Goal: Task Accomplishment & Management: Complete application form

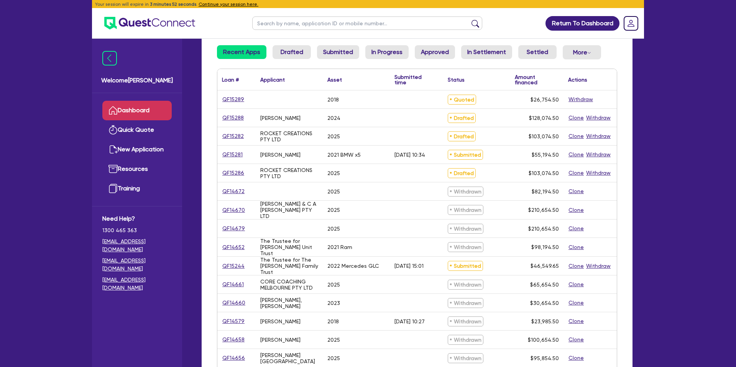
scroll to position [63, 0]
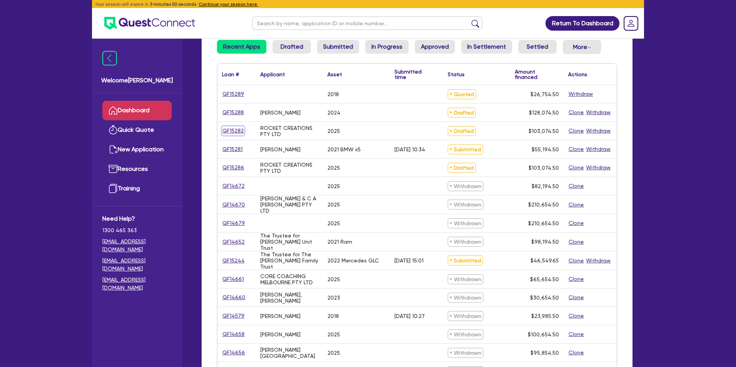
click at [234, 129] on link "QF15282" at bounding box center [233, 130] width 22 height 9
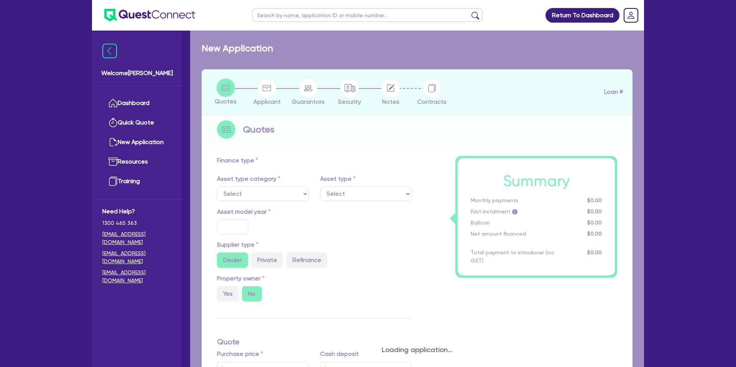
select select "CARS_AND_LIGHT_TRUCKS"
type input "2025"
radio input "true"
type input "100,000"
type input "35"
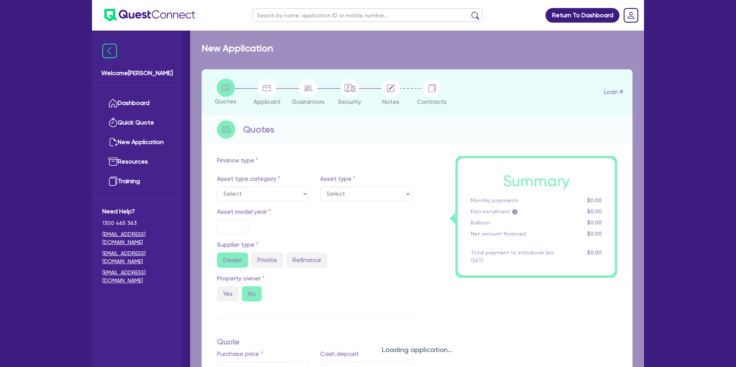
type input "35,000"
type input "8.15"
type input "2,200"
select select "PASSENGER_VEHICLES"
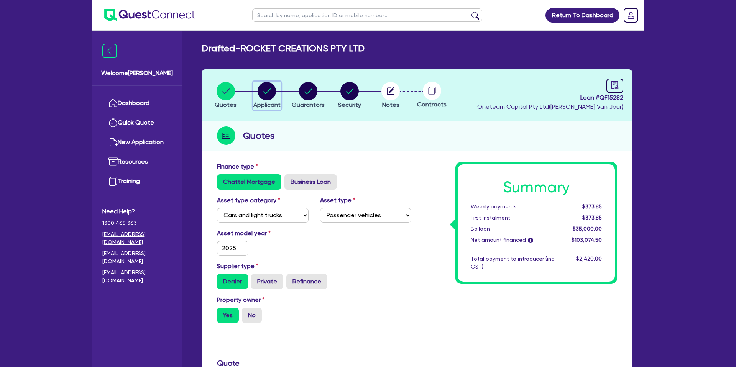
click at [274, 84] on icon "button" at bounding box center [266, 91] width 18 height 18
select select "COMPANY"
select select "ACCOMODATION_FOOD"
select select "CAFES"
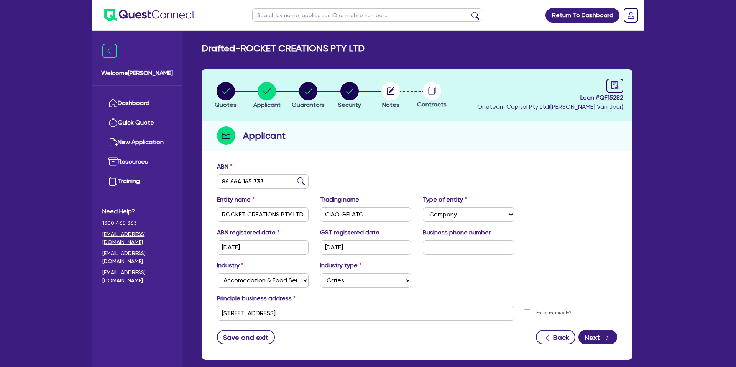
drag, startPoint x: 436, startPoint y: 136, endPoint x: 381, endPoint y: 137, distance: 55.6
click at [436, 136] on div "Applicant" at bounding box center [417, 135] width 431 height 29
click at [133, 105] on link "Dashboard" at bounding box center [136, 103] width 69 height 20
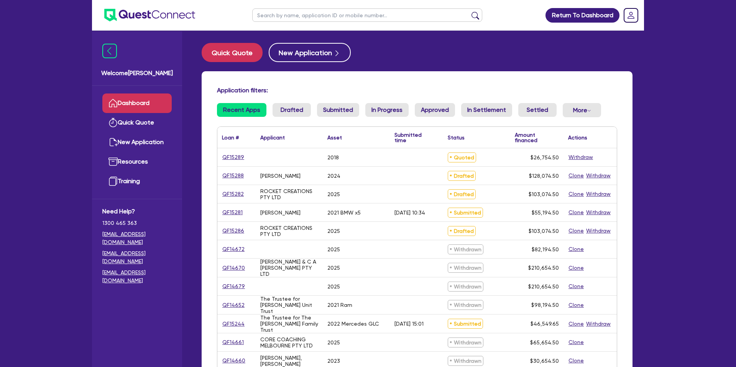
click at [296, 17] on input "text" at bounding box center [367, 14] width 230 height 13
type input "Ash"
click at [469, 11] on button "submit" at bounding box center [475, 16] width 12 height 11
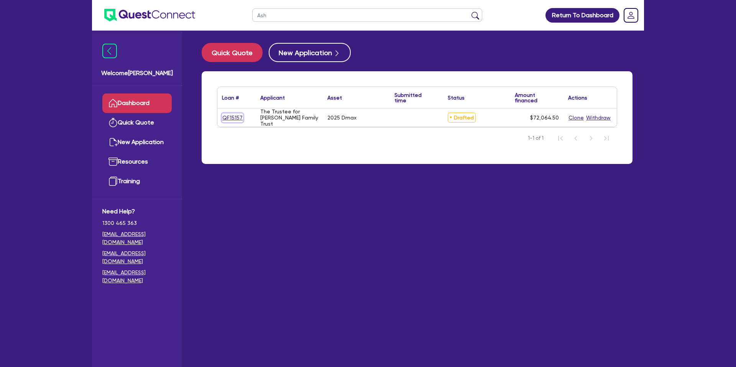
click at [228, 113] on link "QF15157" at bounding box center [232, 117] width 21 height 9
select select "CARS_AND_LIGHT_TRUCKS"
select select "PASSENGER_VEHICLES"
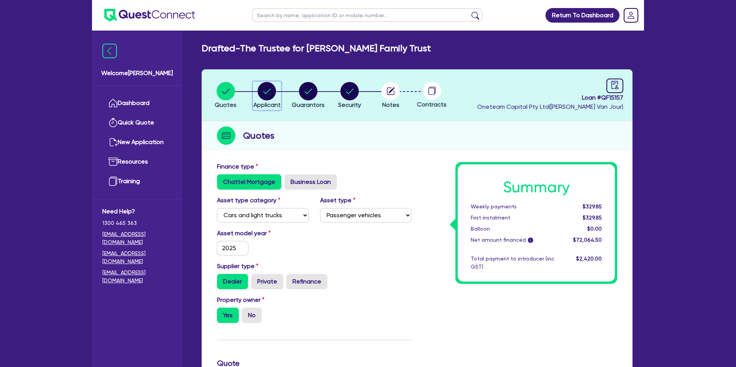
click at [261, 87] on circle "button" at bounding box center [266, 91] width 18 height 18
select select "TRUST"
select select "COMPANY"
select select "BUILDING_CONSTRUCTION"
select select "TRADES_SERVICES_CONSUMERS"
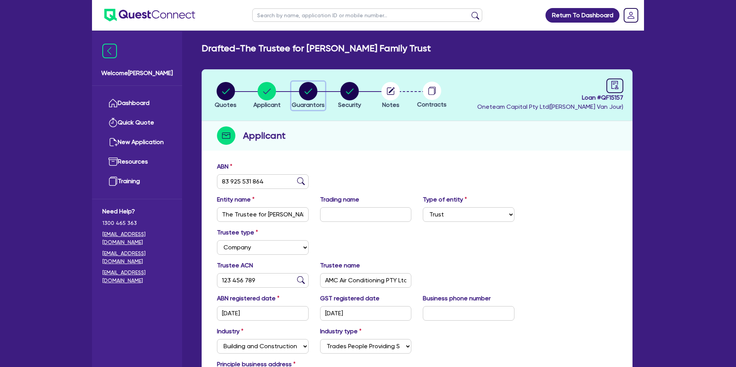
click at [303, 92] on circle "button" at bounding box center [308, 91] width 18 height 18
select select "MR"
select select "WA"
select select "SINGLE"
select select "PROPERTY"
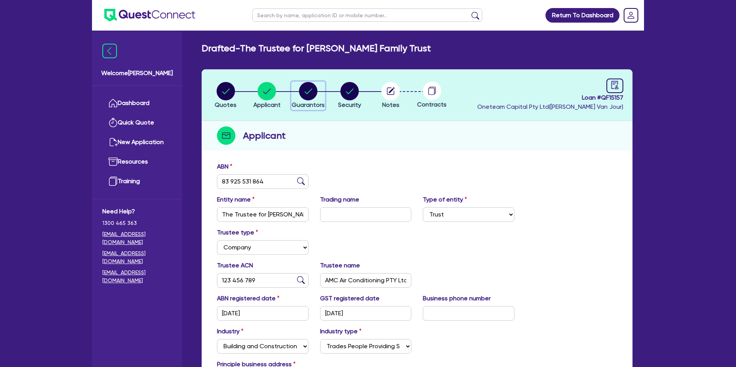
select select "CASH"
select select "MORTGAGE"
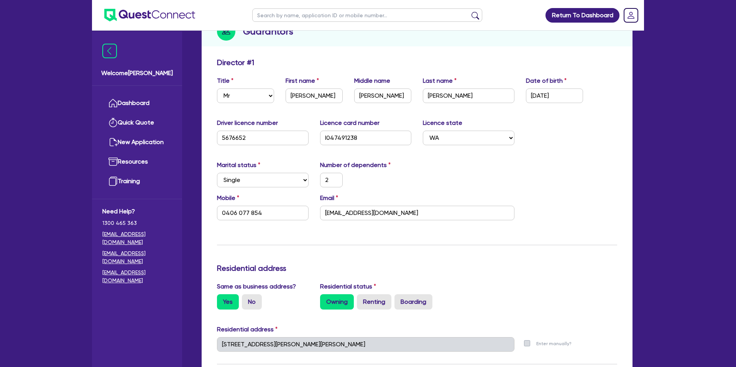
scroll to position [105, 0]
drag, startPoint x: 484, startPoint y: 172, endPoint x: 466, endPoint y: 165, distance: 19.4
click at [483, 171] on div "Marital status Select Single Married De Facto / Partner Number of dependents 2" at bounding box center [416, 176] width 411 height 33
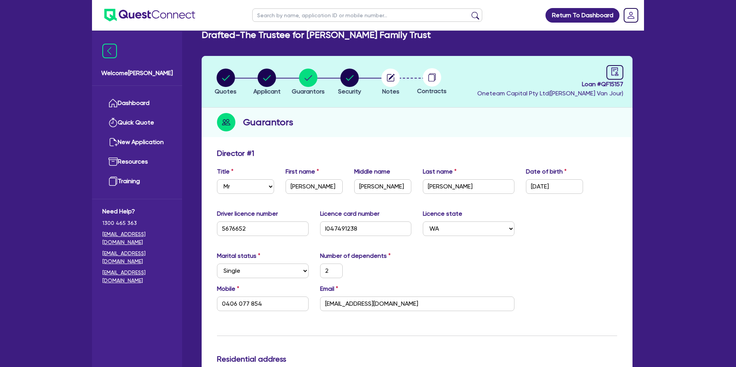
scroll to position [0, 0]
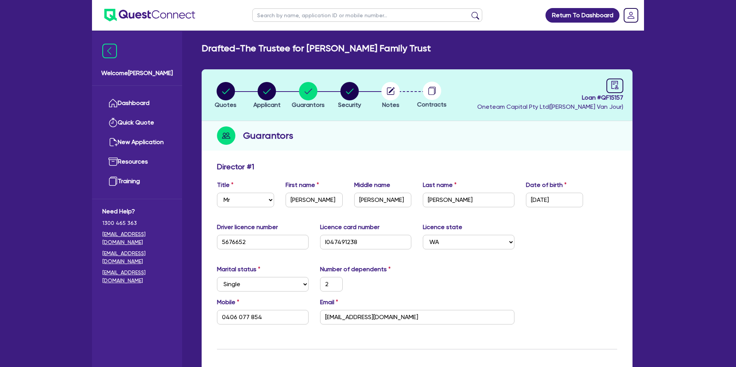
click at [484, 164] on div "Director # 1" at bounding box center [416, 168] width 411 height 12
click at [147, 103] on link "Dashboard" at bounding box center [136, 103] width 69 height 20
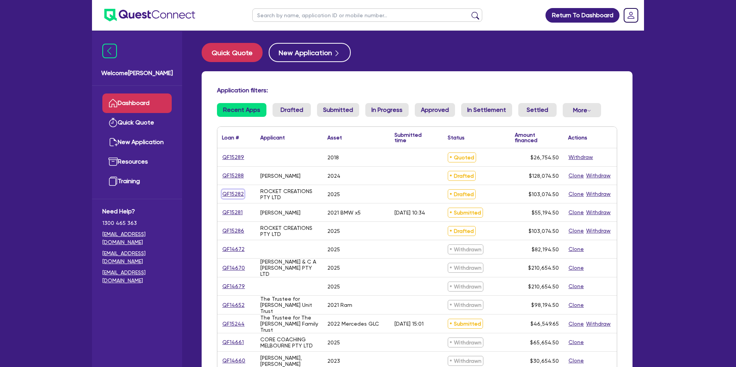
click at [233, 191] on link "QF15282" at bounding box center [233, 194] width 22 height 9
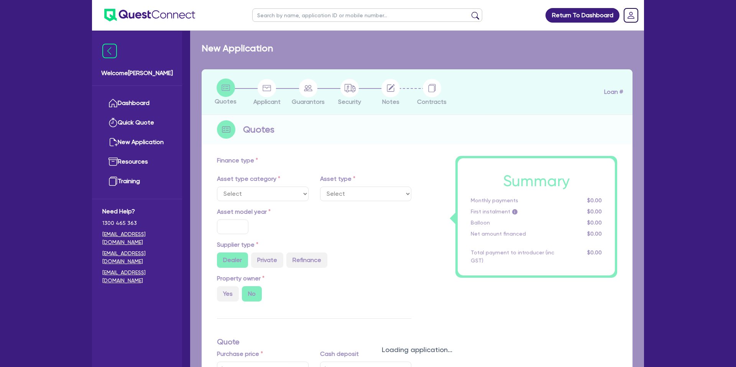
select select "CARS_AND_LIGHT_TRUCKS"
type input "2025"
radio input "true"
type input "100,000"
type input "35"
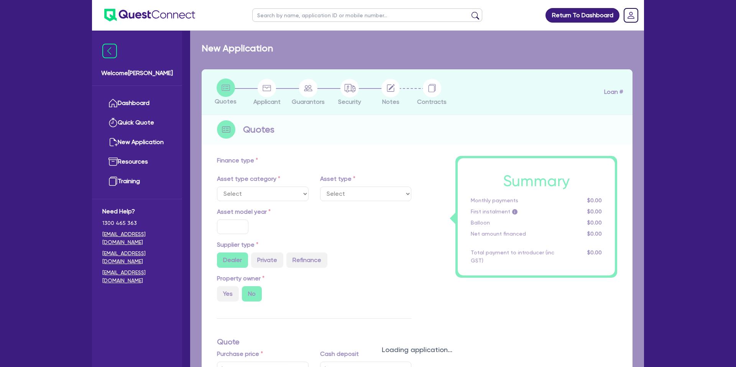
type input "35,000"
type input "8.15"
type input "2,200"
select select "PASSENGER_VEHICLES"
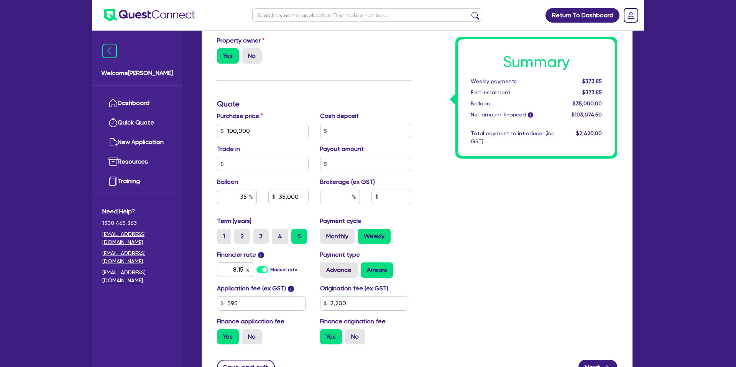
scroll to position [275, 0]
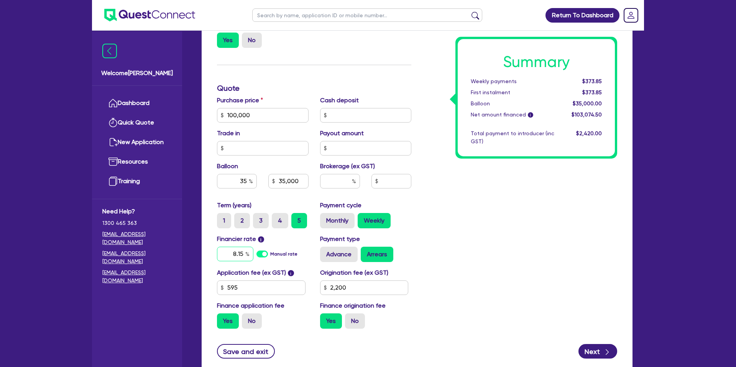
click at [244, 254] on input "8.15" at bounding box center [235, 254] width 36 height 15
type input "8"
type input "6.69"
type input "100,000"
type input "35,000"
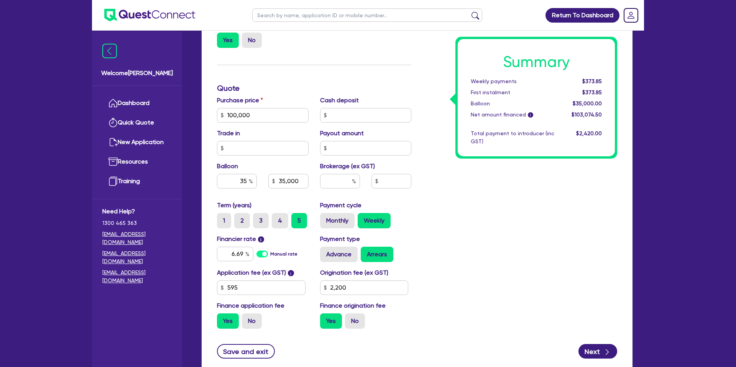
type input "2,200"
type input "100,000"
type input "35,000"
type input "2,200"
click at [514, 257] on div "Summary Weekly payments $353.25 First instalment $353.25 Balloon $35,000.00 Net…" at bounding box center [520, 111] width 206 height 448
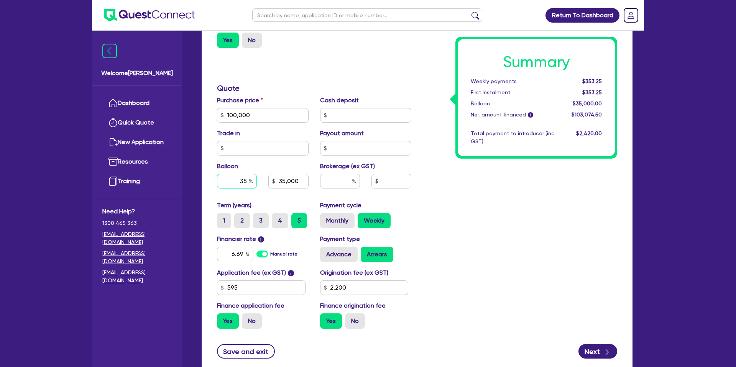
click at [247, 180] on input "35" at bounding box center [237, 181] width 40 height 15
type input "3"
type input "40"
type input "100,000"
type input "35,000"
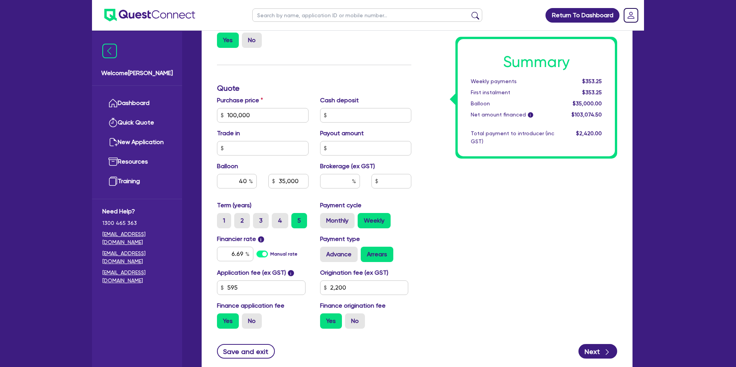
type input "2,200"
type input "100,000"
type input "40,000"
type input "2,200"
click at [497, 231] on div "Summary Weekly payments Calculating... First instalment Calculating... Balloon …" at bounding box center [520, 111] width 206 height 448
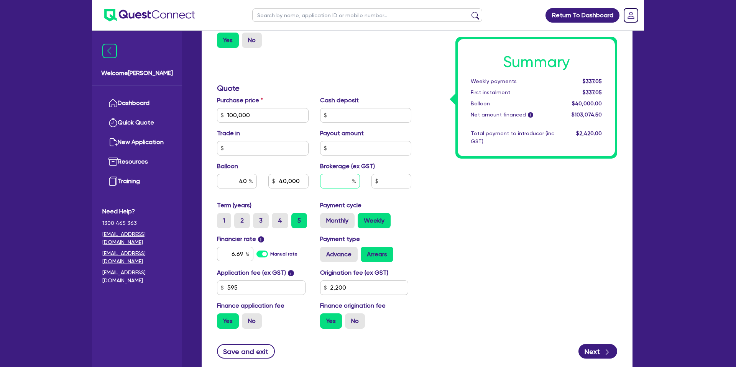
click at [349, 182] on input "text" at bounding box center [340, 181] width 40 height 15
type input "3"
type input "100,000"
type input "40,000"
type input "2,200"
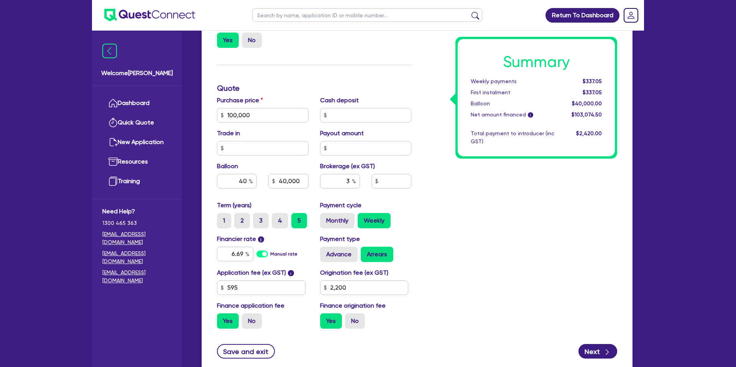
type input "100,000"
type input "40,000"
type input "3,092.24"
type input "2,200"
click at [595, 205] on div "Summary Weekly payments $337.05 First instalment $337.05 Balloon $40,000.00 Net…" at bounding box center [520, 111] width 206 height 448
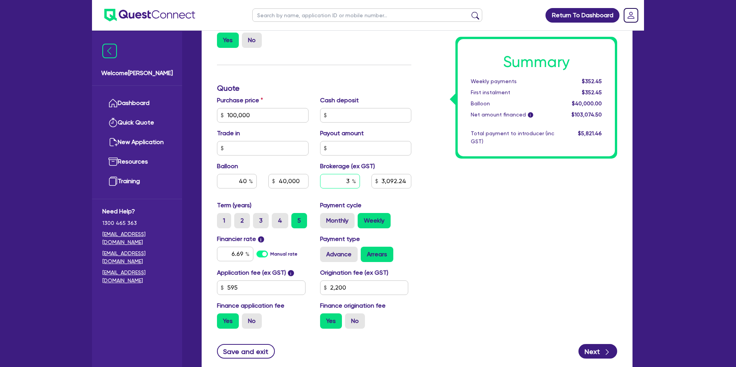
click at [350, 179] on input "3" at bounding box center [340, 181] width 40 height 15
type input "4"
type input "100,000"
type input "40,000"
type input "3,092.24"
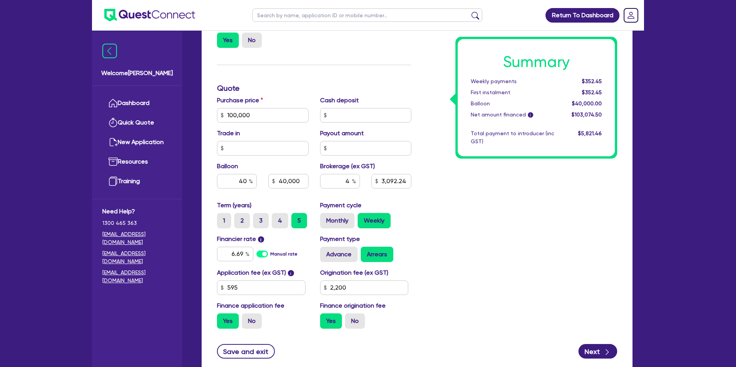
type input "2,200"
type input "100,000"
type input "40,000"
type input "4,122.98"
click at [547, 249] on div "Summary Weekly payments $352.45 First instalment $352.45 Balloon $40,000.00 Net…" at bounding box center [520, 111] width 206 height 448
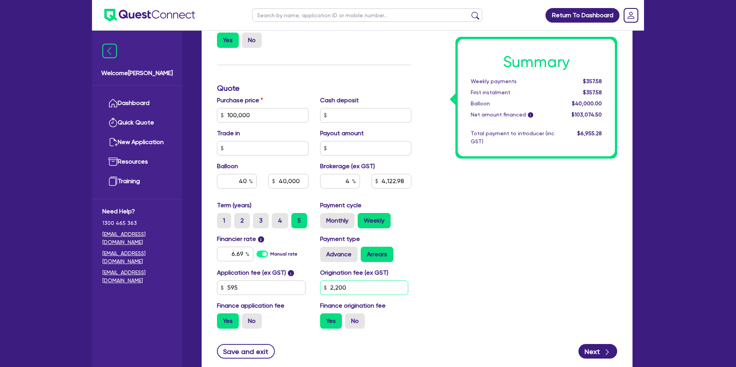
click at [351, 292] on input "2,200" at bounding box center [364, 287] width 88 height 15
type input "2"
type input "1,450"
type input "100,000"
type input "40,000"
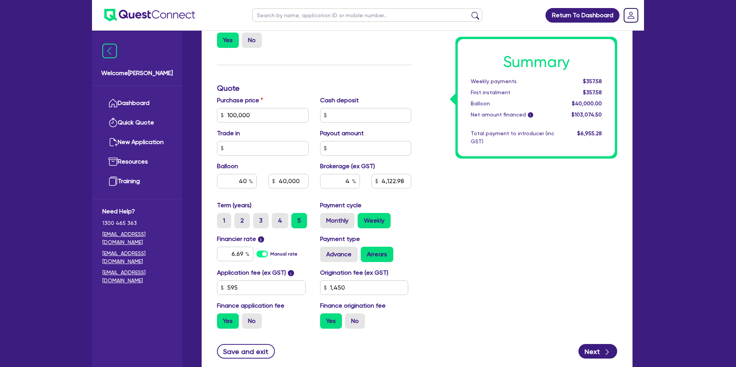
type input "4,122.98"
type input "100,000"
type input "40,000"
type input "4,089.98"
click at [528, 274] on div "Summary Weekly payments $357.58 First instalment $357.58 Balloon $40,000.00 Net…" at bounding box center [520, 111] width 206 height 448
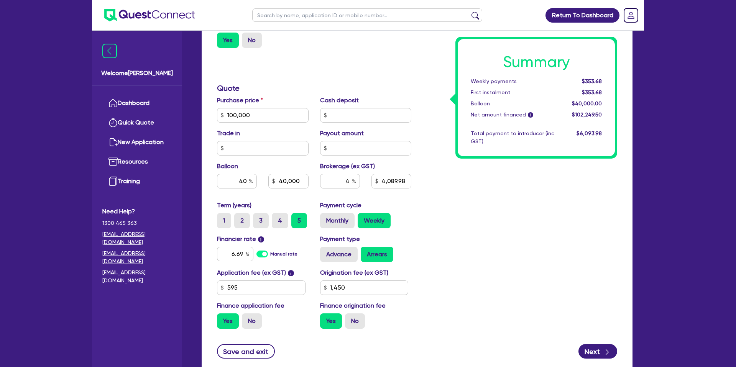
click at [630, 229] on div "Finance type Chattel Mortgage Business Loan Asset type category Select Cars and…" at bounding box center [417, 128] width 431 height 491
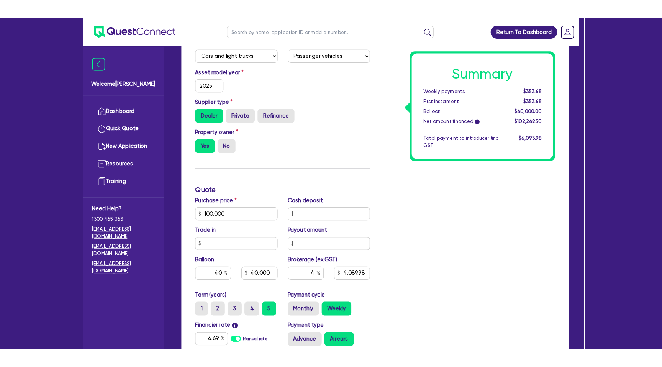
scroll to position [0, 0]
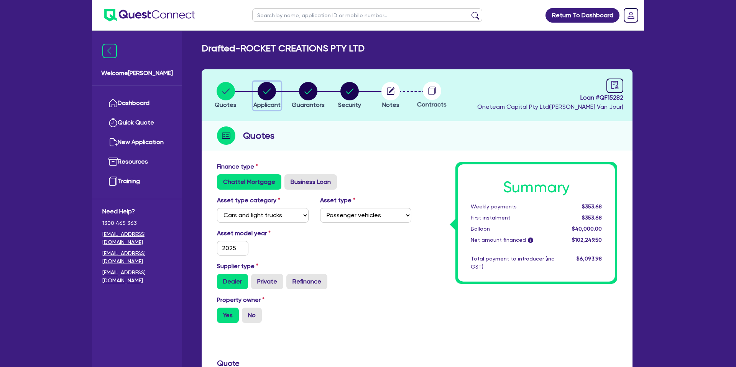
click at [265, 85] on circle "button" at bounding box center [266, 91] width 18 height 18
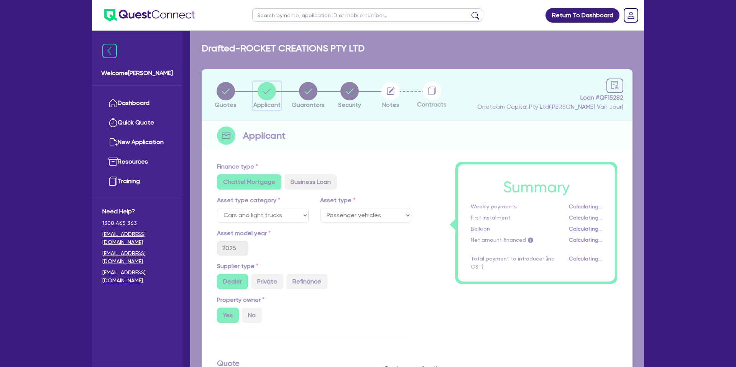
select select "COMPANY"
select select "ACCOMODATION_FOOD"
select select "CAFES"
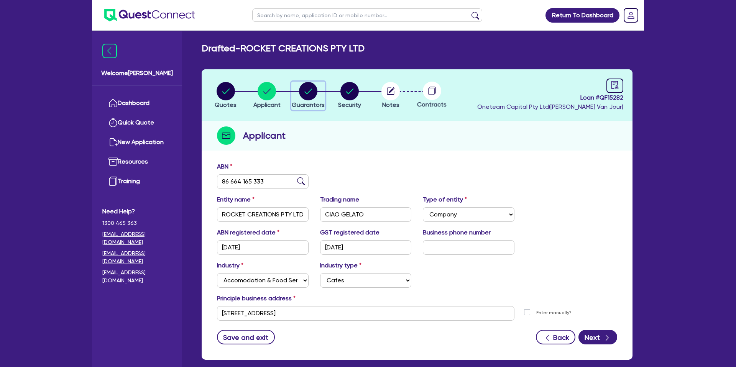
click at [302, 92] on circle "button" at bounding box center [308, 91] width 18 height 18
select select "MR"
select select "[GEOGRAPHIC_DATA]"
select select "DE_FACTO"
select select "CASH"
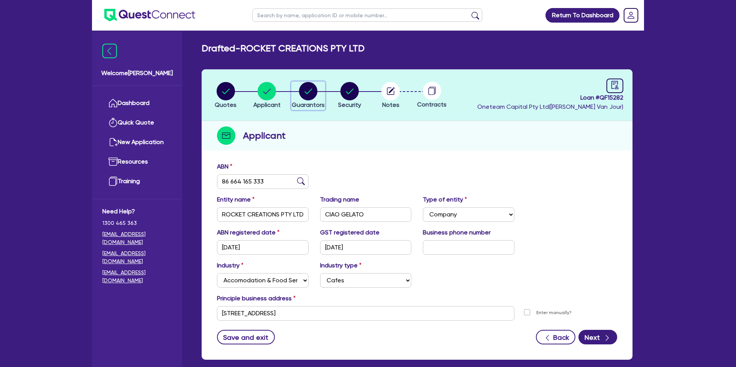
select select "EQUIPMENT_LOAN"
select select "MR"
select select "QLD"
select select "DE_FACTO"
select select "CASH"
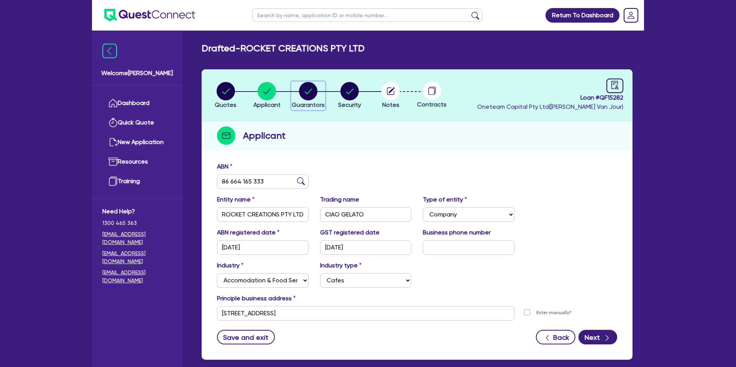
select select "PROPERTY"
select select "MORTGAGE"
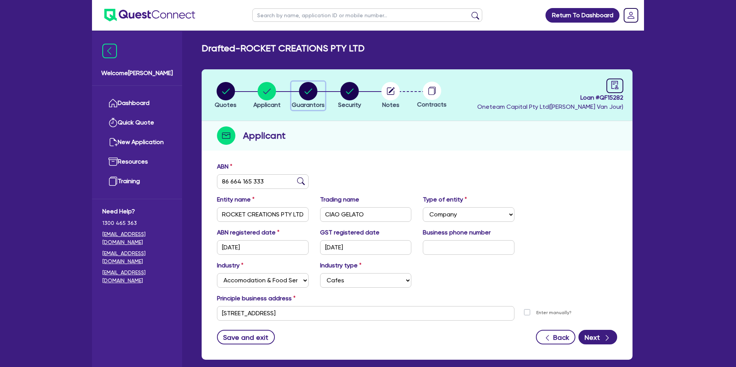
select select "MORTGAGE"
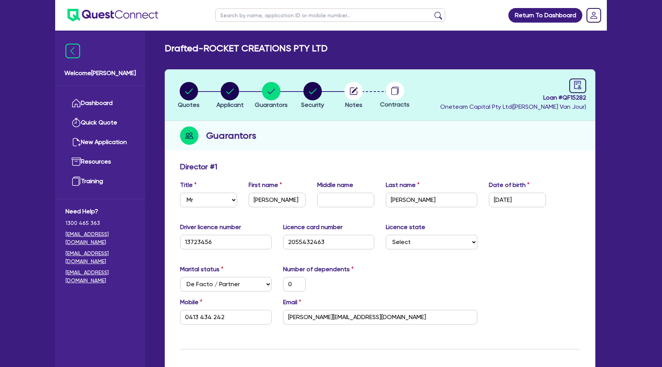
click at [390, 149] on div "Guarantors" at bounding box center [380, 135] width 431 height 29
click at [191, 92] on circle "button" at bounding box center [189, 91] width 18 height 18
select select "CARS_AND_LIGHT_TRUCKS"
select select "PASSENGER_VEHICLES"
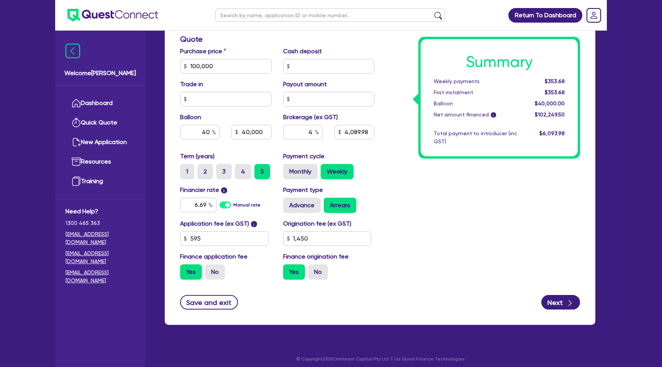
scroll to position [324, 0]
click at [205, 206] on input "6.69" at bounding box center [198, 204] width 36 height 15
type input "6"
type input "7.99"
type input "100,000"
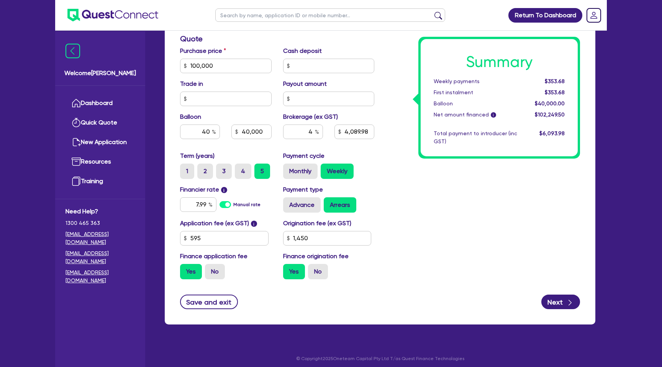
type input "40,000"
type input "4,089.98"
type input "1,450"
click at [424, 192] on div "Summary Weekly payments $353.68 First instalment $353.68 Balloon $40,000.00 Net…" at bounding box center [483, 62] width 206 height 448
type input "100,000"
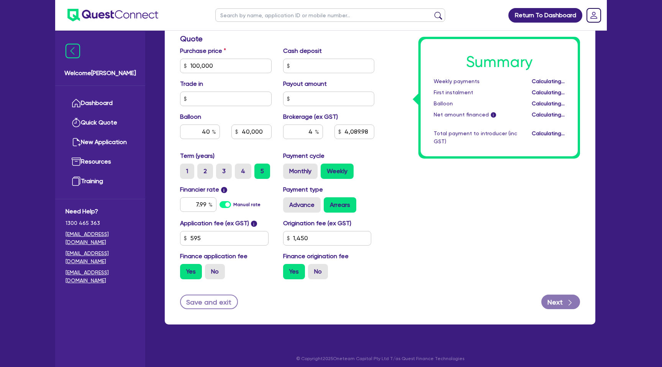
type input "40,000"
type input "4,089.98"
type input "1,450"
click at [212, 131] on div "40" at bounding box center [200, 132] width 40 height 15
type input "4"
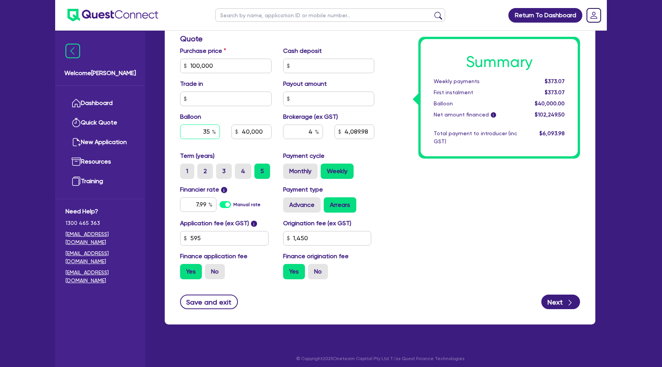
type input "35"
type input "100,000"
type input "40,000"
type input "4,089.98"
type input "1,450"
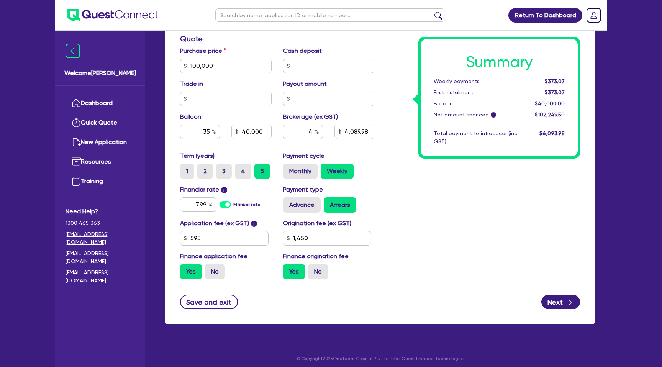
click at [432, 170] on div "Summary Weekly payments $373.07 First instalment $373.07 Balloon $40,000.00 Net…" at bounding box center [483, 62] width 206 height 448
type input "100,000"
type input "35,000"
type input "4,089.98"
type input "1,450"
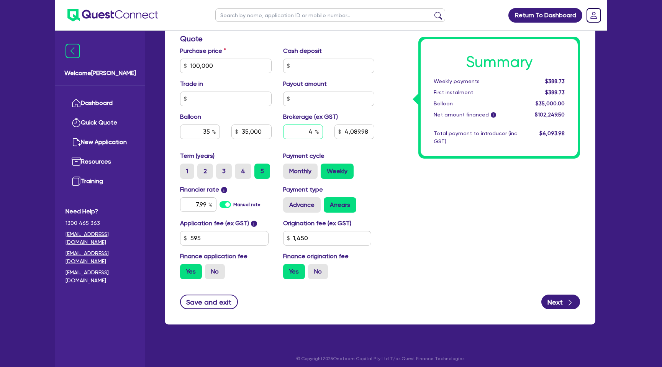
click at [313, 133] on input "4" at bounding box center [303, 132] width 40 height 15
type input "0"
type input "100,000"
type input "35,000"
type input "4,089.98"
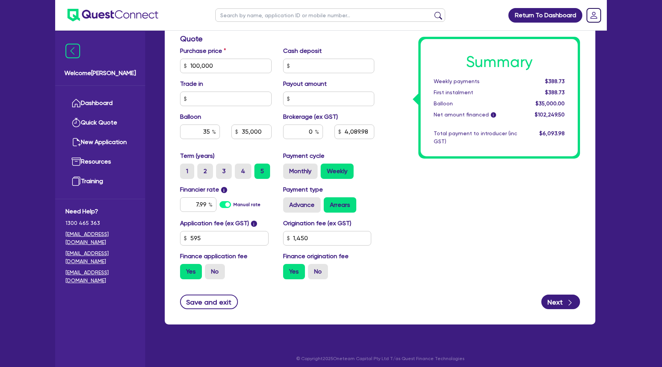
type input "1,450"
click at [419, 260] on div "Summary Weekly payments $388.73 First instalment $388.73 Balloon $35,000.00 Net…" at bounding box center [483, 62] width 206 height 448
type input "100,000"
type input "35,000"
type input "1,450"
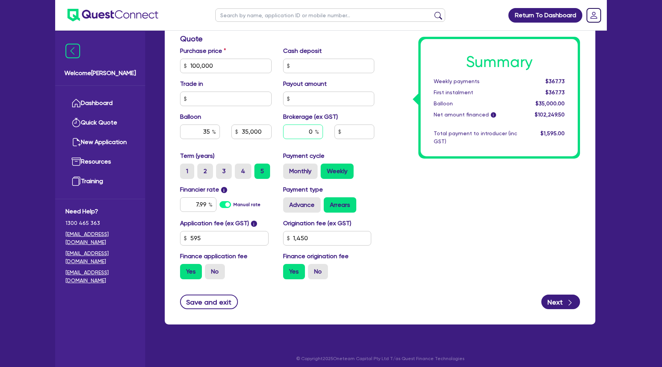
click at [313, 131] on input "0" at bounding box center [303, 132] width 40 height 15
type input "3"
type input "100,000"
type input "35,000"
type input "1,450"
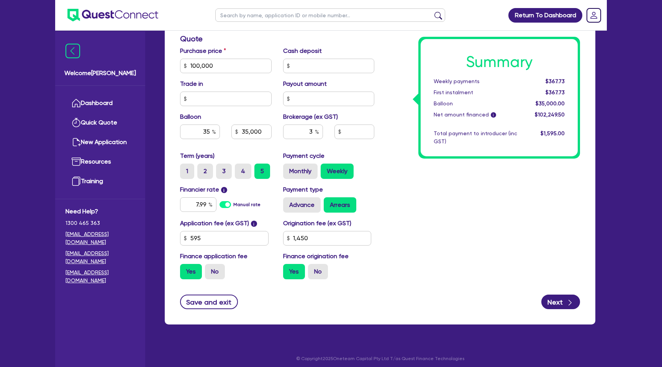
type input "100,000"
type input "35,000"
type input "3,067.49"
type input "1,450"
click at [485, 212] on div "Summary Weekly payments $367.73 First instalment $367.73 Balloon $35,000.00 Net…" at bounding box center [483, 62] width 206 height 448
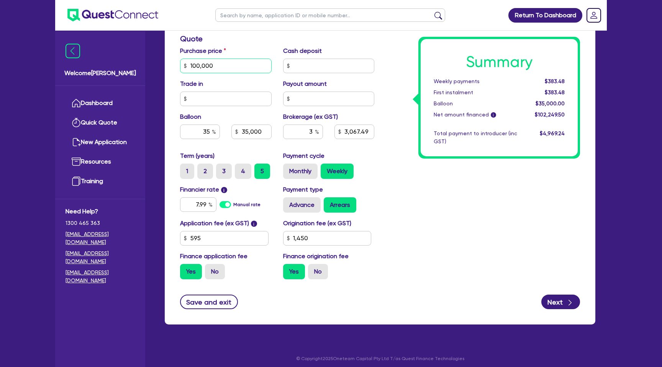
drag, startPoint x: 216, startPoint y: 66, endPoint x: 164, endPoint y: 56, distance: 52.2
click at [157, 63] on div "Drafted - ROCKET CREATIONS PTY LTD Quotes Applicant Guarantors Security Notes C…" at bounding box center [380, 25] width 454 height 615
type input "90,000"
type input "35,000"
type input "3,067.49"
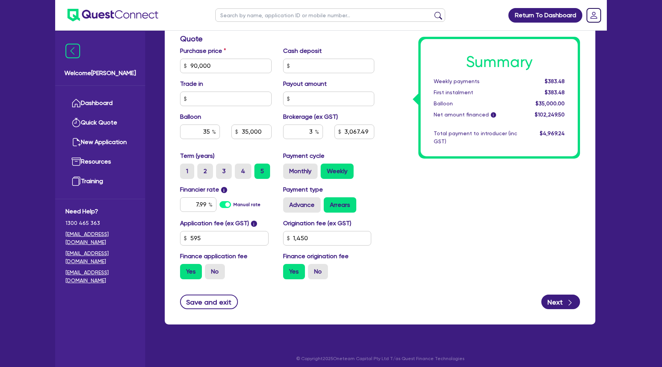
type input "1,450"
click at [406, 118] on div "Summary Weekly payments Calculating... First instalment Calculating... Balloon …" at bounding box center [483, 62] width 206 height 448
type input "31,500"
type input "2,767.49"
type input "1,450"
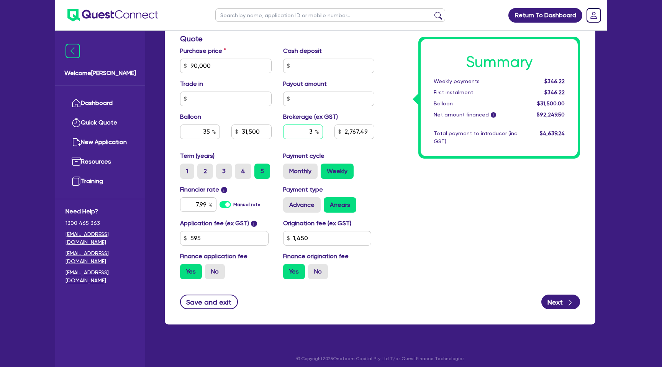
click at [314, 134] on input "3" at bounding box center [303, 132] width 40 height 15
type input "31,500"
type input "2,767.49"
type input "1,450"
type input "31,500"
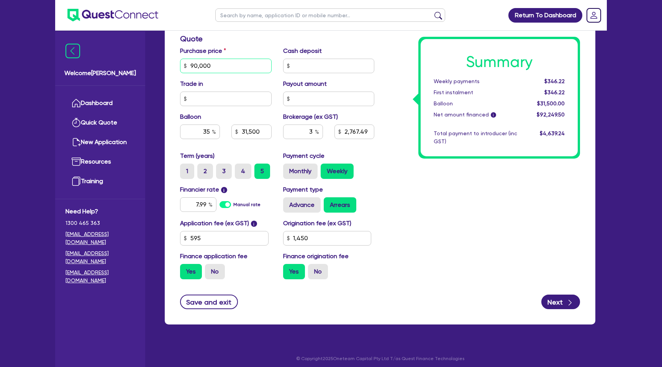
type input "2,767.49"
type input "1,450"
drag, startPoint x: 213, startPoint y: 65, endPoint x: 148, endPoint y: 65, distance: 64.7
click at [148, 65] on div "Welcome Gabriel Dashboard Quick Quote New Application Ref Company Ref Salespers…" at bounding box center [331, 24] width 552 height 696
type input "100,000"
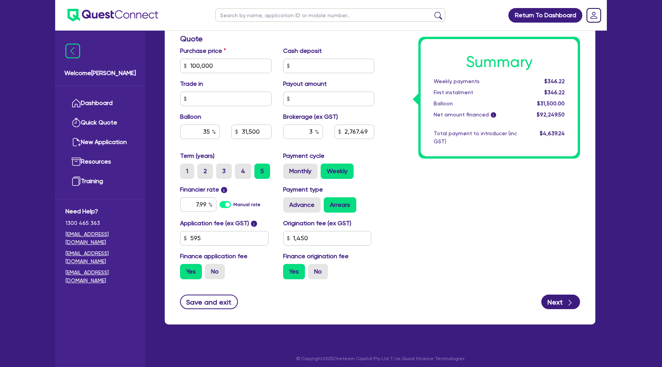
type input "31,500"
type input "2,767.49"
type input "1,450"
type input "35,000"
type input "3,067.49"
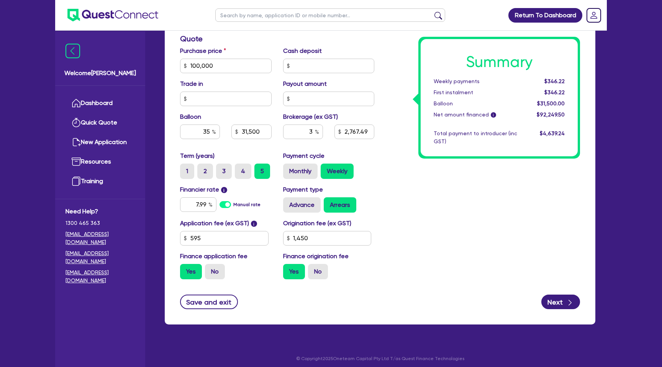
type input "1,450"
click at [405, 175] on div "Summary Weekly payments $346.22 First instalment $346.22 Balloon $31,500.00 Net…" at bounding box center [483, 62] width 206 height 448
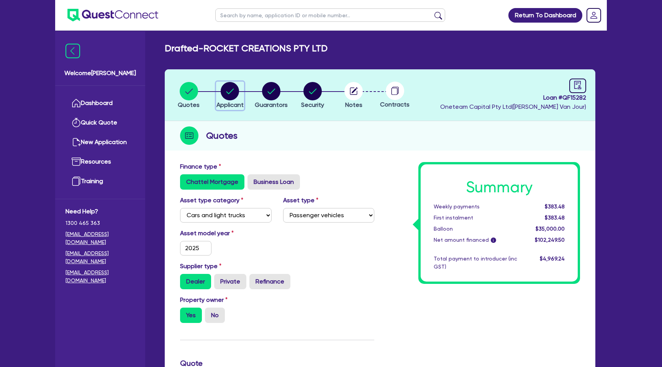
click at [231, 91] on icon "button" at bounding box center [230, 90] width 8 height 5
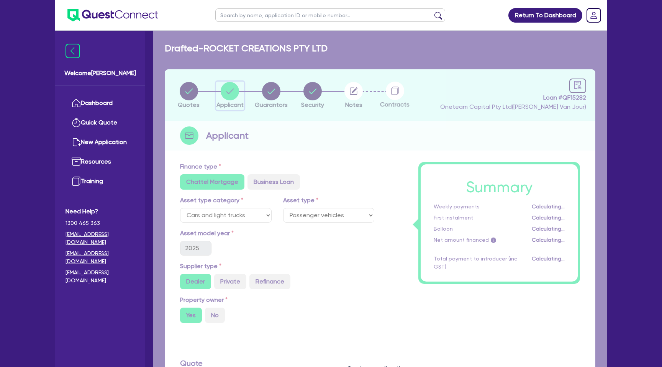
select select "COMPANY"
select select "ACCOMODATION_FOOD"
select select "CAFES"
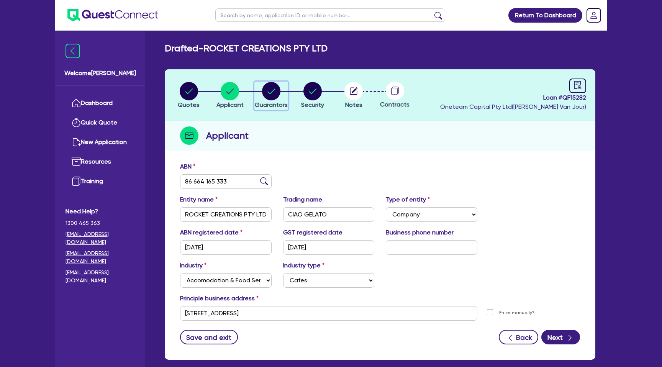
click at [271, 90] on circle "button" at bounding box center [271, 91] width 18 height 18
select select "MR"
select select "[GEOGRAPHIC_DATA]"
select select "DE_FACTO"
select select "CASH"
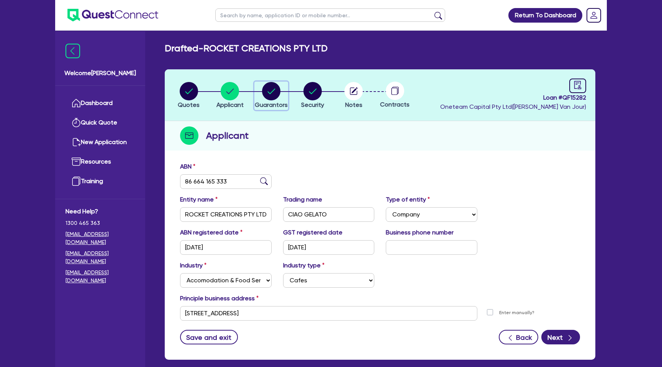
select select "EQUIPMENT_LOAN"
select select "MR"
select select "QLD"
select select "DE_FACTO"
select select "CASH"
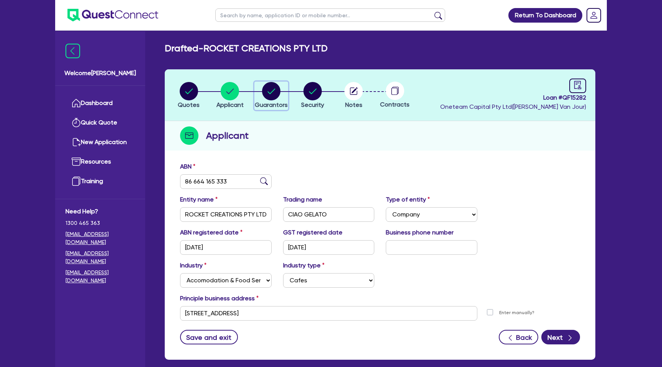
select select "PROPERTY"
select select "MORTGAGE"
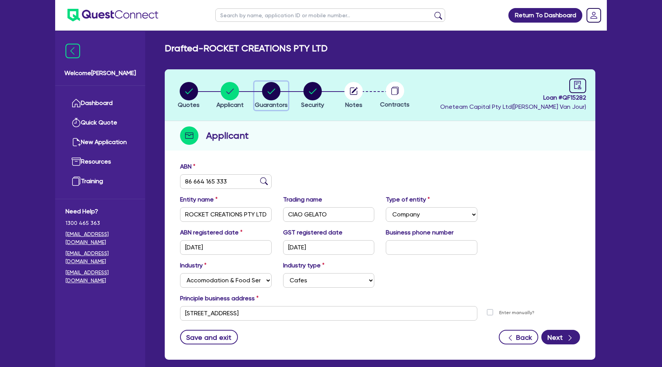
select select "MORTGAGE"
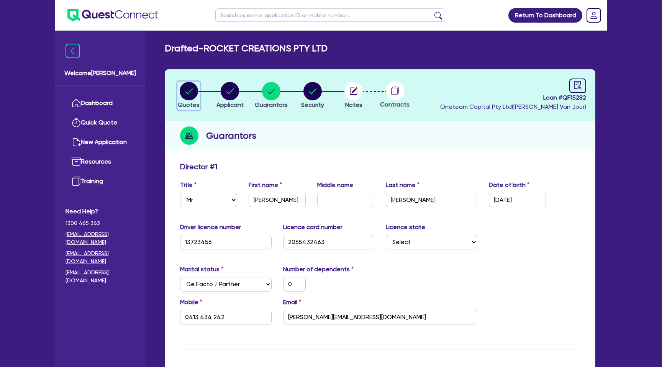
click at [185, 93] on circle "button" at bounding box center [189, 91] width 18 height 18
select select "CARS_AND_LIGHT_TRUCKS"
select select "PASSENGER_VEHICLES"
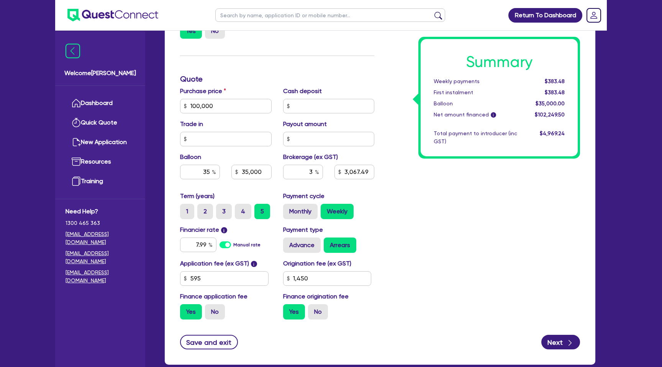
scroll to position [304, 0]
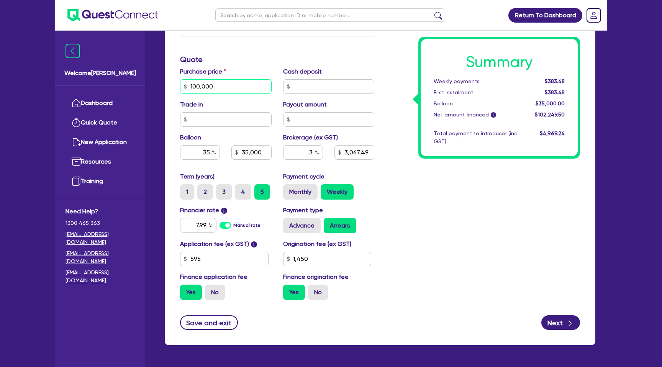
drag, startPoint x: 218, startPoint y: 87, endPoint x: 167, endPoint y: 88, distance: 51.7
click at [167, 88] on div "Finance type Chattel Mortgage Business Loan Asset type category Select Cars and…" at bounding box center [380, 99] width 431 height 491
type input "85,000"
type input "35,000"
type input "3,067.49"
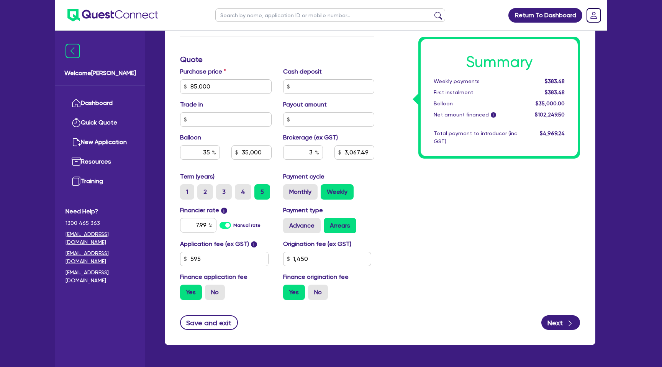
type input "1,450"
click at [486, 147] on div "Summary Weekly payments Calculating... First instalment Calculating... Balloon …" at bounding box center [499, 97] width 157 height 117
type input "29,750"
type input "2,617.49"
type input "1,450"
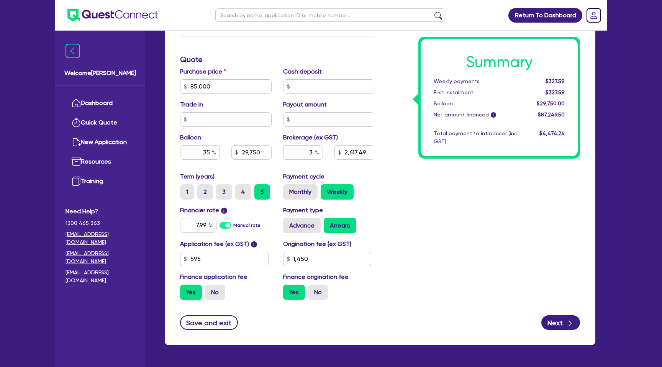
scroll to position [0, 0]
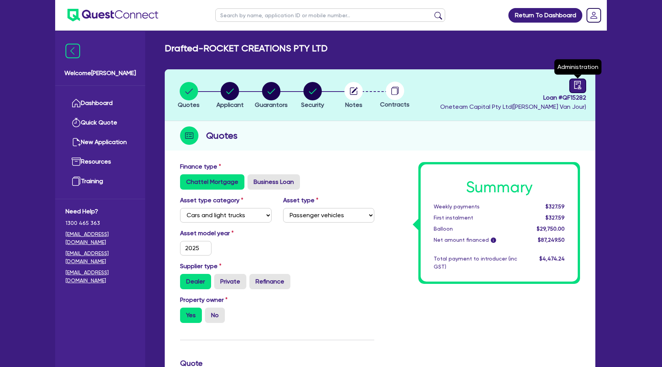
click at [575, 87] on icon "audit" at bounding box center [577, 85] width 7 height 8
select select "DRAFTED_NEW"
select select "Other"
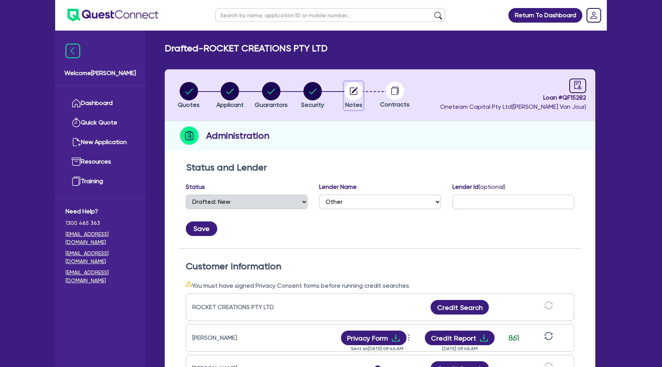
click at [355, 89] on icon "button" at bounding box center [355, 90] width 6 height 6
select select "Other"
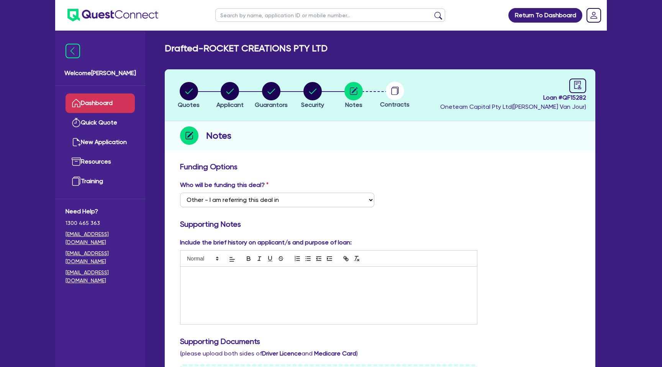
click at [80, 99] on icon at bounding box center [76, 102] width 9 height 9
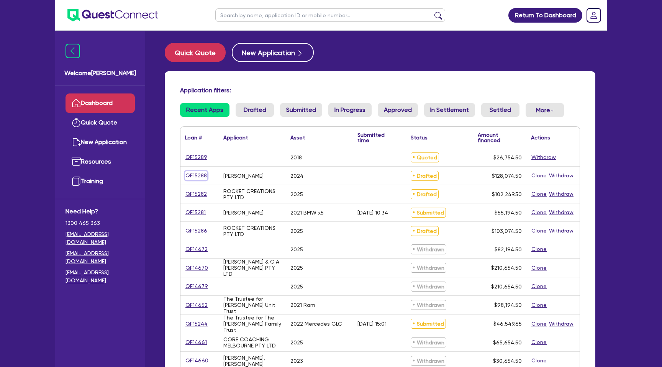
click at [198, 174] on link "QF15288" at bounding box center [196, 175] width 22 height 9
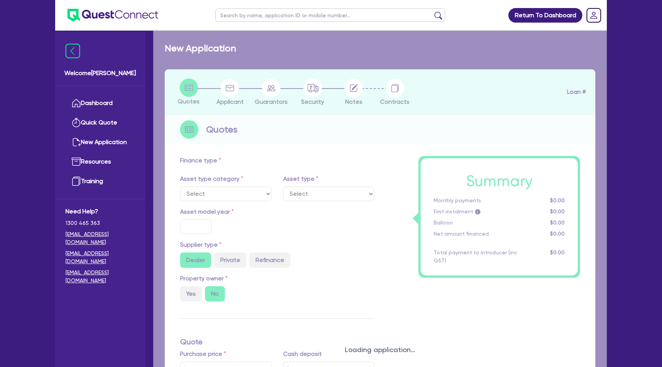
select select "CARS_AND_LIGHT_TRUCKS"
type input "2024"
radio input "false"
radio input "true"
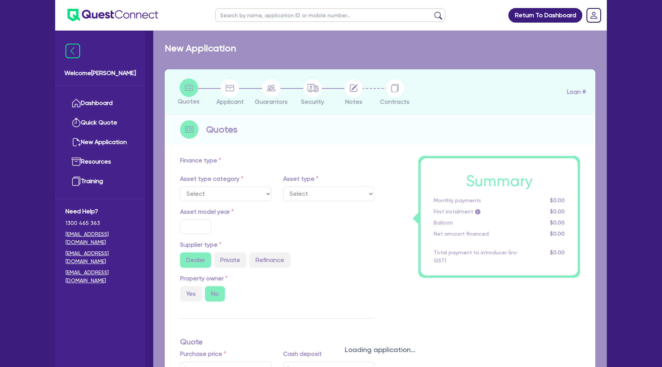
type input "125,000"
type input "35"
type input "43,750"
type input "7.59"
type input "2,200"
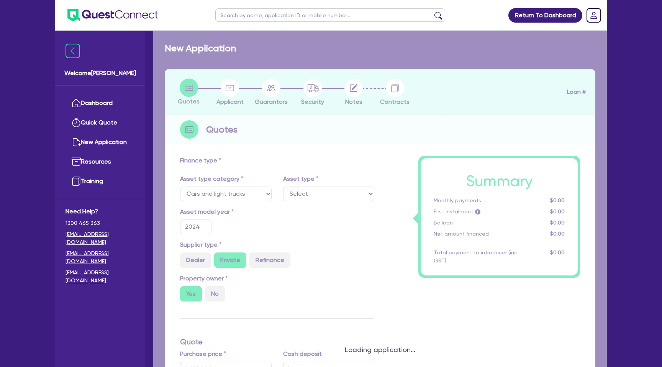
select select "PASSENGER_VEHICLES"
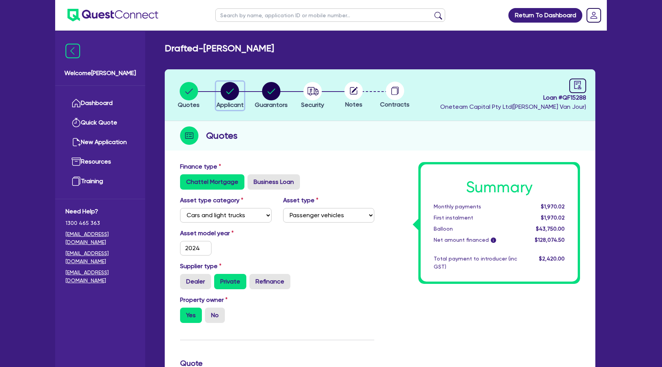
click at [234, 90] on circle "button" at bounding box center [230, 91] width 18 height 18
select select "SOLE_TRADER"
select select "BUILDING_CONSTRUCTION"
select select "BUSINESSES_CONSTRUCTION_SERVICES"
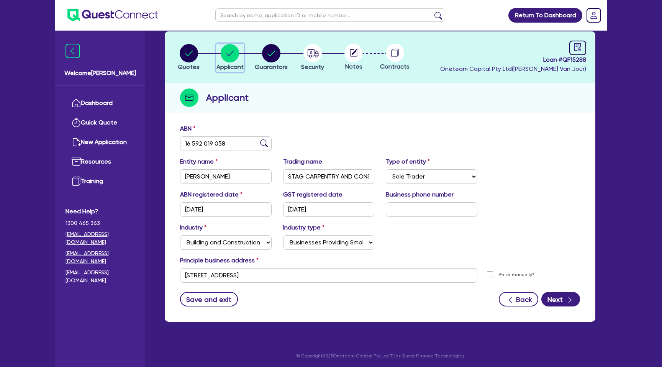
scroll to position [39, 0]
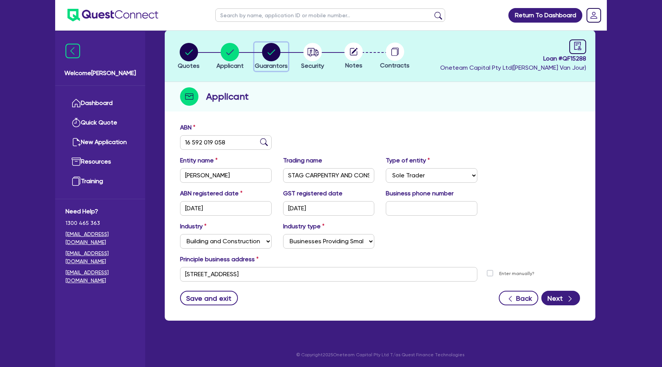
click at [271, 52] on circle "button" at bounding box center [271, 52] width 18 height 18
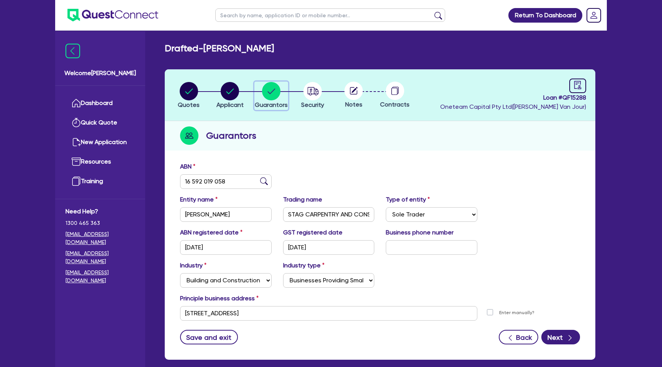
select select "MR"
select select "SA"
select select "MARRIED"
select select "PROPERTY"
select select "CASH"
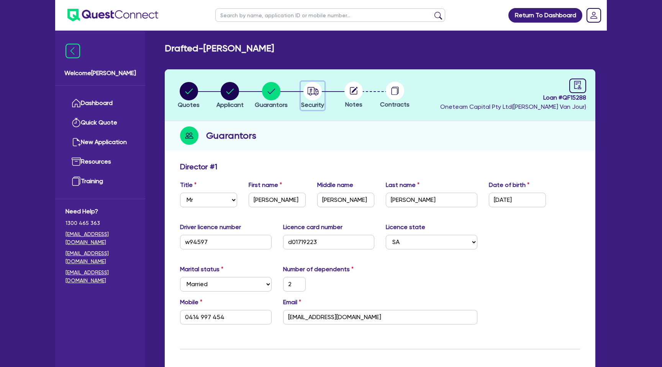
click at [316, 91] on circle "button" at bounding box center [312, 91] width 18 height 18
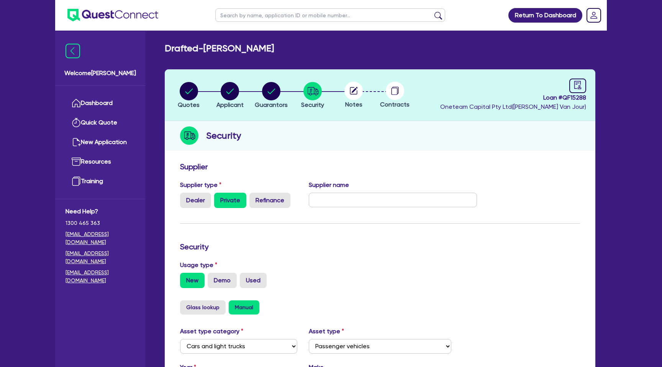
click at [355, 92] on circle at bounding box center [353, 91] width 18 height 18
click at [236, 88] on circle "button" at bounding box center [230, 91] width 18 height 18
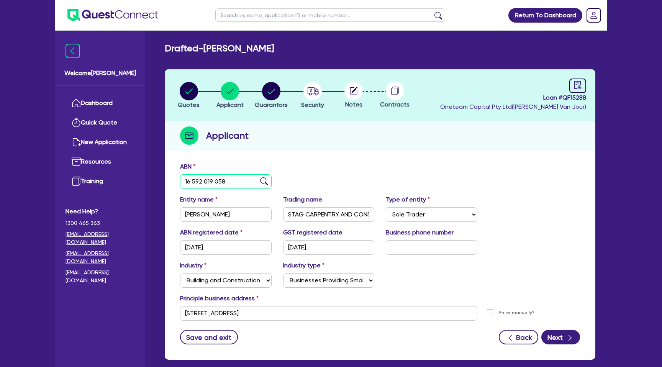
click at [197, 182] on input "16 592 019 058" at bounding box center [226, 181] width 92 height 15
click at [244, 133] on h2 "Applicant" at bounding box center [227, 136] width 43 height 14
click at [190, 84] on circle "button" at bounding box center [189, 91] width 18 height 18
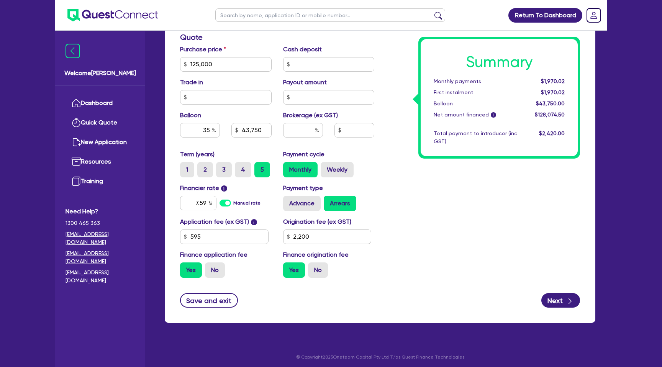
scroll to position [328, 0]
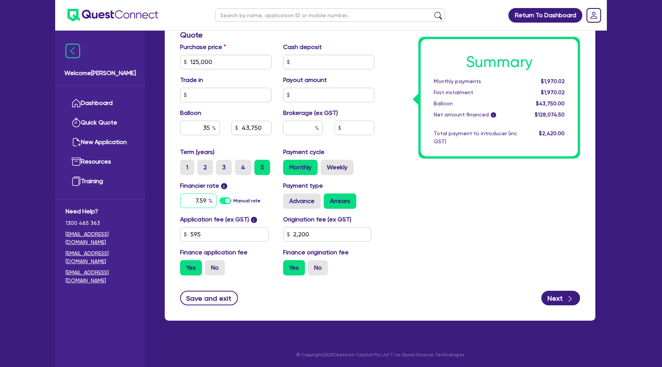
click at [207, 202] on input "7.59" at bounding box center [198, 200] width 36 height 15
click at [208, 131] on input "35" at bounding box center [200, 128] width 40 height 15
click at [419, 182] on div "Summary Monthly payments $1,939.44 First instalment $1,939.44 Balloon $43,750.0…" at bounding box center [483, 58] width 206 height 448
click at [310, 128] on input "text" at bounding box center [303, 128] width 40 height 15
click at [458, 174] on div "Summary Monthly payments $1,852.57 First instalment $1,852.57 Balloon $50,000.0…" at bounding box center [483, 58] width 206 height 448
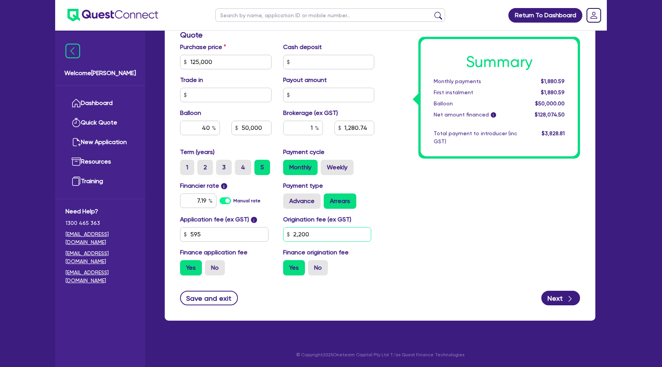
click at [315, 240] on input "2,200" at bounding box center [327, 234] width 88 height 15
click at [433, 246] on div "Summary Monthly payments Calculating... First instalment Calculating... Balloon…" at bounding box center [483, 58] width 206 height 448
click at [311, 126] on input "1" at bounding box center [303, 128] width 40 height 15
click at [313, 128] on input "1" at bounding box center [303, 128] width 40 height 15
click at [439, 156] on div "Summary Monthly payments Calculating... First instalment Calculating... Balloon…" at bounding box center [499, 97] width 157 height 117
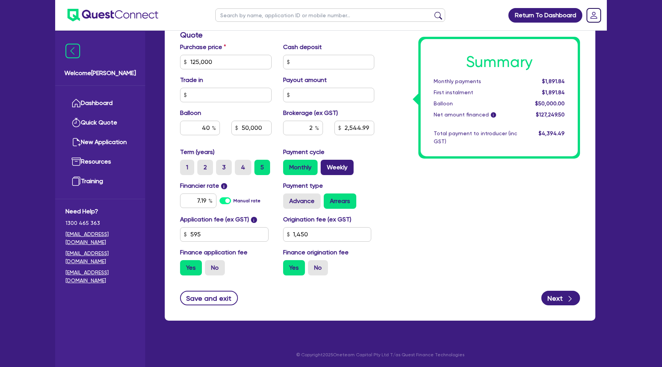
click at [342, 173] on label "Weekly" at bounding box center [337, 167] width 33 height 15
click at [326, 165] on input "Weekly" at bounding box center [323, 162] width 5 height 5
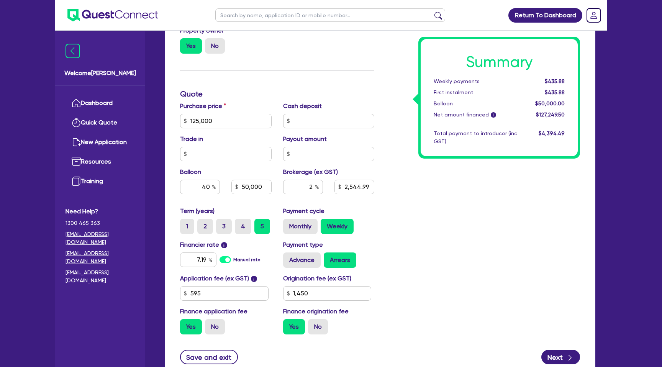
scroll to position [275, 0]
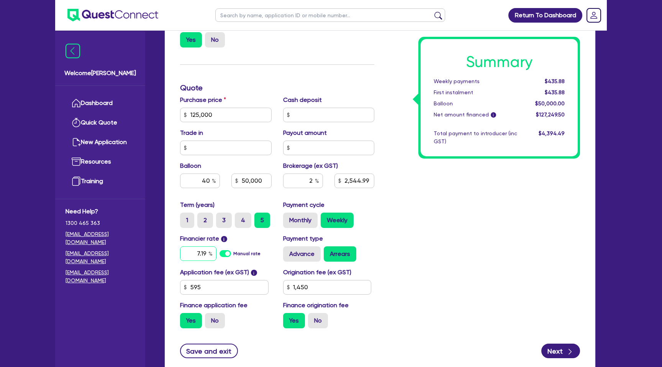
click at [206, 252] on input "7.19" at bounding box center [198, 253] width 36 height 15
click at [489, 244] on div "Summary Weekly payments $435.88 First instalment $435.88 Balloon $50,000.00 Net…" at bounding box center [483, 111] width 206 height 448
click at [207, 253] on input "6.99" at bounding box center [198, 253] width 36 height 15
click at [209, 179] on input "40" at bounding box center [200, 181] width 40 height 15
click at [471, 217] on div "Summary Weekly payments Calculating... First instalment Calculating... Balloon …" at bounding box center [483, 111] width 206 height 448
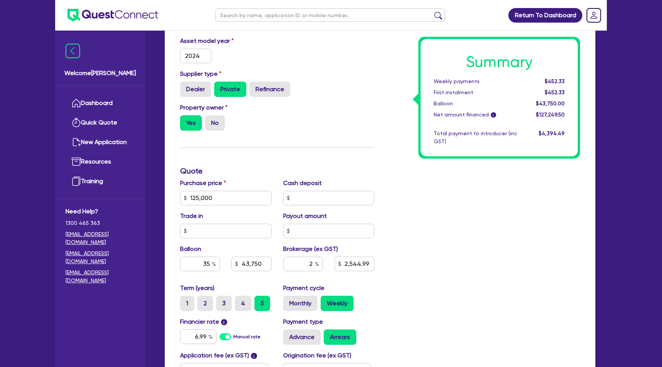
scroll to position [328, 0]
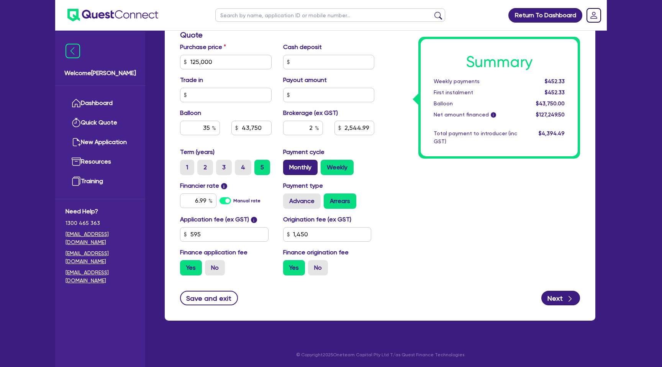
click at [306, 167] on label "Monthly" at bounding box center [300, 167] width 34 height 15
click at [288, 165] on input "Monthly" at bounding box center [285, 162] width 5 height 5
click at [336, 166] on label "Weekly" at bounding box center [337, 167] width 33 height 15
click at [326, 165] on input "Weekly" at bounding box center [323, 162] width 5 height 5
click at [307, 197] on label "Advance" at bounding box center [302, 200] width 38 height 15
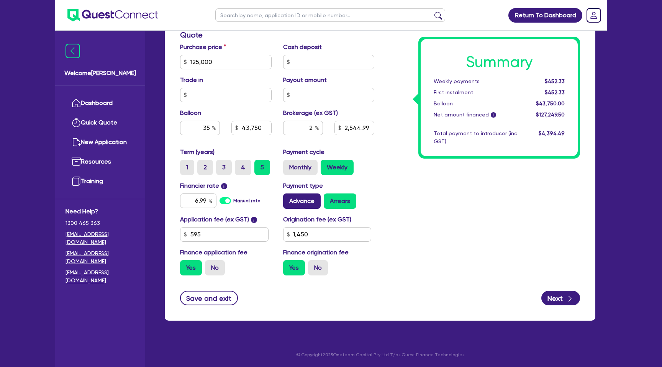
click at [288, 197] on input "Advance" at bounding box center [285, 195] width 5 height 5
click at [303, 170] on label "Monthly" at bounding box center [300, 167] width 34 height 15
click at [288, 165] on input "Monthly" at bounding box center [285, 162] width 5 height 5
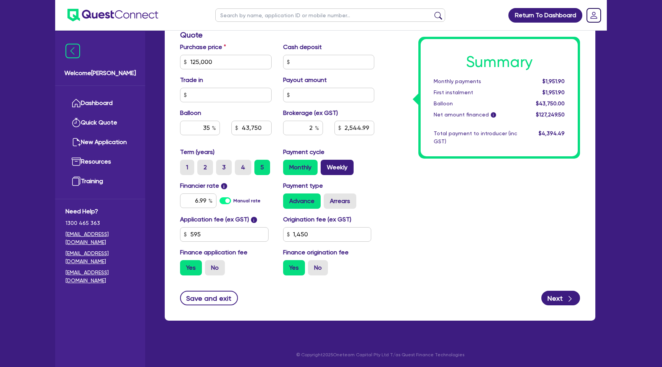
click at [334, 173] on label "Weekly" at bounding box center [337, 167] width 33 height 15
click at [326, 165] on input "Weekly" at bounding box center [323, 162] width 5 height 5
click at [338, 203] on label "Arrears" at bounding box center [340, 200] width 33 height 15
click at [329, 198] on input "Arrears" at bounding box center [326, 195] width 5 height 5
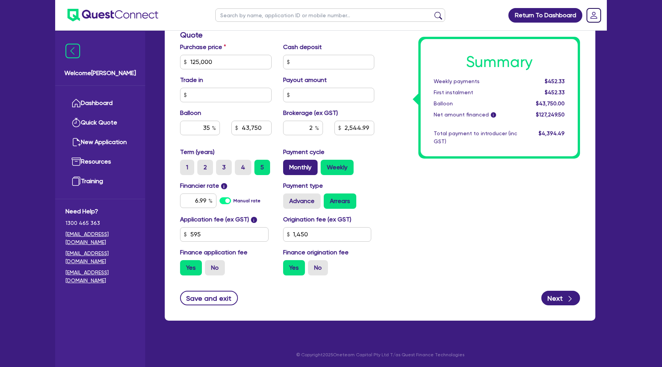
click at [300, 162] on label "Monthly" at bounding box center [300, 167] width 34 height 15
click at [288, 162] on input "Monthly" at bounding box center [285, 162] width 5 height 5
click at [329, 171] on label "Weekly" at bounding box center [337, 167] width 33 height 15
click at [326, 165] on input "Weekly" at bounding box center [323, 162] width 5 height 5
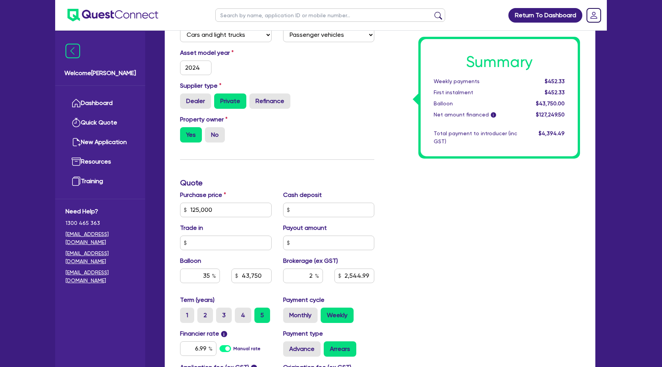
scroll to position [0, 0]
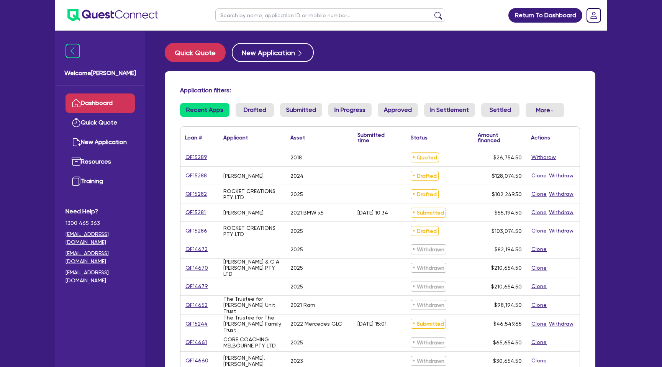
click at [286, 17] on input "text" at bounding box center [330, 14] width 230 height 13
type input "jansen"
click at [432, 11] on button "submit" at bounding box center [438, 16] width 12 height 11
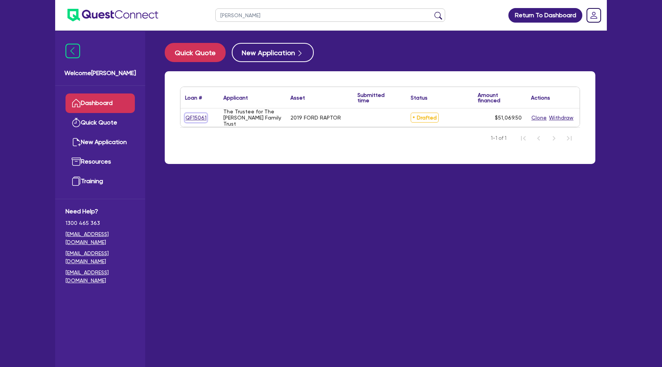
click at [205, 114] on link "QF15061" at bounding box center [196, 117] width 22 height 9
select select "CARS_AND_LIGHT_TRUCKS"
select select "PASSENGER_VEHICLES"
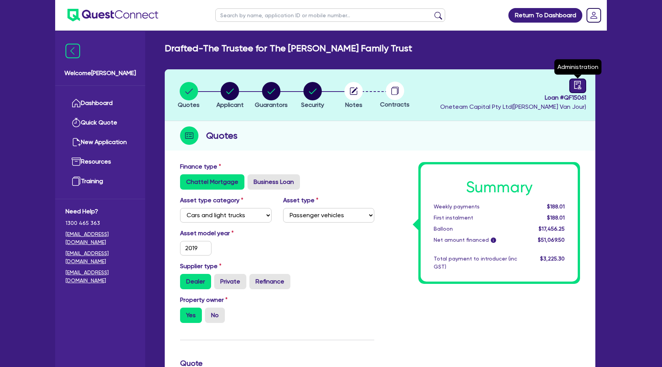
click at [574, 83] on icon "audit" at bounding box center [577, 85] width 7 height 8
select select "DRAFTED_NEW"
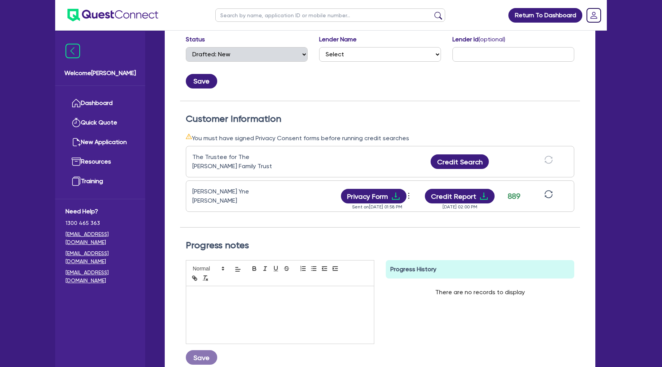
scroll to position [162, 0]
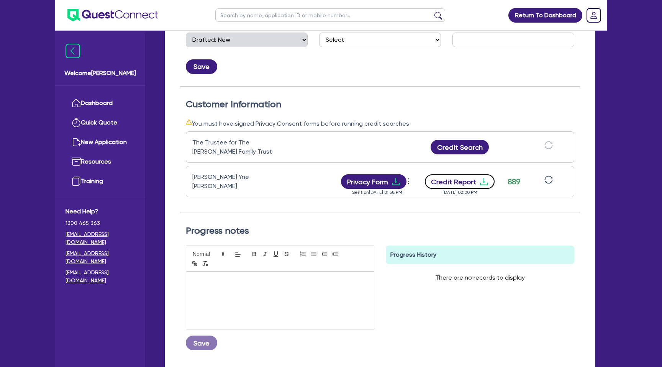
click at [486, 179] on icon "download" at bounding box center [483, 181] width 9 height 9
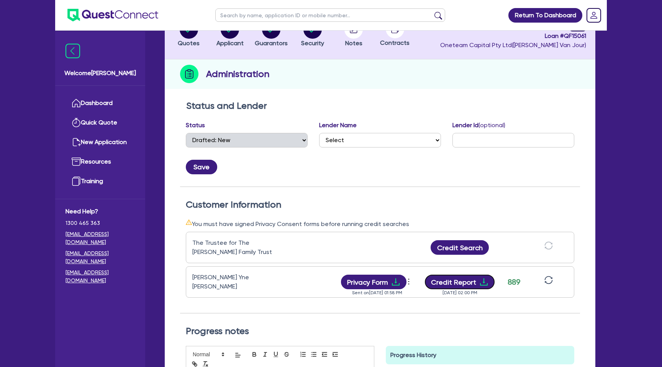
scroll to position [0, 0]
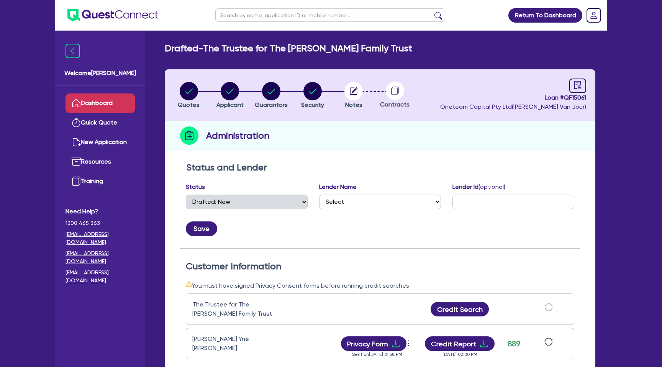
click at [105, 103] on link "Dashboard" at bounding box center [100, 103] width 69 height 20
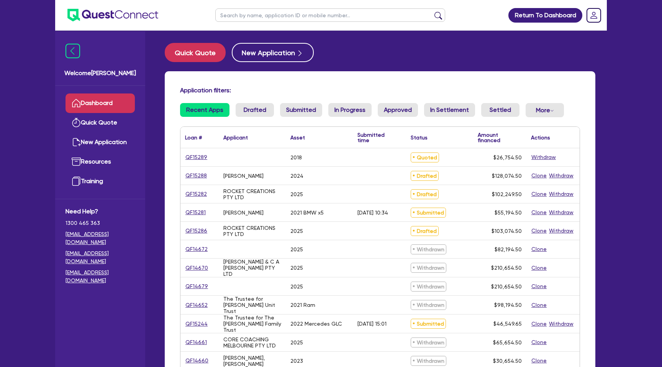
click at [256, 13] on input "text" at bounding box center [330, 14] width 230 height 13
type input "beale"
click at [432, 11] on button "submit" at bounding box center [438, 16] width 12 height 11
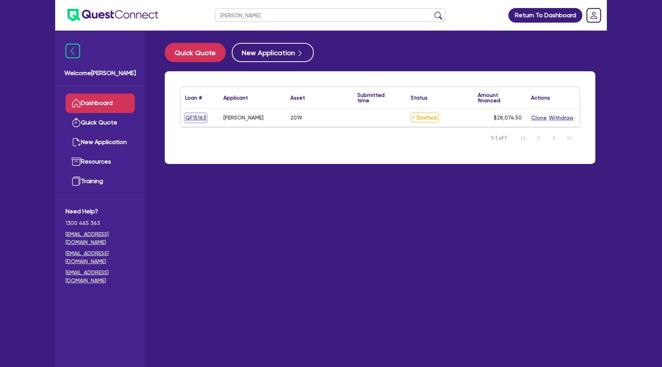
click at [200, 116] on link "QF15163" at bounding box center [195, 117] width 21 height 9
select select "CARS_AND_LIGHT_TRUCKS"
select select "PASSENGER_VEHICLES"
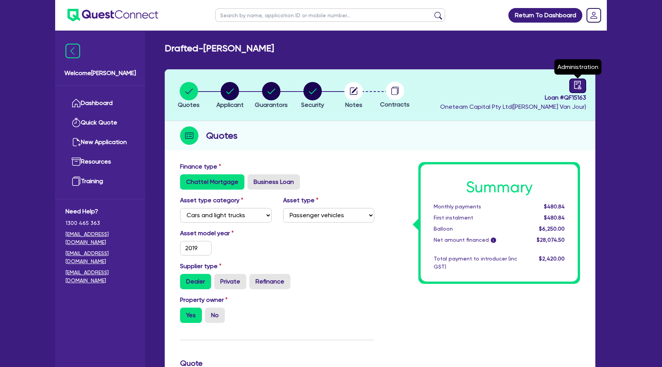
click at [578, 85] on icon "audit" at bounding box center [577, 85] width 8 height 8
select select "DRAFTED_NEW"
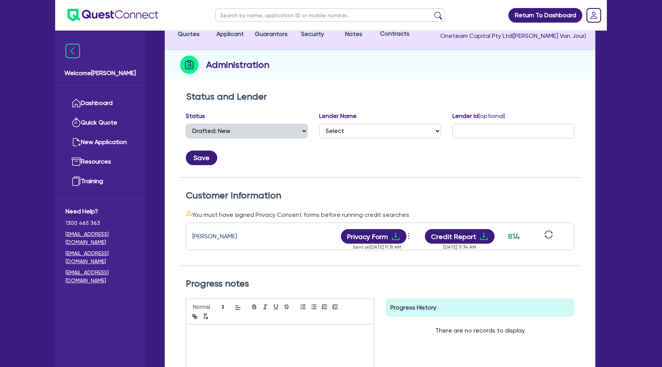
scroll to position [74, 0]
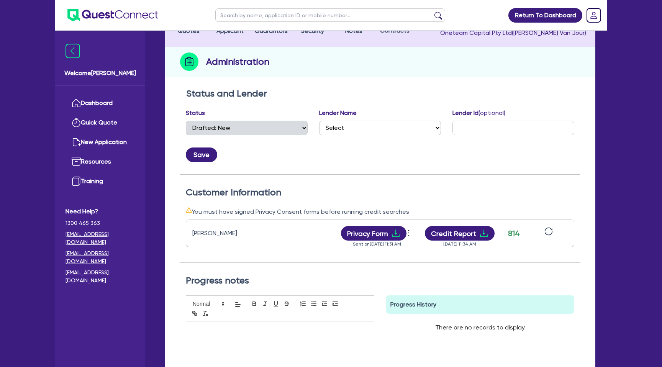
click at [551, 231] on icon "sync" at bounding box center [548, 231] width 8 height 8
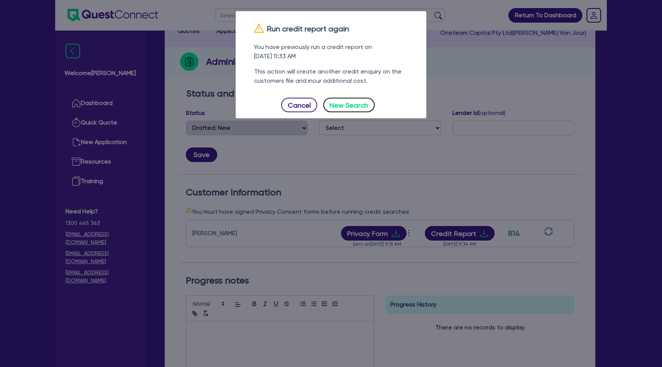
click at [349, 106] on button "New Search" at bounding box center [348, 105] width 51 height 15
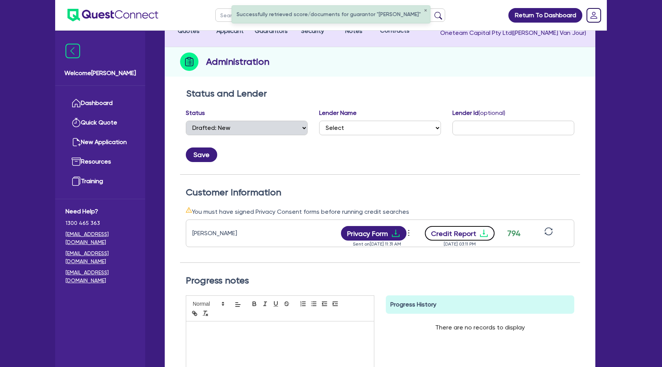
click at [479, 235] on icon "download" at bounding box center [483, 233] width 9 height 9
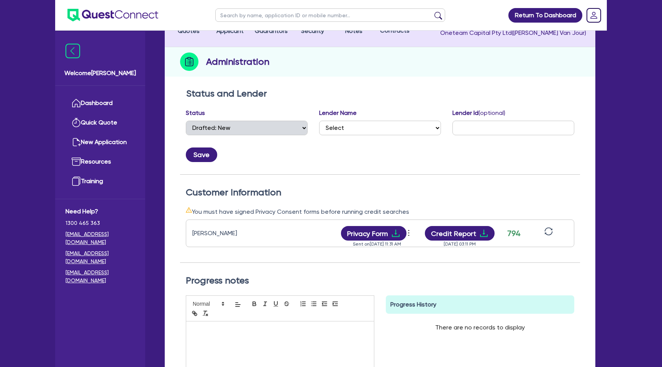
click at [330, 65] on div "Administration" at bounding box center [380, 61] width 431 height 29
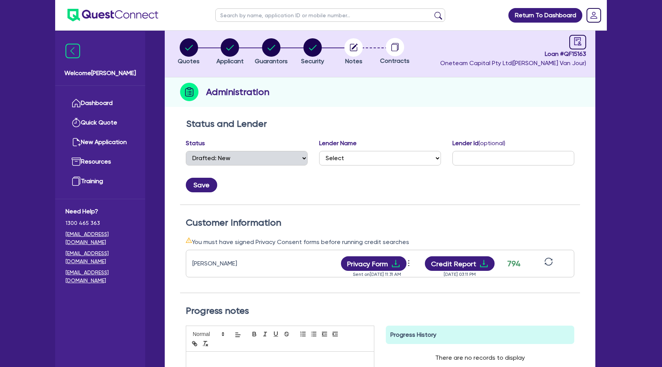
scroll to position [0, 0]
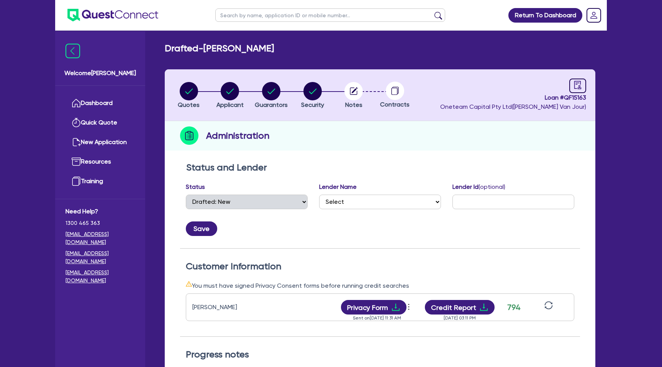
click at [272, 50] on h2 "Drafted - BEALE, STEVEN WILLIAM" at bounding box center [219, 48] width 109 height 11
click at [109, 108] on link "Dashboard" at bounding box center [100, 103] width 69 height 20
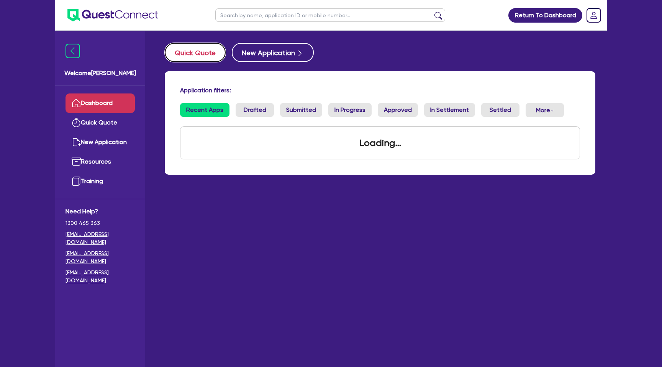
click at [208, 48] on button "Quick Quote" at bounding box center [195, 52] width 61 height 19
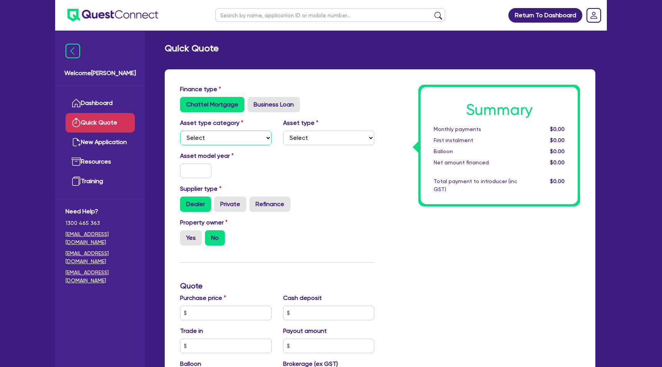
click at [222, 144] on select "Select Cars and light trucks Primary assets Secondary assets Tertiary assets" at bounding box center [226, 138] width 92 height 15
select select "CARS_AND_LIGHT_TRUCKS"
click at [180, 131] on select "Select Cars and light trucks Primary assets Secondary assets Tertiary assets" at bounding box center [226, 138] width 92 height 15
click at [305, 135] on select "Select" at bounding box center [329, 138] width 92 height 15
select select "PASSENGER_VEHICLES"
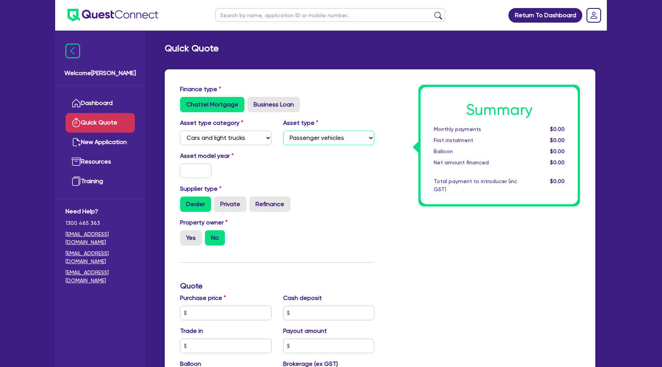
click at [283, 131] on select "Select Passenger vehicles Vans and utes Light trucks up to 4.5 tonne" at bounding box center [329, 138] width 92 height 15
click at [194, 169] on input "text" at bounding box center [195, 171] width 31 height 15
type input "2021"
click at [322, 174] on div "Asset model year 2021" at bounding box center [277, 167] width 206 height 33
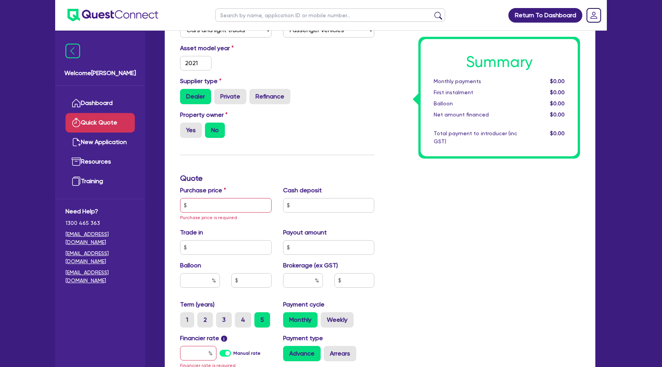
scroll to position [112, 0]
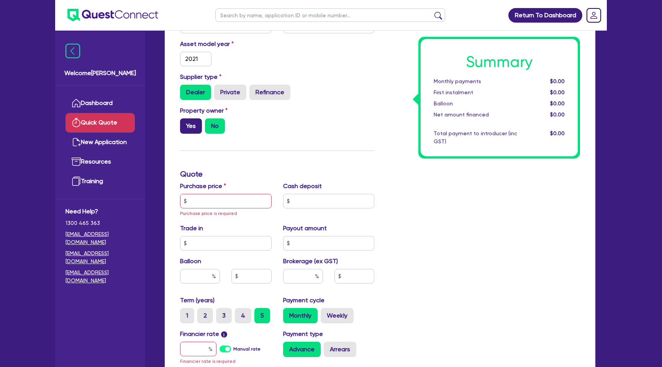
click at [191, 122] on label "Yes" at bounding box center [191, 125] width 22 height 15
click at [185, 122] on input "Yes" at bounding box center [182, 120] width 5 height 5
radio input "true"
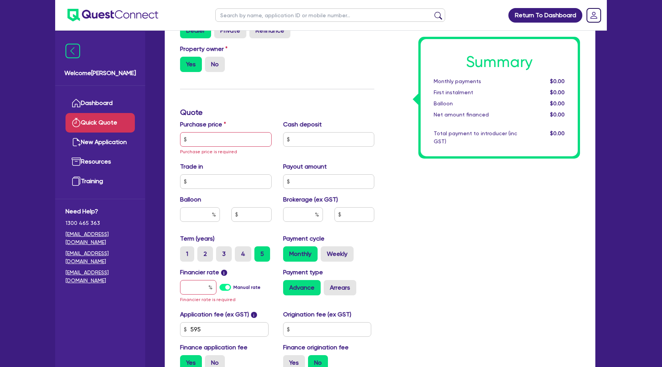
scroll to position [184, 0]
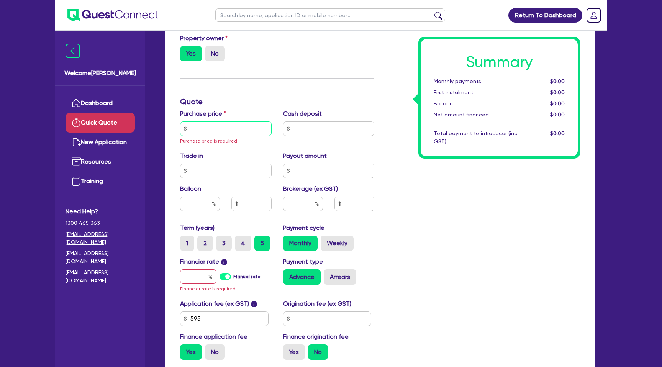
click at [209, 129] on input "text" at bounding box center [226, 128] width 92 height 15
type input "5"
type input "4"
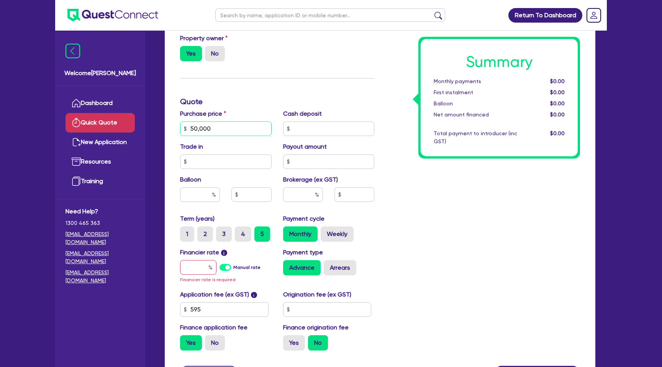
type input "50,000"
click at [393, 169] on div "Summary Monthly payments $0.00 First instalment $0.00 Balloon $0.00 Net amount …" at bounding box center [483, 128] width 206 height 456
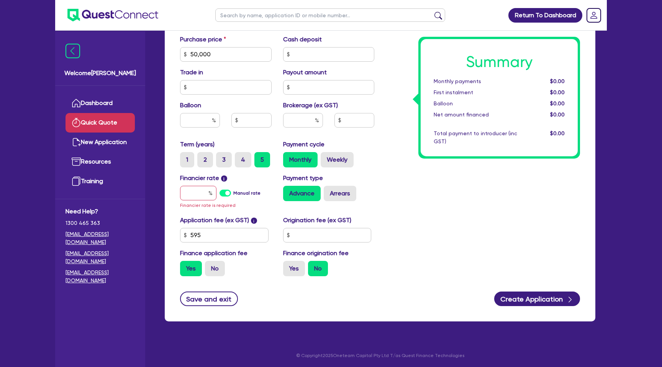
scroll to position [260, 0]
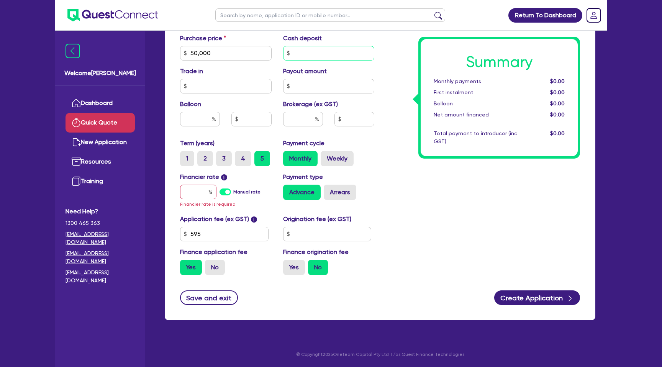
click at [316, 53] on input "text" at bounding box center [329, 53] width 92 height 15
click at [200, 123] on input "text" at bounding box center [200, 119] width 40 height 15
type input "35"
click at [408, 179] on div "Summary Monthly payments $0.00 First instalment $0.00 Balloon $0.00 Net amount …" at bounding box center [483, 53] width 206 height 456
click at [204, 190] on input "text" at bounding box center [198, 192] width 36 height 15
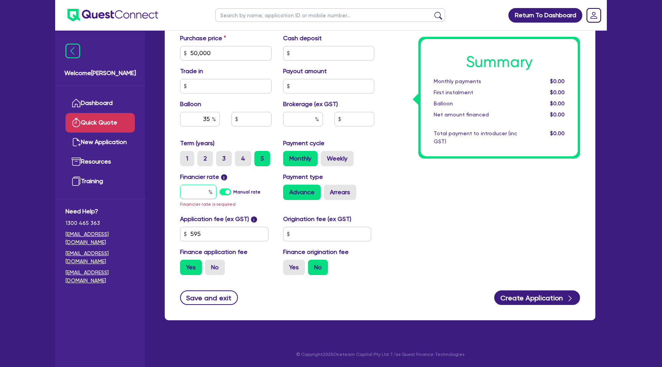
type input "7"
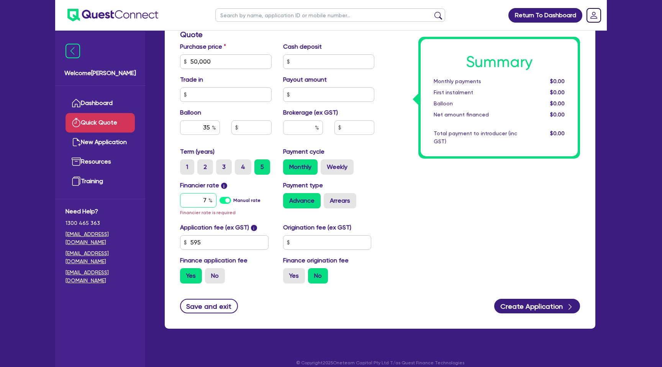
type input "17,500"
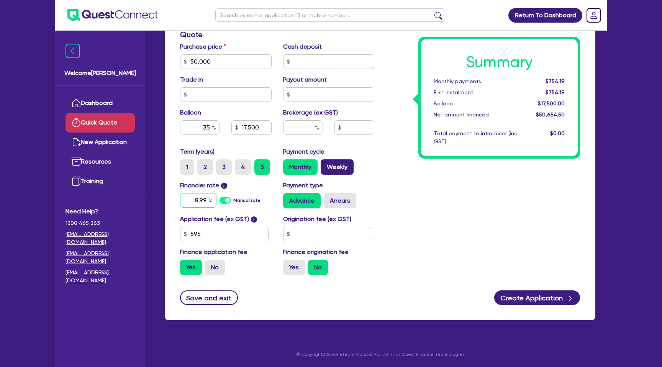
type input "8.99"
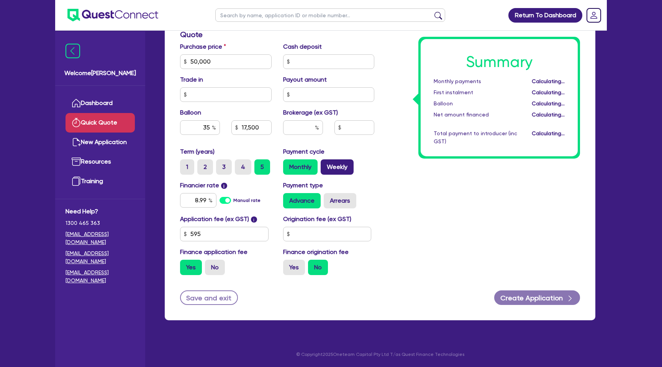
type input "17,500"
click at [340, 165] on label "Weekly" at bounding box center [337, 166] width 33 height 15
click at [326, 164] on input "Weekly" at bounding box center [323, 161] width 5 height 5
radio input "true"
type input "17,500"
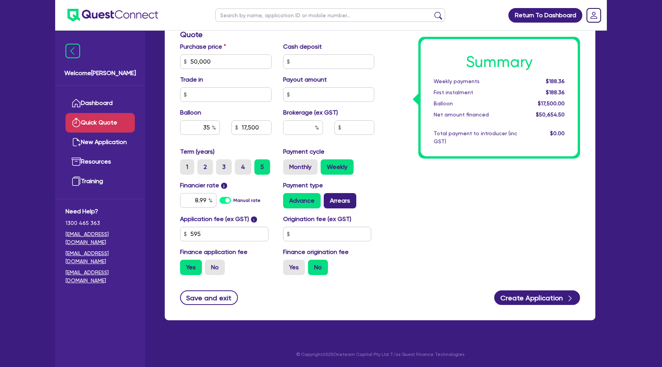
click at [344, 201] on label "Arrears" at bounding box center [340, 200] width 33 height 15
click at [329, 198] on input "Arrears" at bounding box center [326, 195] width 5 height 5
radio input "true"
type input "17,500"
click at [308, 131] on input "text" at bounding box center [303, 127] width 40 height 15
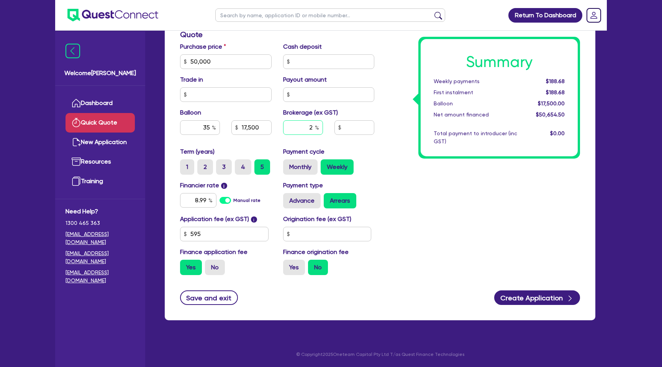
type input "2"
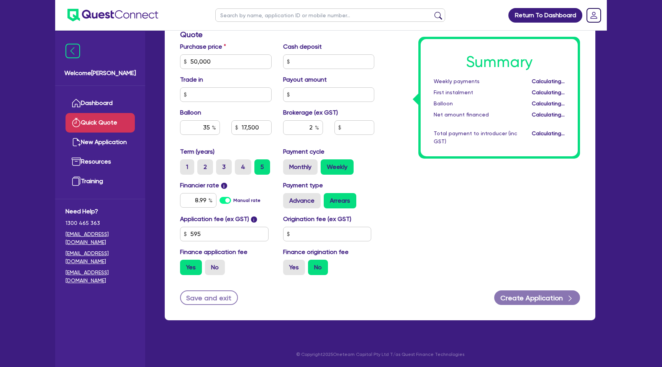
type input "17,500"
type input "1,013.09"
click at [370, 152] on div "Payment cycle Monthly Weekly" at bounding box center [328, 161] width 103 height 28
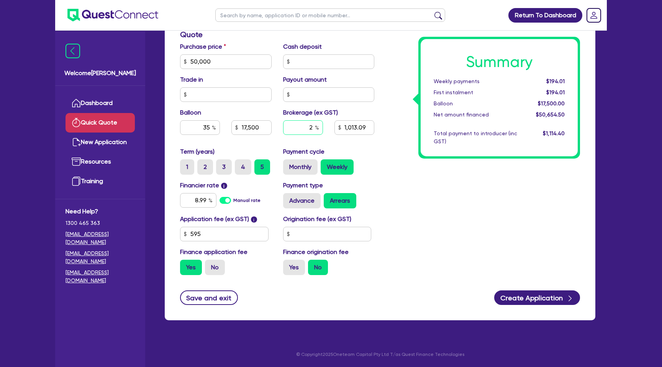
click at [316, 127] on div "2" at bounding box center [303, 127] width 40 height 15
type input "17,500"
type input "1,013.09"
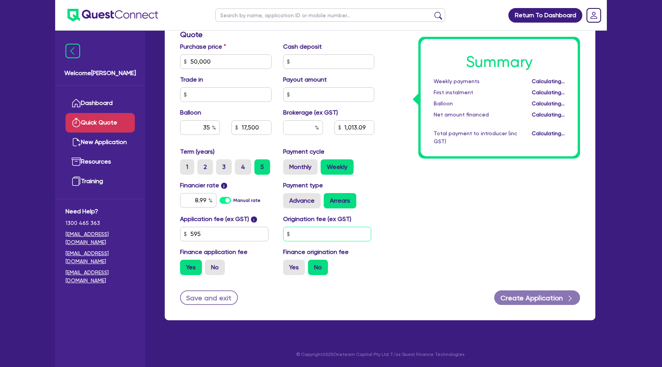
click at [306, 231] on input "text" at bounding box center [327, 234] width 88 height 15
type input "17,500"
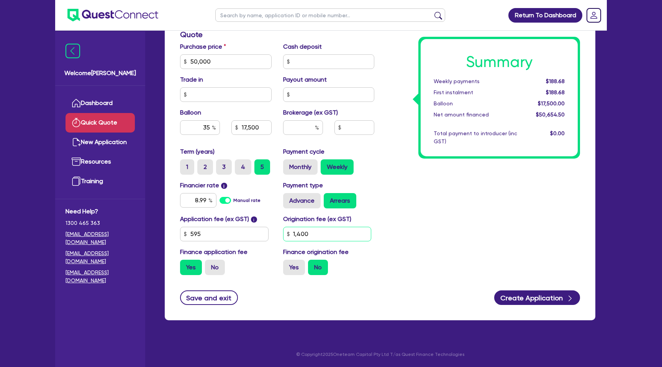
type input "1,400"
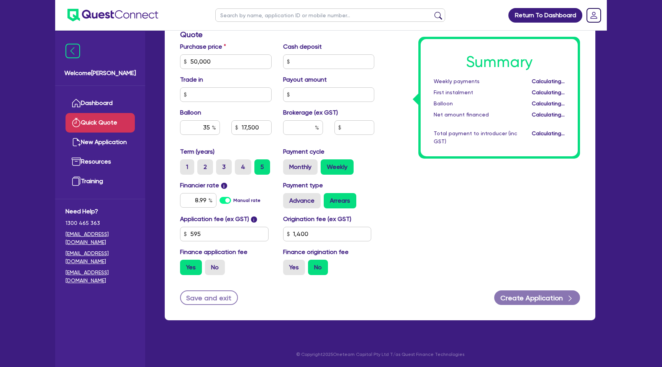
click at [455, 231] on div "Summary Weekly payments Calculating... First instalment Calculating... Balloon …" at bounding box center [483, 57] width 206 height 448
type input "17,500"
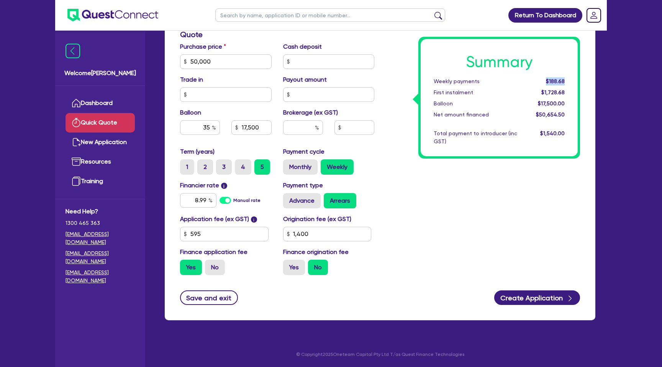
drag, startPoint x: 546, startPoint y: 80, endPoint x: 571, endPoint y: 80, distance: 24.9
click at [571, 80] on div "Summary Weekly payments $188.68 First instalment $1,728.68 Balloon $17,500.00 N…" at bounding box center [499, 97] width 157 height 117
drag, startPoint x: 200, startPoint y: 127, endPoint x: 212, endPoint y: 127, distance: 11.9
click at [212, 127] on div "35" at bounding box center [200, 127] width 40 height 15
drag, startPoint x: 201, startPoint y: 129, endPoint x: 211, endPoint y: 129, distance: 10.3
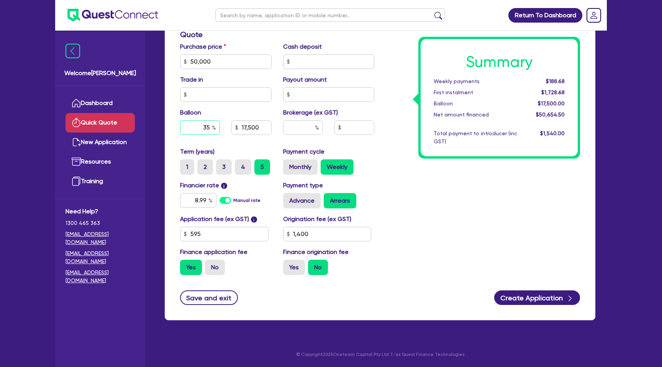
click at [211, 129] on input "35" at bounding box center [200, 127] width 40 height 15
type input "0"
type input "17,500"
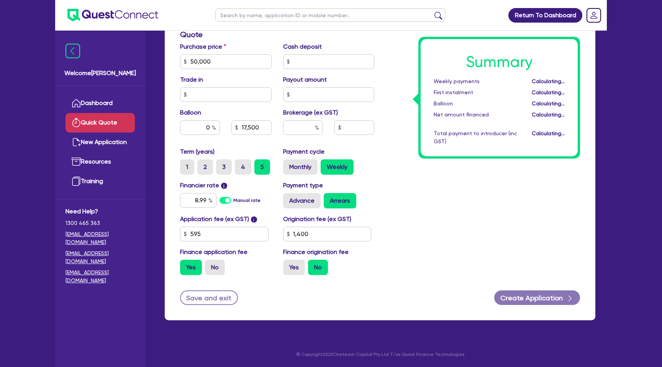
click at [498, 220] on div "Summary Weekly payments Calculating... First instalment Calculating... Balloon …" at bounding box center [483, 57] width 206 height 448
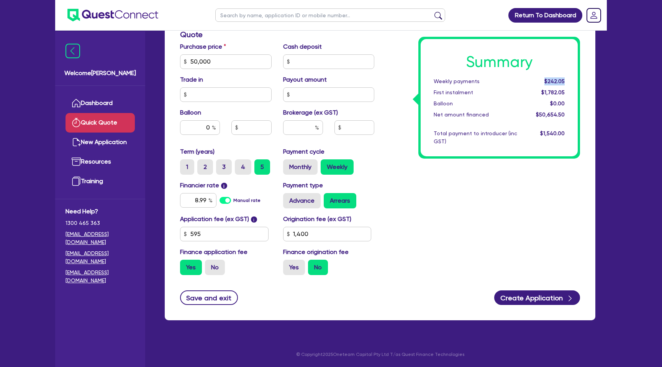
drag, startPoint x: 544, startPoint y: 80, endPoint x: 567, endPoint y: 80, distance: 23.4
click at [567, 80] on div "$242.05" at bounding box center [547, 81] width 48 height 8
drag, startPoint x: 546, startPoint y: 82, endPoint x: 570, endPoint y: 81, distance: 24.5
click at [570, 81] on div "$242.05" at bounding box center [547, 81] width 48 height 8
click at [401, 182] on div "Summary Weekly payments $242.05 First instalment $1,782.05 Balloon $0.00 Net am…" at bounding box center [483, 57] width 206 height 448
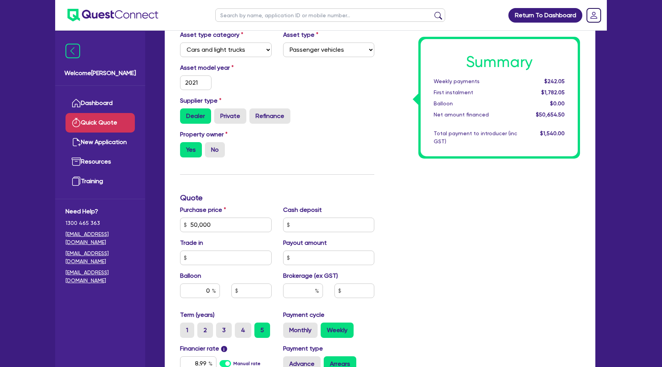
scroll to position [88, 0]
click at [307, 124] on div "Dealer Private Refinance" at bounding box center [277, 116] width 194 height 15
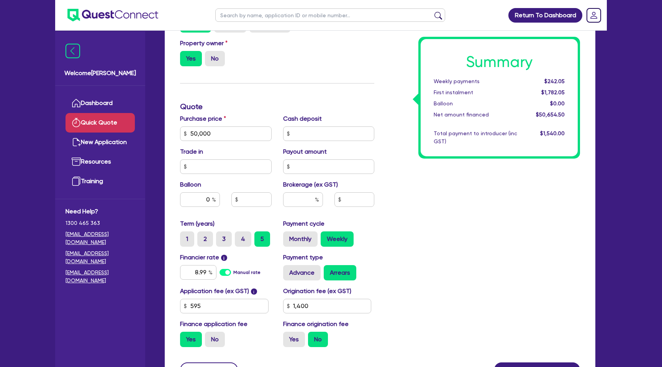
scroll to position [251, 0]
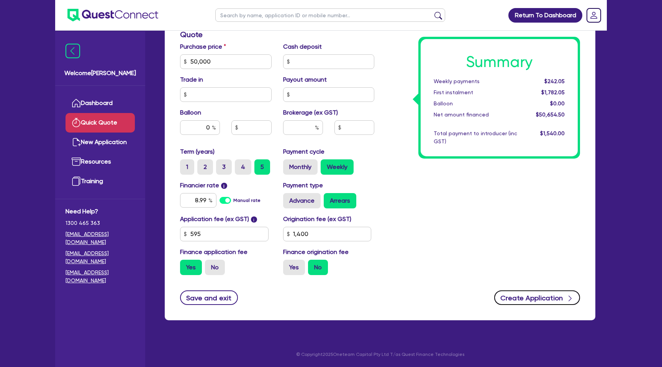
click at [544, 297] on button "Create Application" at bounding box center [537, 297] width 86 height 15
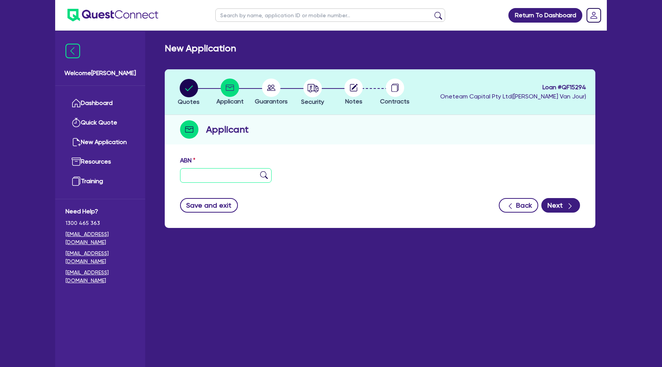
click at [205, 177] on input "text" at bounding box center [226, 175] width 92 height 15
type input "34 005 526 910"
click at [333, 111] on header "Quotes Applicant Guarantors Security Notes Contracts Loan # QF15294 Oneteam Cap…" at bounding box center [380, 92] width 431 height 46
type input "STAFF BUILDING & CONTRACTING PTY. LTD."
select select "COMPANY"
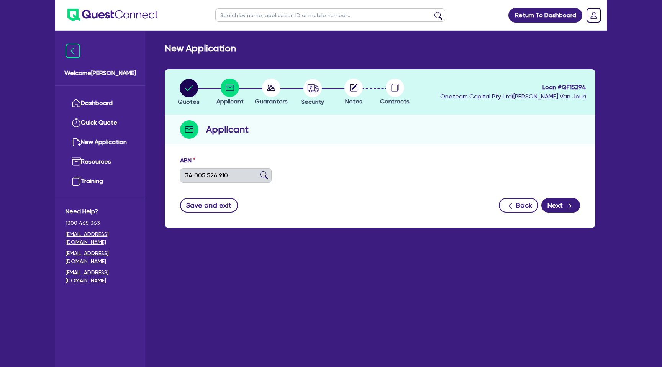
type input "02/03/2000"
type input "01/07/2000"
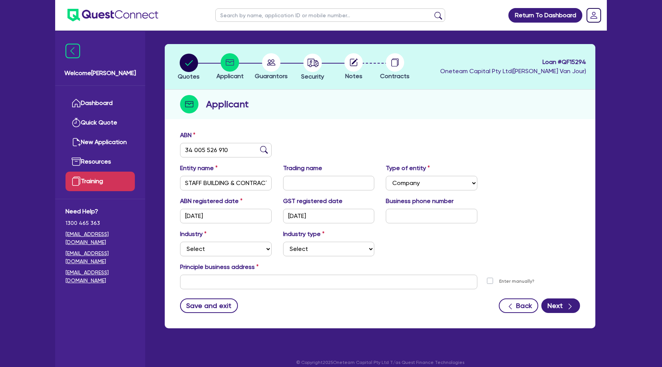
scroll to position [33, 0]
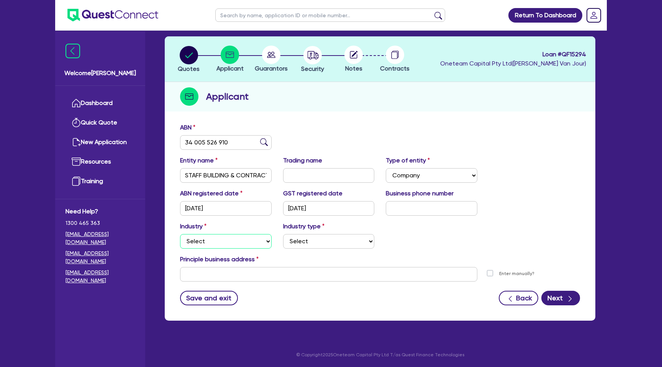
click at [206, 239] on select "Select Accomodation & Food Services Administrative & Support Services Agricultu…" at bounding box center [226, 241] width 92 height 15
select select "BUILDING_CONSTRUCTION"
click at [180, 234] on select "Select Accomodation & Food Services Administrative & Support Services Agricultu…" at bounding box center [226, 241] width 92 height 15
click at [315, 238] on select "Select Trades People Providing Services Direct to Consumers Trades People Provi…" at bounding box center [329, 241] width 92 height 15
select select "TRADES_SERVICES_CONSUMERS"
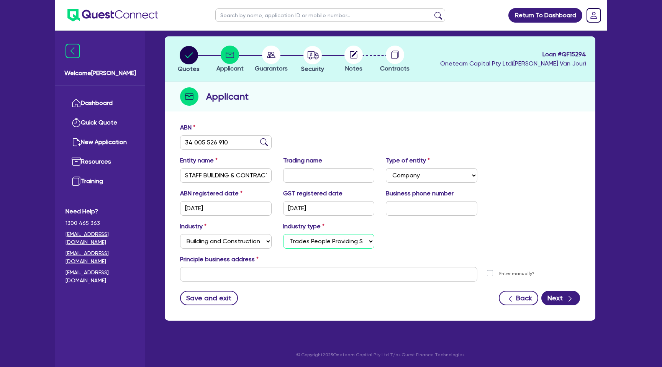
click at [283, 234] on select "Select Trades People Providing Services Direct to Consumers Trades People Provi…" at bounding box center [329, 241] width 92 height 15
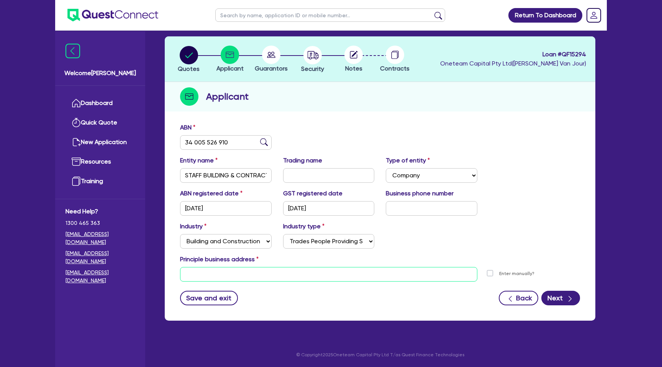
click at [231, 276] on input "text" at bounding box center [328, 274] width 297 height 15
paste input "56 The Ridgeway"
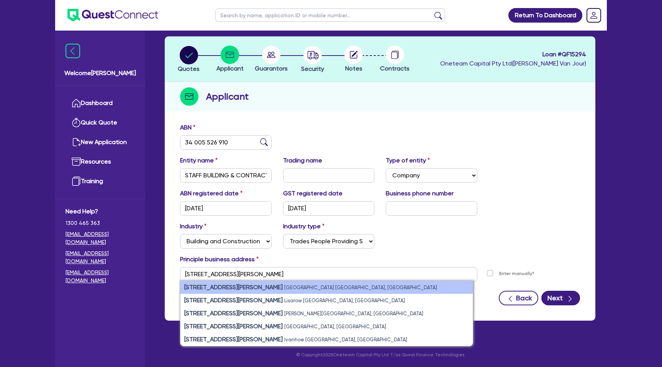
click at [285, 290] on li "56 The Ridgeway Cumbalum NSW, Australia" at bounding box center [326, 287] width 292 height 13
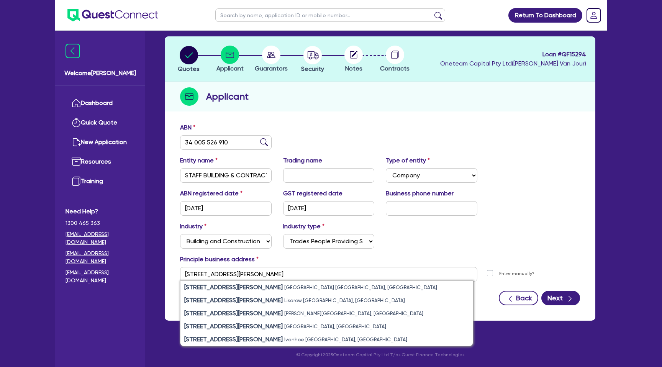
type input "56 The Ridgeway Cumbalum NSW 2478"
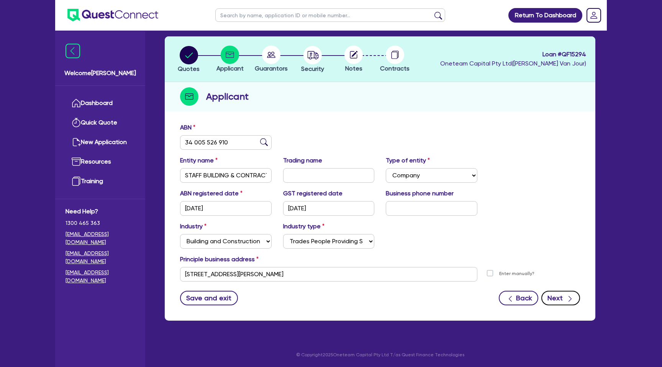
click at [562, 299] on button "Next" at bounding box center [560, 298] width 39 height 15
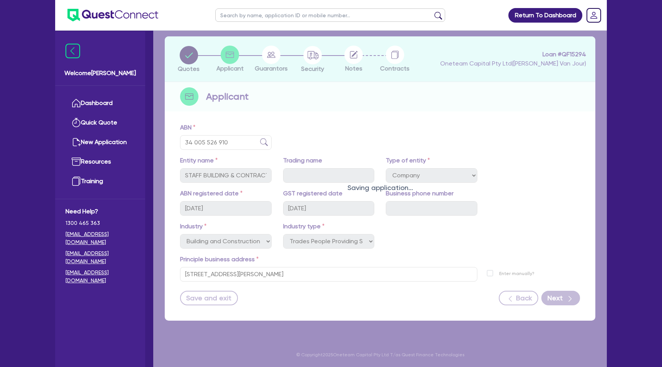
scroll to position [6, 0]
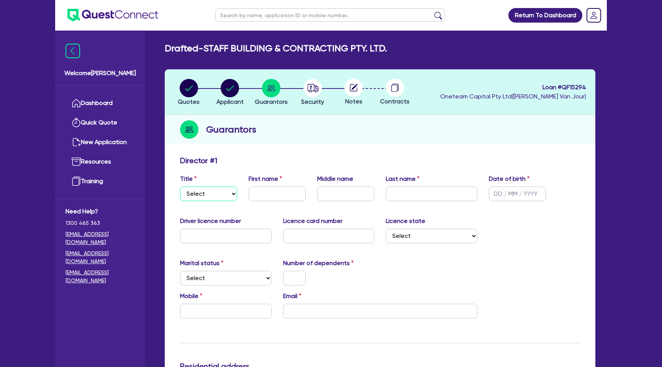
click at [197, 197] on select "Select Mr Mrs Ms Miss Dr" at bounding box center [208, 194] width 57 height 15
select select "MR"
click at [180, 187] on select "Select Mr Mrs Ms Miss Dr" at bounding box center [208, 194] width 57 height 15
click at [276, 186] on div "First name" at bounding box center [277, 187] width 69 height 27
type input "Billie"
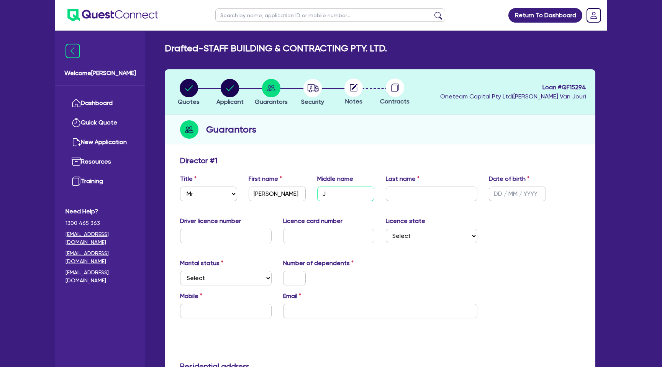
type input "J"
type input "Staff"
click at [496, 200] on input "text" at bounding box center [517, 194] width 57 height 15
type input "15/06/1980"
click at [211, 240] on input "text" at bounding box center [226, 236] width 92 height 15
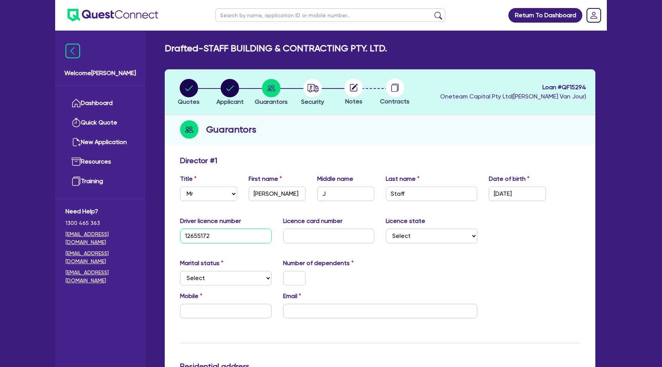
type input "12655172"
click at [326, 239] on input "text" at bounding box center [329, 236] width 92 height 15
type input "2053823958"
click at [408, 240] on select "Select NSW VIC QLD TAS ACT SA NT WA" at bounding box center [432, 236] width 92 height 15
select select "[GEOGRAPHIC_DATA]"
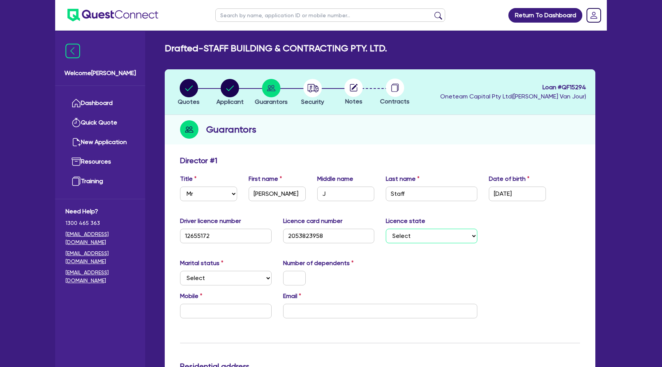
click at [386, 229] on select "Select NSW VIC QLD TAS ACT SA NT WA" at bounding box center [432, 236] width 92 height 15
click at [220, 285] on div "Marital status Select Single Married De Facto / Partner" at bounding box center [225, 272] width 103 height 27
click at [216, 282] on select "Select Single Married De Facto / Partner" at bounding box center [226, 278] width 92 height 15
select select "DE_FACTO"
click at [180, 271] on select "Select Single Married De Facto / Partner" at bounding box center [226, 278] width 92 height 15
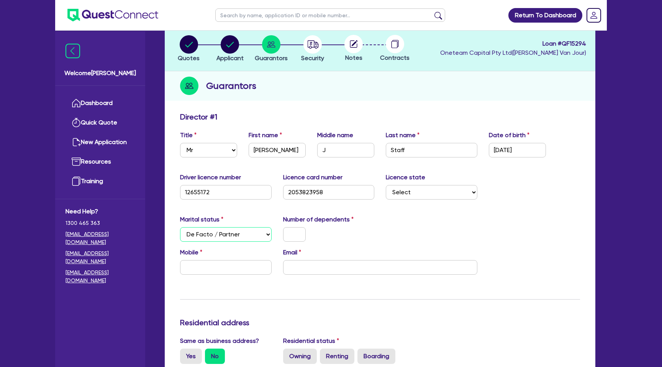
scroll to position [61, 0]
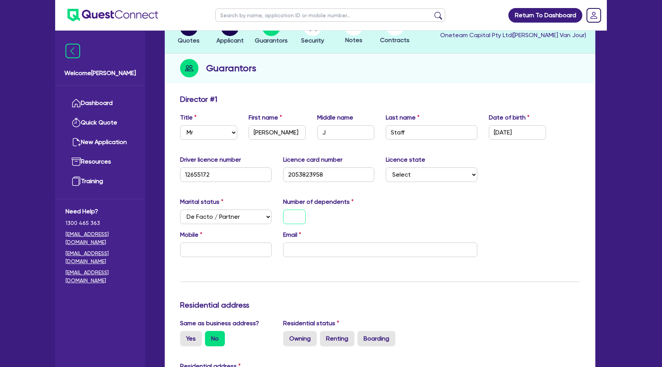
click at [297, 215] on input "text" at bounding box center [294, 217] width 23 height 15
click at [360, 234] on div "Email" at bounding box center [380, 243] width 206 height 27
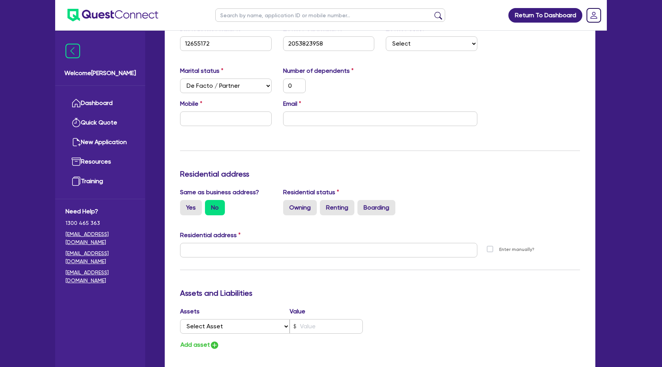
scroll to position [236, 0]
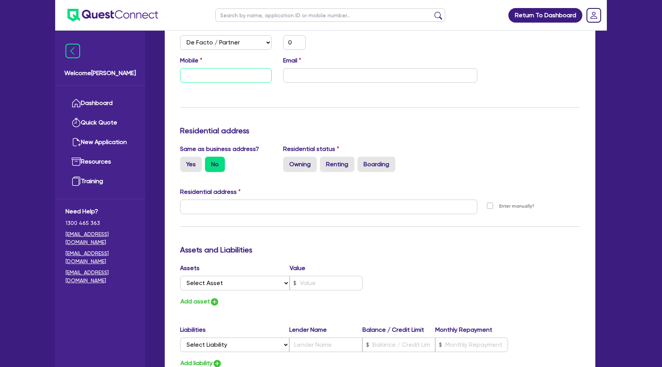
click at [205, 76] on input "text" at bounding box center [226, 75] width 92 height 15
click at [193, 68] on input "text" at bounding box center [226, 75] width 92 height 15
paste input "4381 826 20"
type input "0"
type input "4381 826 20"
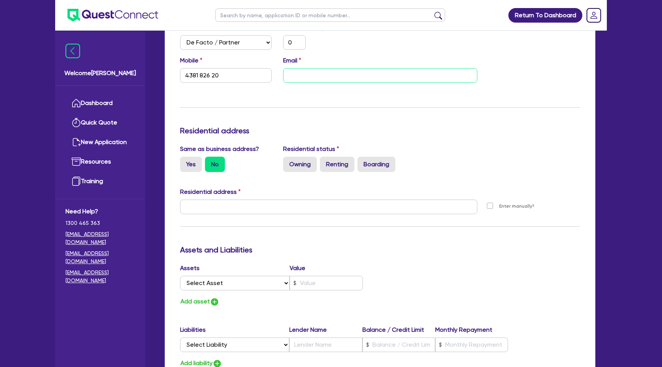
click at [290, 75] on input "email" at bounding box center [380, 75] width 194 height 15
click at [186, 72] on input "4381 826 20" at bounding box center [226, 75] width 92 height 15
type input "0"
type input "0438 182 620"
click at [300, 74] on input "email" at bounding box center [380, 75] width 194 height 15
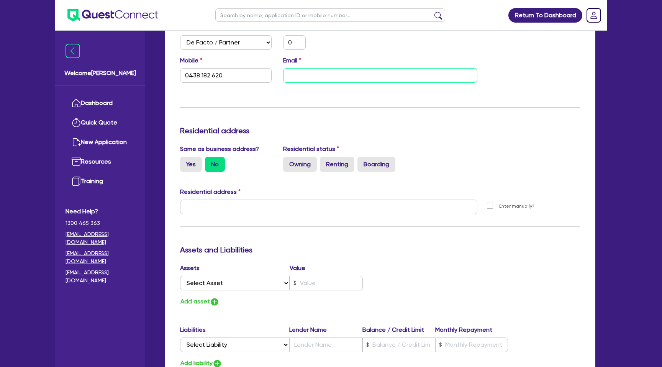
paste input "billie.staff@gmail.com"
type input "0"
type input "0438 182 620"
type input "billie.staff@gmail.com"
click at [351, 107] on hr at bounding box center [380, 107] width 400 height 0
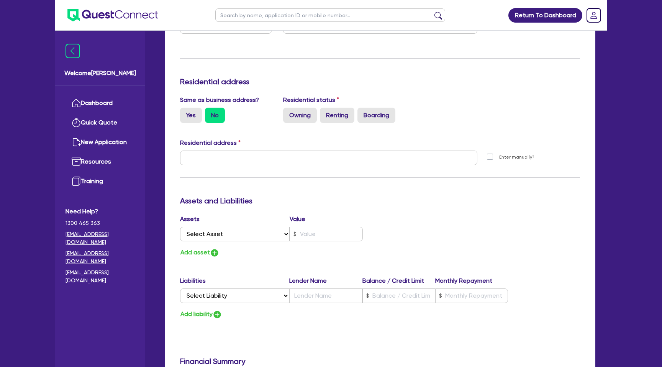
scroll to position [298, 0]
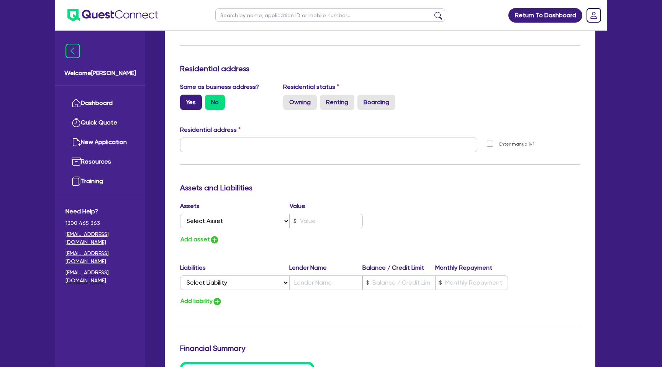
click at [197, 107] on label "Yes" at bounding box center [191, 102] width 22 height 15
click at [185, 100] on input "Yes" at bounding box center [182, 97] width 5 height 5
radio input "true"
type input "0"
type input "0438 182 620"
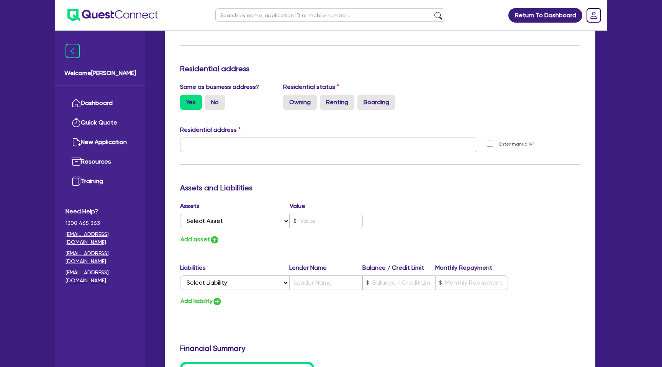
type input "56 The Ridgeway Cumbalum NSW 2478"
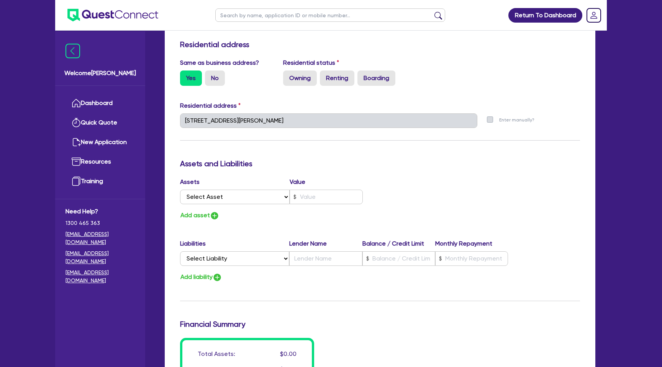
scroll to position [325, 0]
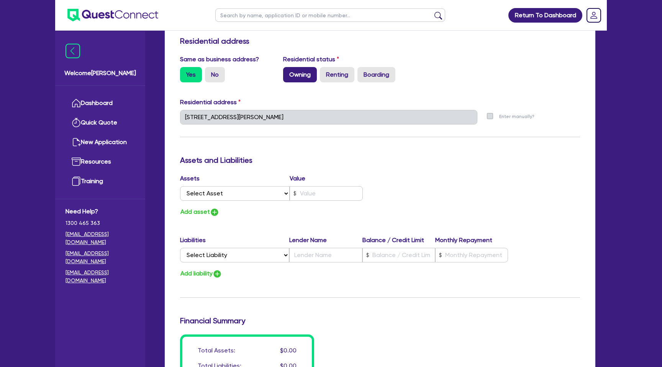
click at [295, 75] on label "Owning" at bounding box center [300, 74] width 34 height 15
click at [288, 72] on input "Owning" at bounding box center [285, 69] width 5 height 5
radio input "true"
type input "0"
type input "0438 182 620"
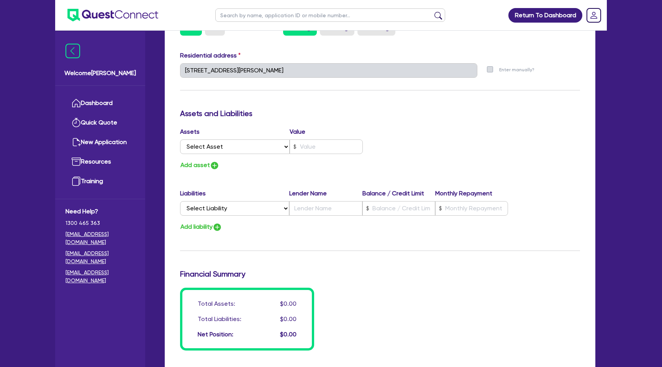
scroll to position [388, 0]
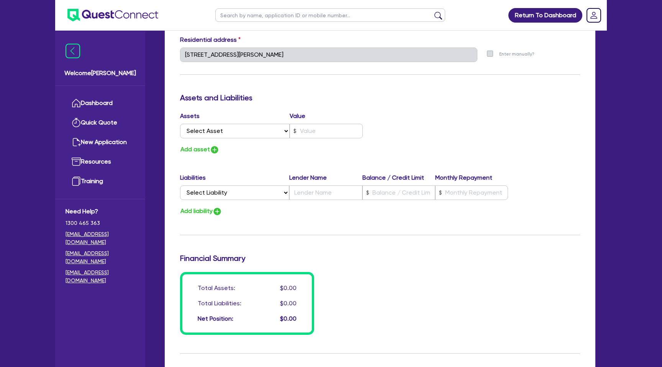
click at [220, 123] on div "Assets Value" at bounding box center [271, 117] width 183 height 12
click at [220, 130] on select "Select Asset Cash Property Investment property Vehicle Truck Trailer Equipment …" at bounding box center [235, 131] width 110 height 15
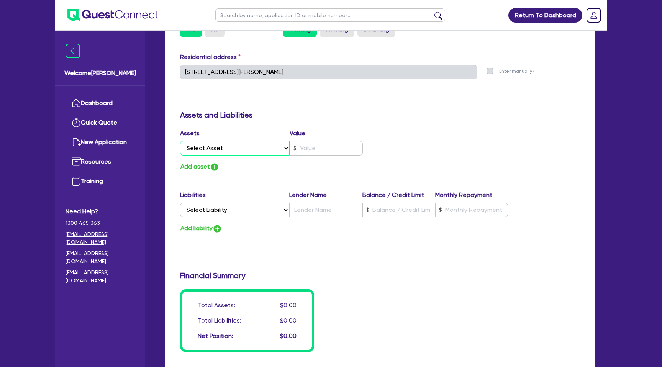
scroll to position [371, 0]
click at [218, 142] on select "Select Asset Cash Property Investment property Vehicle Truck Trailer Equipment …" at bounding box center [235, 147] width 110 height 15
select select "PROPERTY"
click at [180, 140] on select "Select Asset Cash Property Investment property Vehicle Truck Trailer Equipment …" at bounding box center [235, 147] width 110 height 15
type input "0"
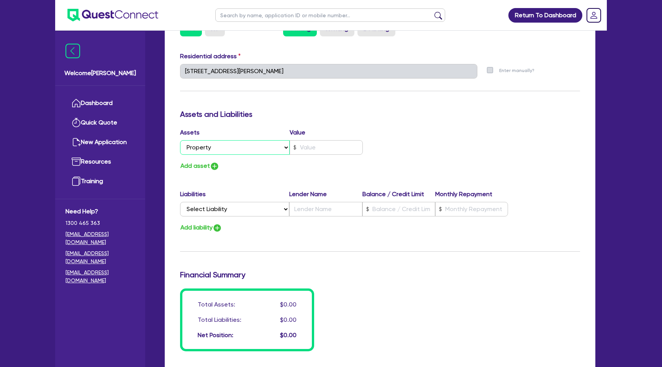
type input "0438 182 620"
click at [303, 146] on input "text" at bounding box center [326, 147] width 73 height 15
type input "0"
type input "0438 182 620"
type input "1"
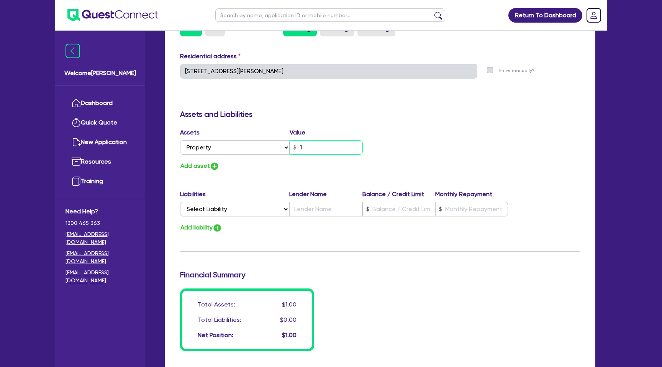
type input "0"
type input "0438 182 620"
type input "0"
type input "0438 182 620"
type input "1"
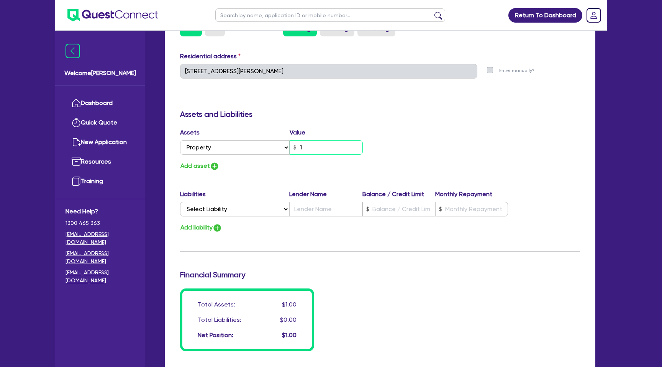
type input "0"
type input "0438 182 620"
type input "12"
type input "0"
type input "0438 182 620"
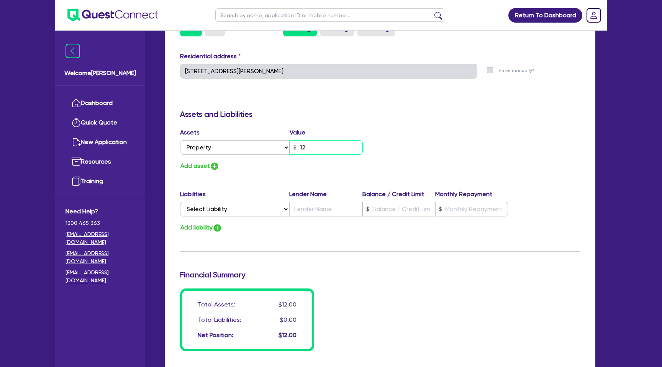
type input "125"
type input "0"
type input "0438 182 620"
type input "12"
type input "0"
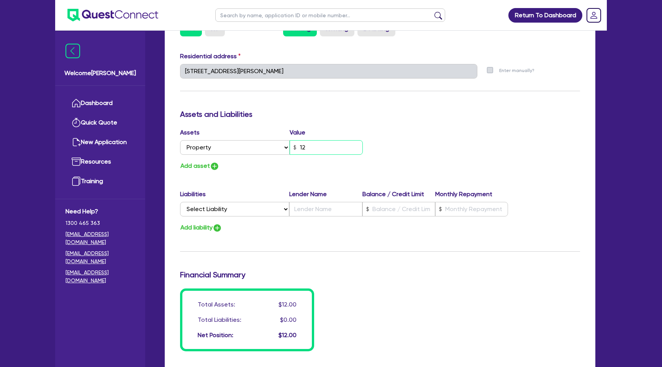
type input "0438 182 620"
type input "127"
type input "0"
type input "0438 182 620"
type input "1,270"
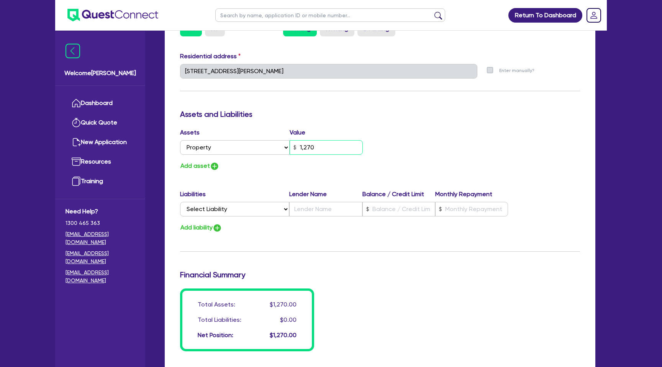
type input "0"
type input "0438 182 620"
type input "12,700"
type input "0"
type input "0438 182 620"
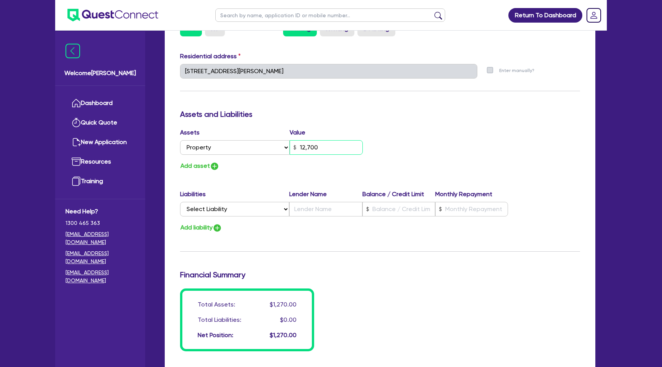
type input "127,000"
type input "0"
type input "0438 182 620"
type input "1,270,000"
type input "0"
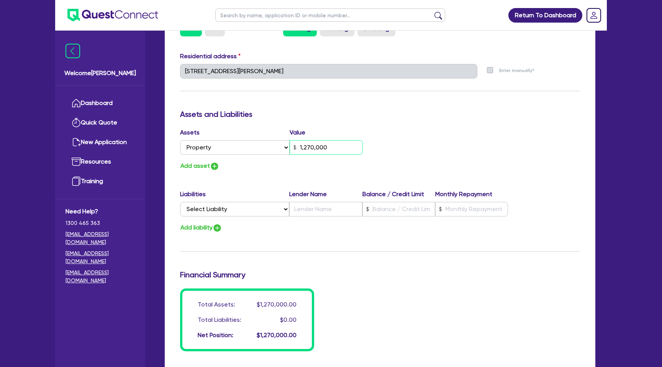
type input "0438 182 620"
type input "127,000"
type input "0"
type input "0438 182 620"
type input "1,270,000"
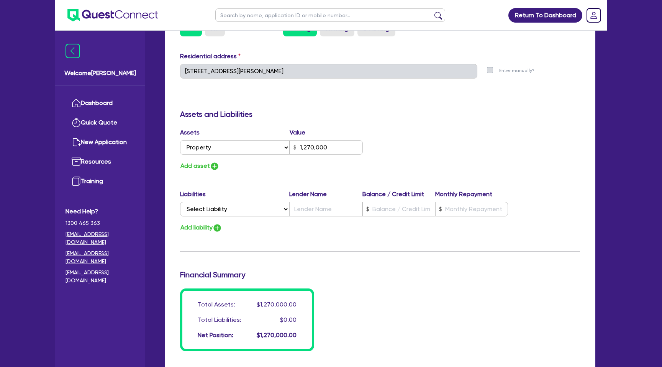
click at [441, 170] on div "Assets Value Select Asset Cash Property Investment property Vehicle Truck Trail…" at bounding box center [379, 149] width 411 height 43
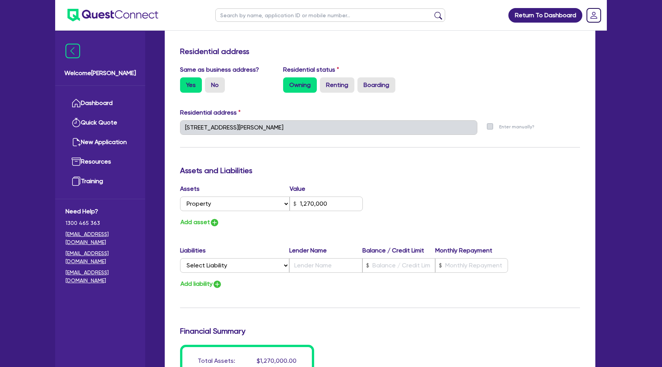
scroll to position [351, 0]
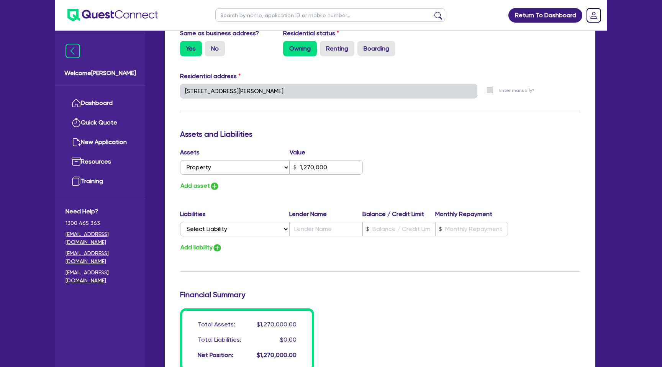
click at [195, 192] on div "Update residential status for Director #1 Boarding is only acceptable when the …" at bounding box center [380, 88] width 400 height 567
click at [208, 183] on button "Add asset" at bounding box center [199, 186] width 39 height 10
type input "0"
type input "0438 182 620"
type input "1,270,000"
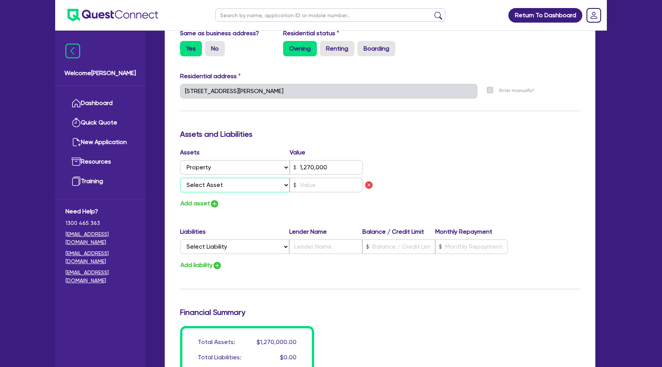
click at [219, 188] on select "Select Asset Cash Property Investment property Vehicle Truck Trailer Equipment …" at bounding box center [235, 185] width 110 height 15
select select "CASH"
click at [180, 178] on select "Select Asset Cash Property Investment property Vehicle Truck Trailer Equipment …" at bounding box center [235, 185] width 110 height 15
type input "0"
type input "0438 182 620"
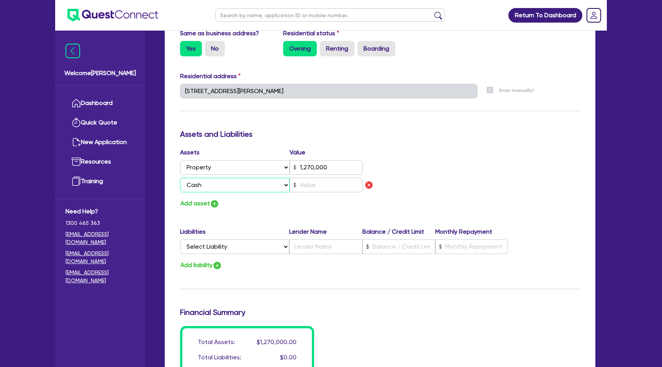
type input "1,270,000"
click at [305, 184] on input "text" at bounding box center [326, 185] width 73 height 15
type input "0"
type input "0438 182 620"
type input "1,270,000"
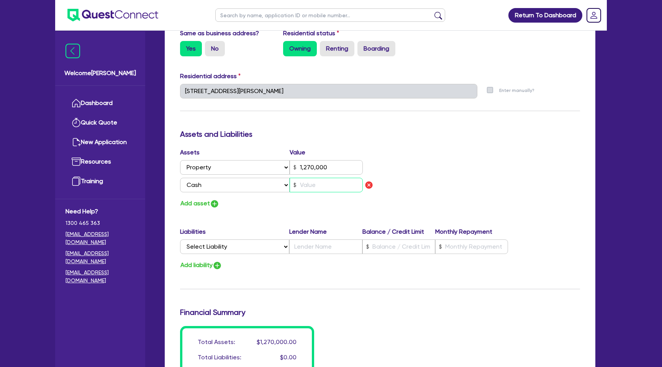
type input "8"
type input "0"
type input "0438 182 620"
type input "1,270,000"
type input "80"
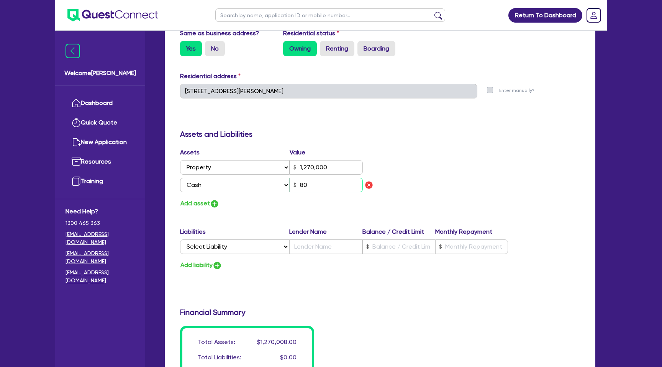
type input "0"
type input "0438 182 620"
type input "1,270,000"
type input "800"
type input "0"
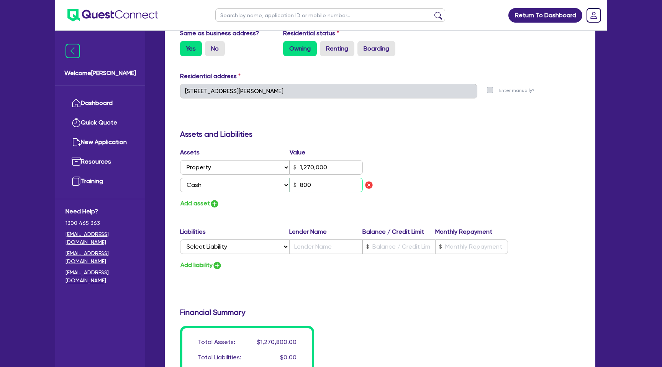
type input "0438 182 620"
type input "1,270,000"
type input "8,000"
type input "0"
type input "0438 182 620"
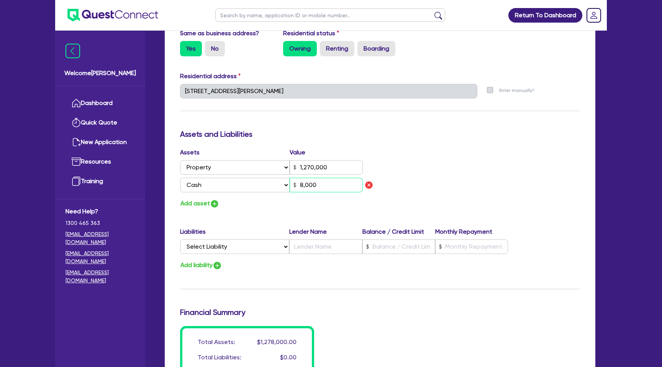
type input "1,270,000"
type input "80,000"
click at [425, 152] on div "Assets Value Select Asset Cash Property Investment property Vehicle Truck Trail…" at bounding box center [379, 178] width 411 height 61
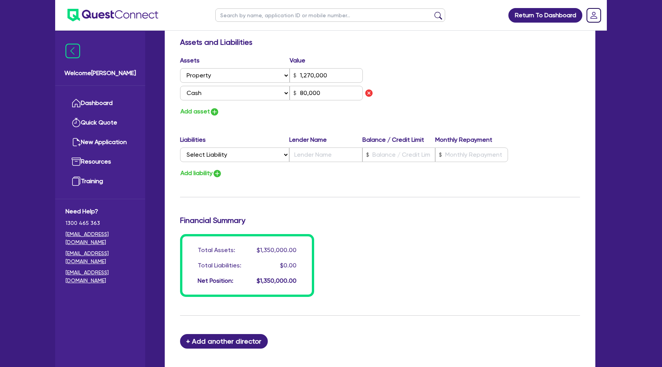
scroll to position [449, 0]
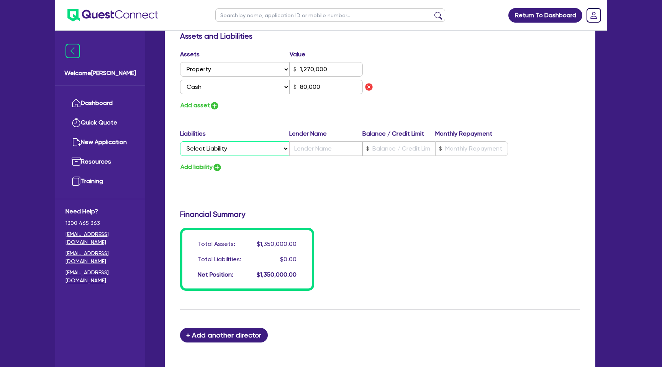
click at [237, 149] on select "Select Liability Credit card Mortgage Investment property loan Vehicle loan Tru…" at bounding box center [234, 148] width 109 height 15
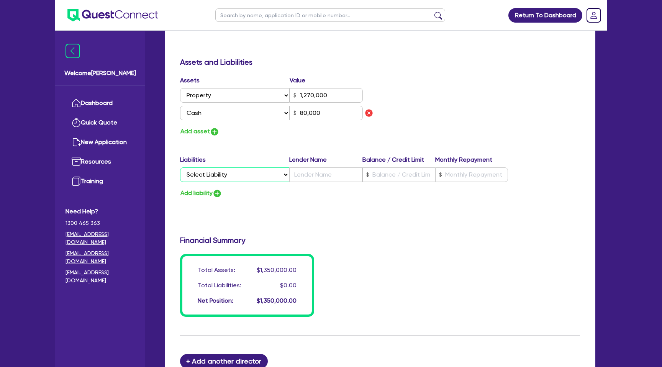
scroll to position [422, 0]
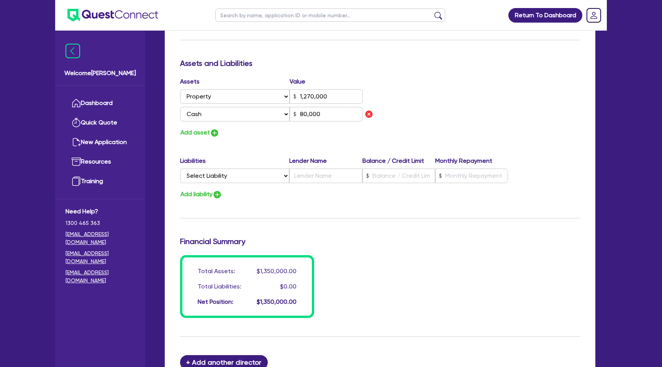
click at [251, 144] on div "Update residential status for Director #1 Boarding is only acceptable when the …" at bounding box center [380, 26] width 400 height 584
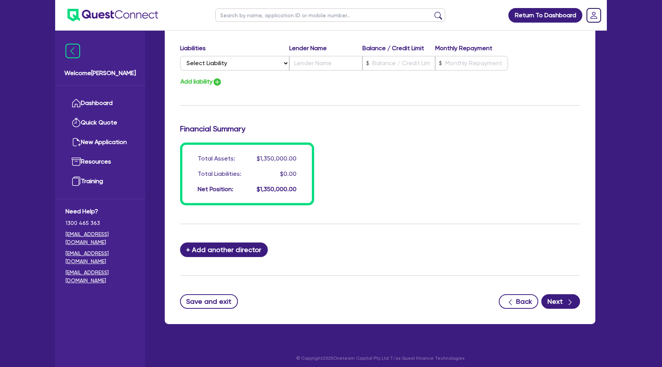
scroll to position [539, 0]
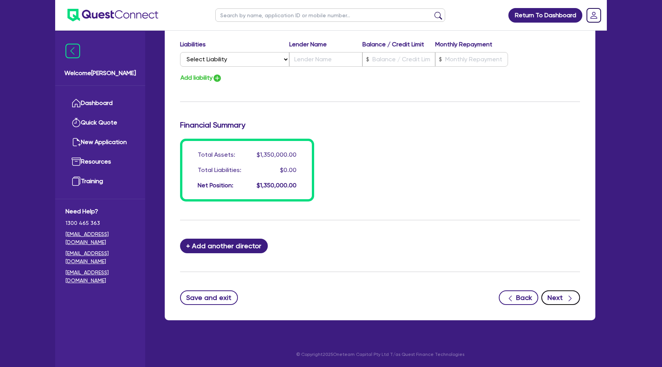
click at [565, 294] on div "button" at bounding box center [569, 298] width 8 height 10
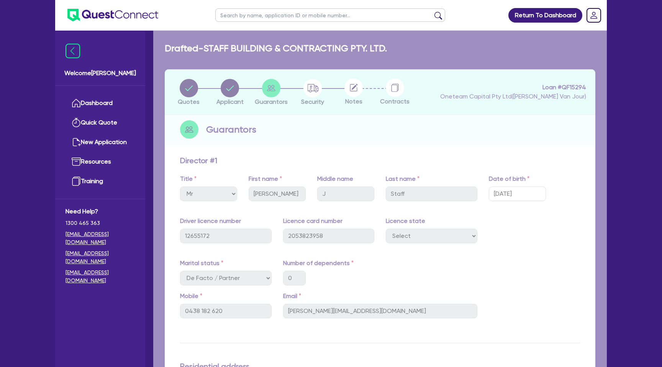
select select "CARS_AND_LIGHT_TRUCKS"
select select "PASSENGER_VEHICLES"
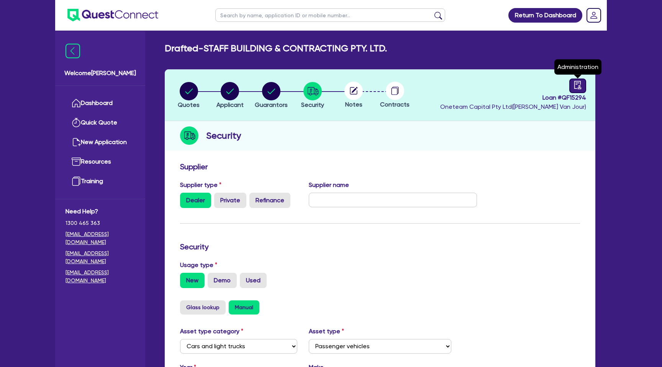
click at [574, 90] on link at bounding box center [577, 86] width 17 height 15
select select "DRAFTED_NEW"
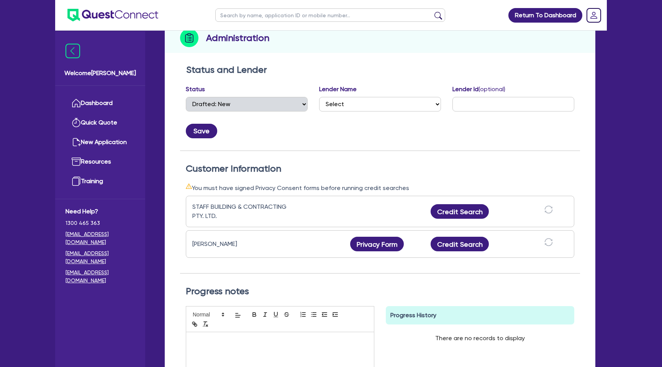
scroll to position [120, 0]
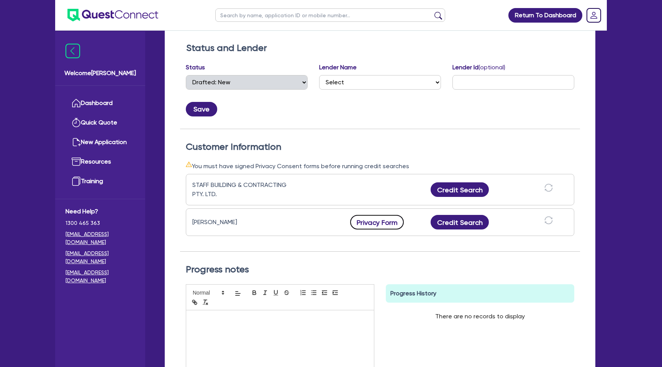
click at [378, 221] on button "Privacy Form" at bounding box center [377, 222] width 54 height 15
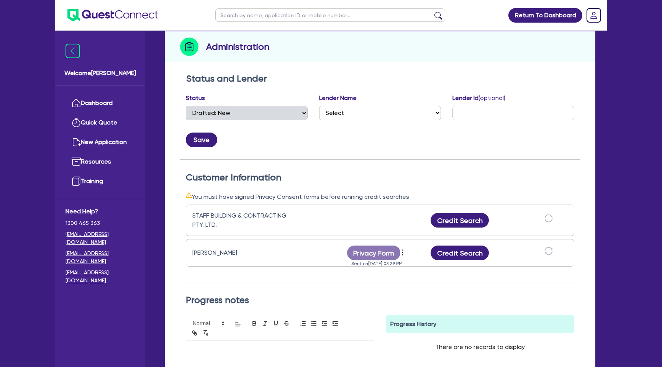
scroll to position [0, 0]
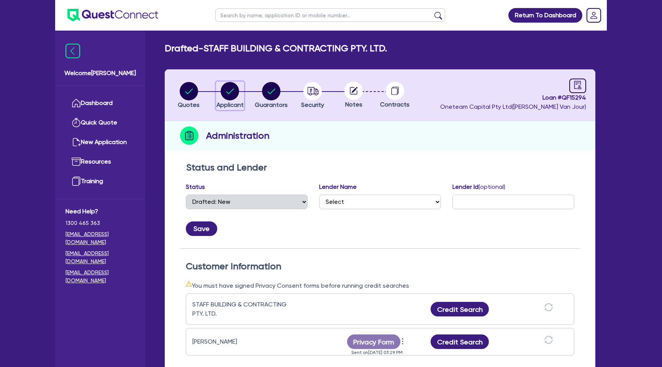
click at [233, 91] on circle "button" at bounding box center [230, 91] width 18 height 18
select select "COMPANY"
select select "BUILDING_CONSTRUCTION"
select select "TRADES_SERVICES_CONSUMERS"
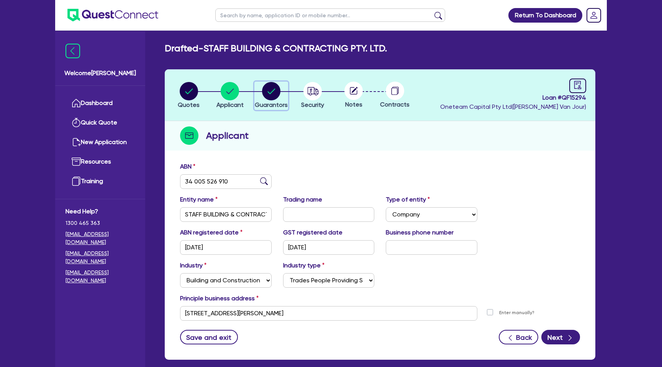
click at [268, 91] on circle "button" at bounding box center [271, 91] width 18 height 18
select select "MR"
select select "[GEOGRAPHIC_DATA]"
select select "DE_FACTO"
select select "PROPERTY"
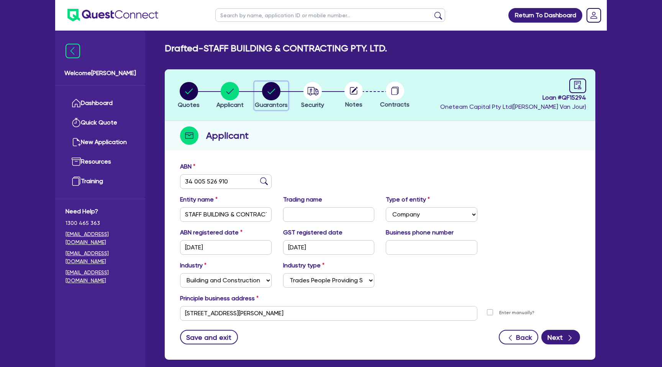
select select "CASH"
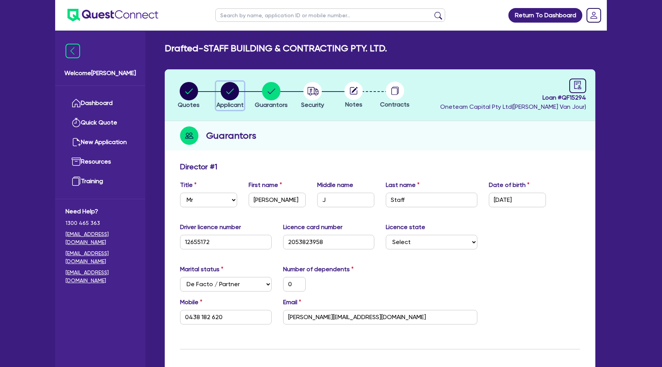
click at [229, 90] on circle "button" at bounding box center [230, 91] width 18 height 18
select select "COMPANY"
select select "BUILDING_CONSTRUCTION"
select select "TRADES_SERVICES_CONSUMERS"
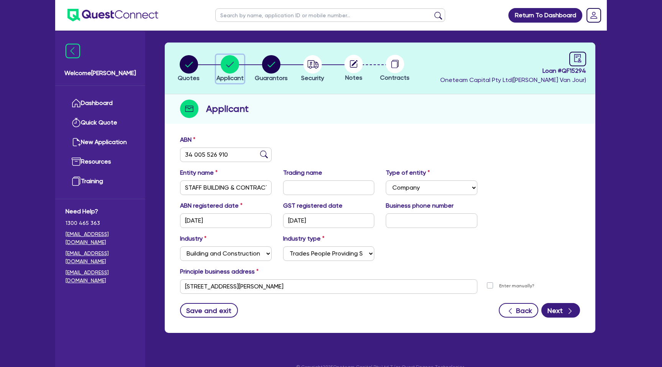
scroll to position [39, 0]
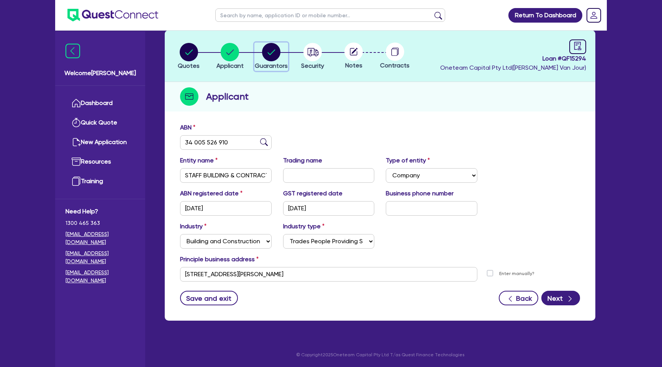
click at [274, 54] on circle "button" at bounding box center [271, 52] width 18 height 18
select select "MR"
select select "[GEOGRAPHIC_DATA]"
select select "DE_FACTO"
select select "PROPERTY"
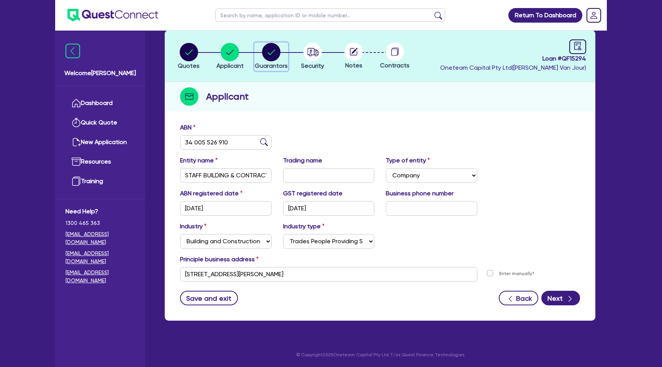
select select "CASH"
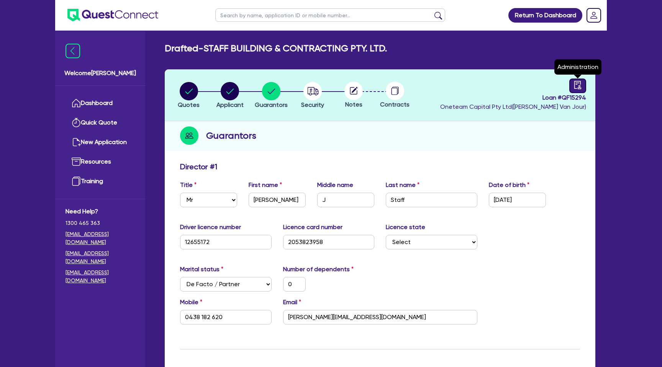
click at [582, 85] on link at bounding box center [577, 86] width 17 height 15
select select "DRAFTED_NEW"
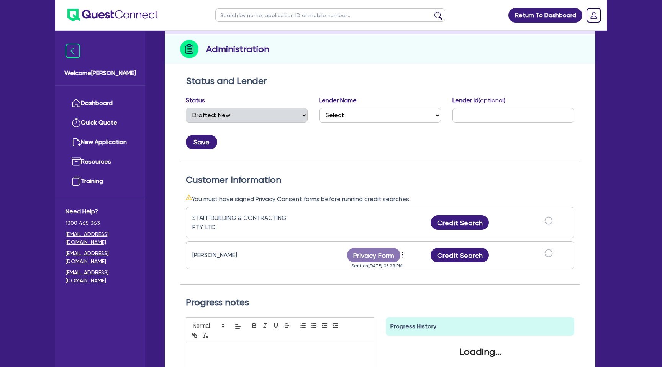
scroll to position [88, 0]
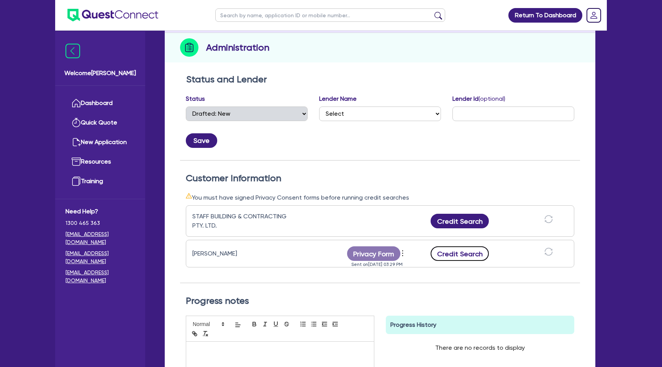
click at [466, 252] on button "Credit Search" at bounding box center [460, 253] width 58 height 15
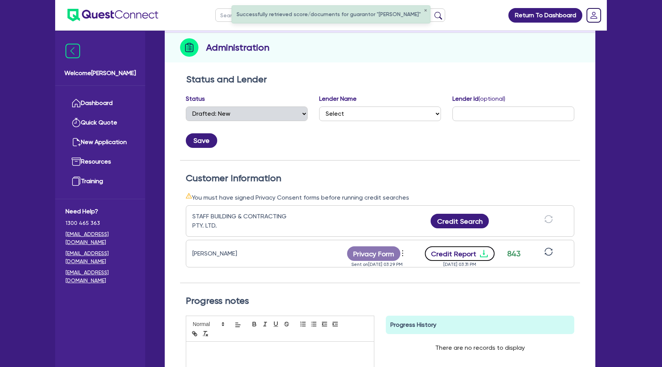
click at [482, 256] on icon "download" at bounding box center [483, 253] width 9 height 9
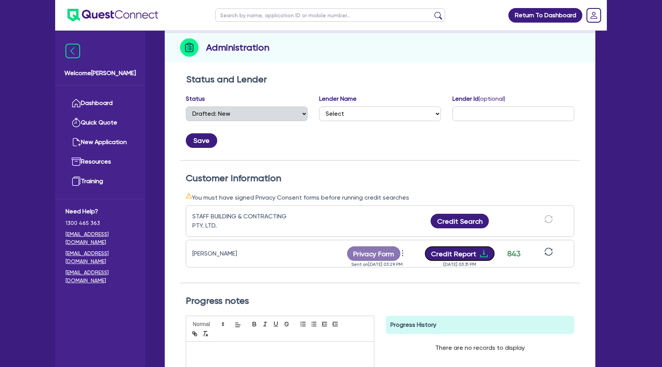
scroll to position [0, 0]
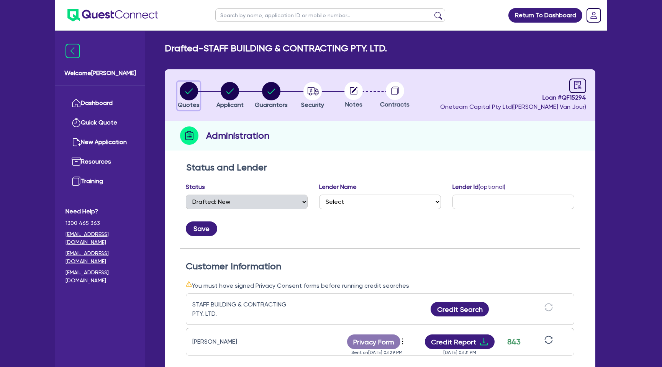
click at [191, 90] on icon "button" at bounding box center [189, 90] width 8 height 5
select select "CARS_AND_LIGHT_TRUCKS"
select select "PASSENGER_VEHICLES"
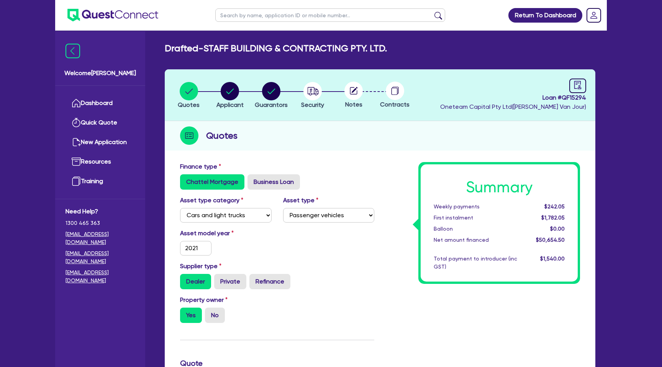
click at [266, 139] on div "Quotes" at bounding box center [380, 135] width 431 height 29
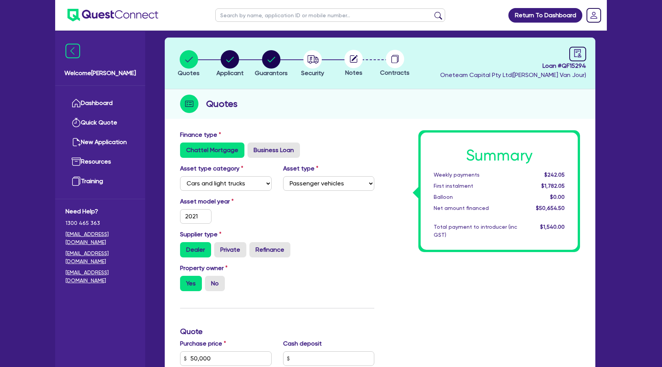
scroll to position [34, 0]
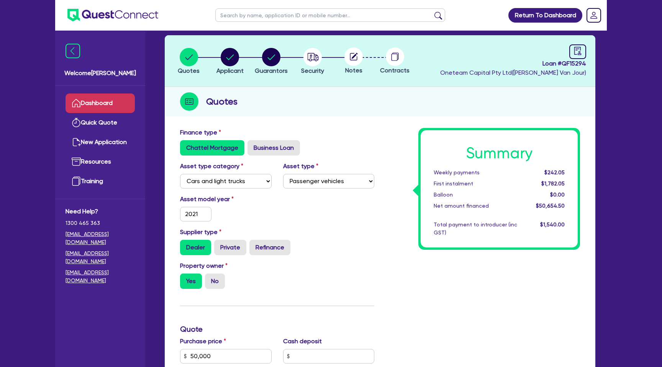
click at [96, 105] on link "Dashboard" at bounding box center [100, 103] width 69 height 20
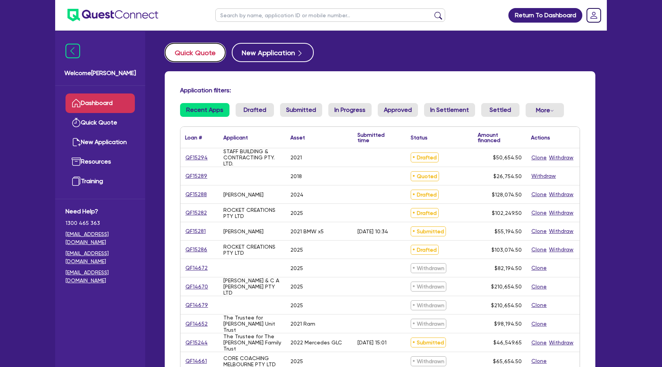
click at [205, 52] on button "Quick Quote" at bounding box center [195, 52] width 61 height 19
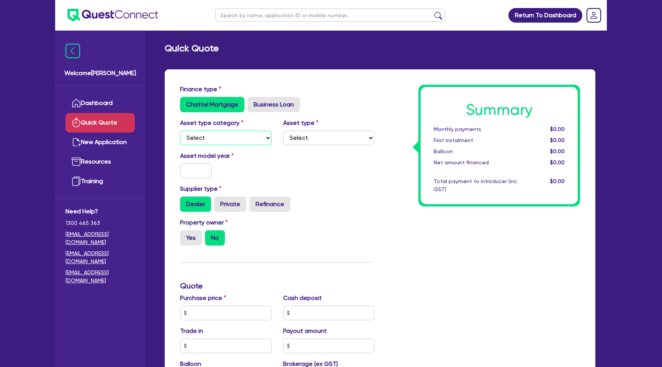
click at [203, 136] on select "Select Cars and light trucks Primary assets Secondary assets Tertiary assets" at bounding box center [226, 138] width 92 height 15
select select "CARS_AND_LIGHT_TRUCKS"
click at [180, 131] on select "Select Cars and light trucks Primary assets Secondary assets Tertiary assets" at bounding box center [226, 138] width 92 height 15
click at [300, 133] on select "Select Passenger vehicles Vans and utes Light trucks up to 4.5 tonne" at bounding box center [329, 138] width 92 height 15
click at [102, 99] on link "Dashboard" at bounding box center [100, 103] width 69 height 20
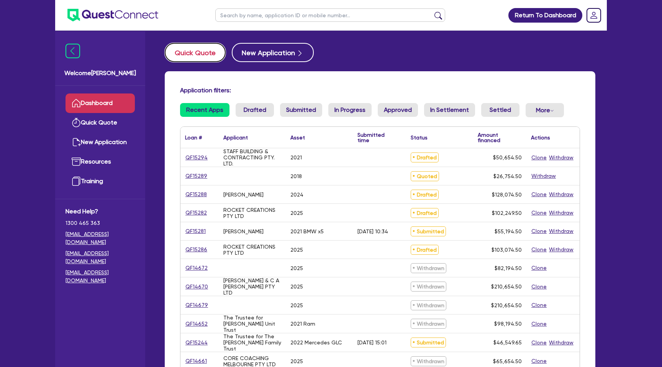
click at [210, 56] on button "Quick Quote" at bounding box center [195, 52] width 61 height 19
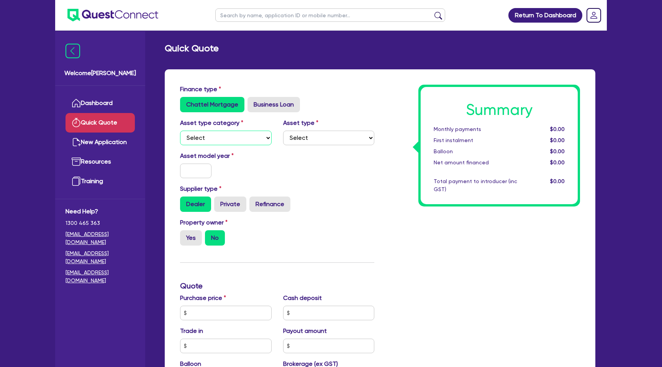
click at [234, 143] on select "Select Cars and light trucks Primary assets Secondary assets Tertiary assets" at bounding box center [226, 138] width 92 height 15
select select "CARS_AND_LIGHT_TRUCKS"
click at [180, 131] on select "Select Cars and light trucks Primary assets Secondary assets Tertiary assets" at bounding box center [226, 138] width 92 height 15
click at [310, 141] on select "Select" at bounding box center [329, 138] width 92 height 15
select select "PASSENGER_VEHICLES"
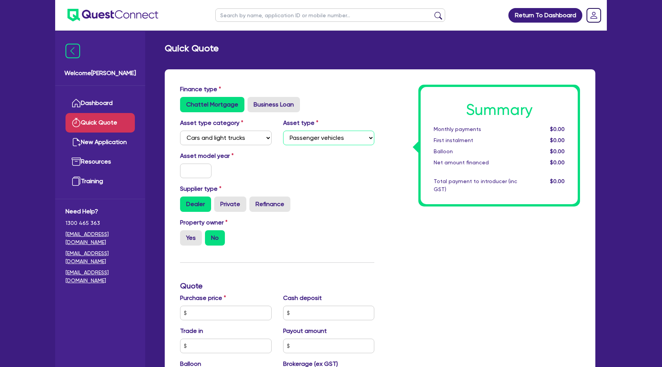
click at [283, 131] on select "Select Passenger vehicles Vans and utes Light trucks up to 4.5 tonne" at bounding box center [329, 138] width 92 height 15
click at [202, 171] on input "text" at bounding box center [195, 171] width 31 height 15
type input "2025"
click at [352, 169] on div "Asset model year 2025" at bounding box center [277, 167] width 206 height 33
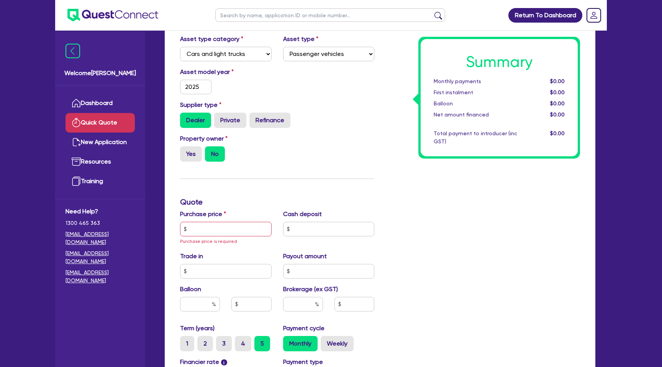
scroll to position [87, 0]
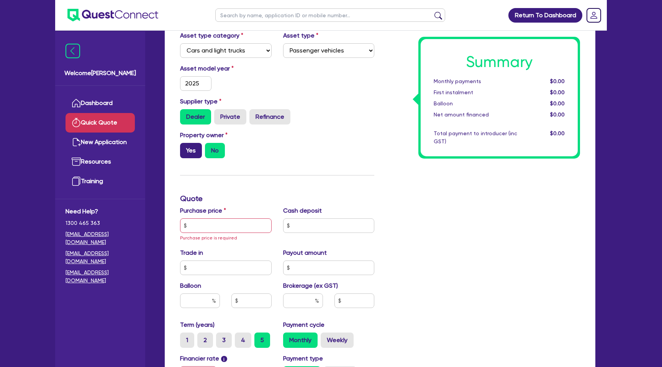
click at [187, 150] on label "Yes" at bounding box center [191, 150] width 22 height 15
click at [185, 148] on input "Yes" at bounding box center [182, 145] width 5 height 5
radio input "true"
click at [341, 96] on div "Asset model year 2025" at bounding box center [277, 80] width 206 height 33
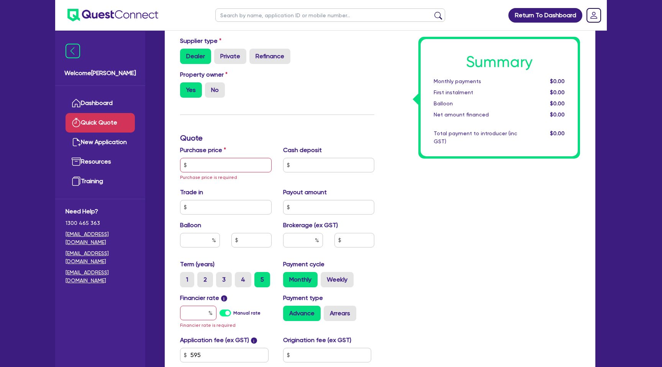
scroll to position [199, 0]
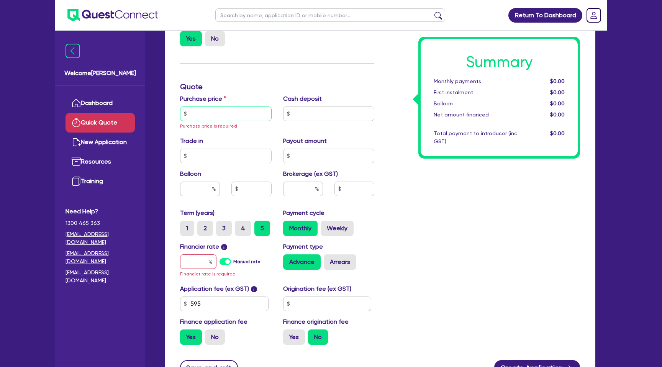
click at [235, 116] on input "text" at bounding box center [226, 114] width 92 height 15
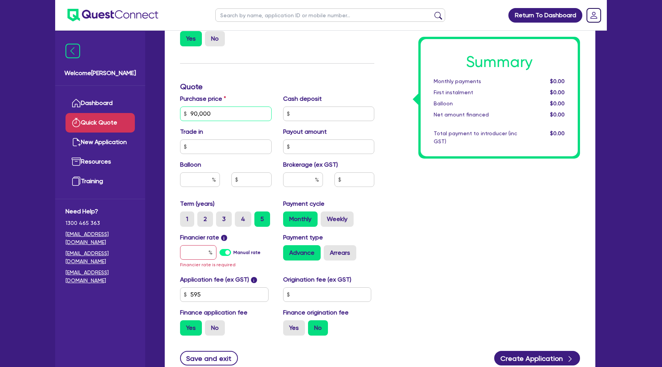
type input "90,000"
click at [343, 69] on div "Finance type Chattel Mortgage Business Loan Asset type category Select Cars and…" at bounding box center [277, 113] width 206 height 456
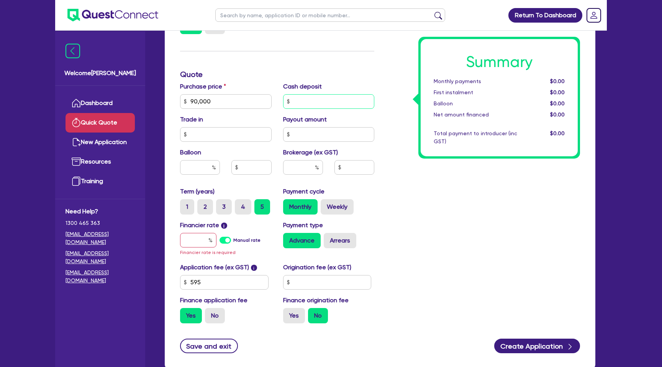
click at [318, 100] on input "text" at bounding box center [329, 101] width 92 height 15
type input "0"
click at [400, 131] on div "Summary Monthly payments $0.00 First instalment $0.00 Balloon $0.00 Net amount …" at bounding box center [483, 101] width 206 height 456
click at [208, 139] on input "text" at bounding box center [226, 134] width 92 height 15
type input "0"
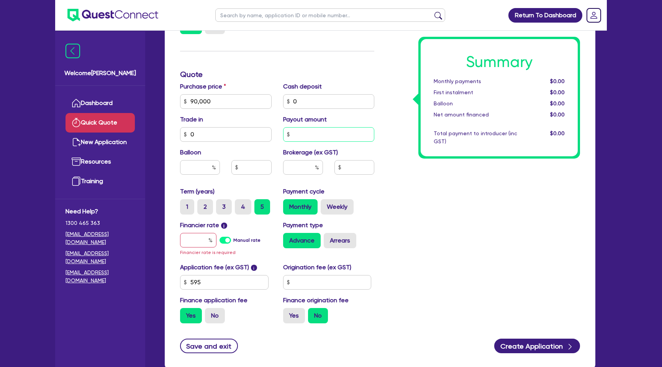
click at [312, 134] on input "text" at bounding box center [329, 134] width 92 height 15
type input "0"
click at [475, 209] on div "Summary Monthly payments $0.00 First instalment $0.00 Balloon $0.00 Net amount …" at bounding box center [483, 101] width 206 height 456
click at [207, 242] on input "text" at bounding box center [198, 240] width 36 height 15
type input "9"
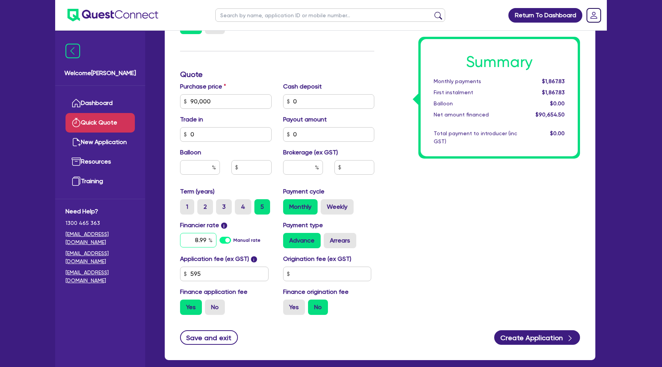
type input "8.99"
click at [303, 277] on input "text" at bounding box center [327, 274] width 88 height 15
type input "1,450"
click at [423, 267] on div "Summary Monthly payments $1,867.41 First instalment $1,867.41 Balloon $0.00 Net…" at bounding box center [483, 97] width 206 height 448
click at [291, 311] on label "Yes" at bounding box center [294, 307] width 22 height 15
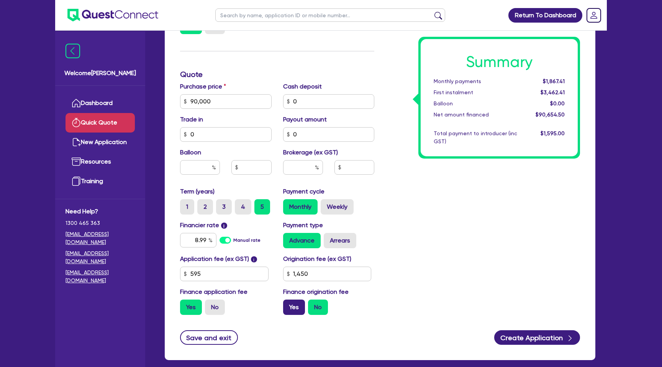
click at [288, 305] on input "Yes" at bounding box center [285, 302] width 5 height 5
radio input "true"
click at [337, 239] on label "Arrears" at bounding box center [340, 240] width 33 height 15
click at [329, 238] on input "Arrears" at bounding box center [326, 235] width 5 height 5
radio input "true"
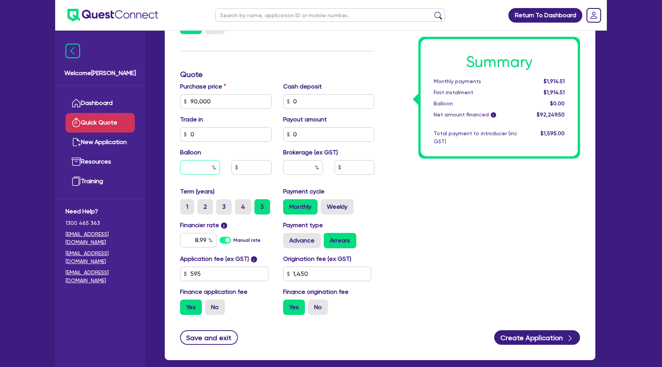
click at [206, 164] on input "text" at bounding box center [200, 167] width 40 height 15
type input "35"
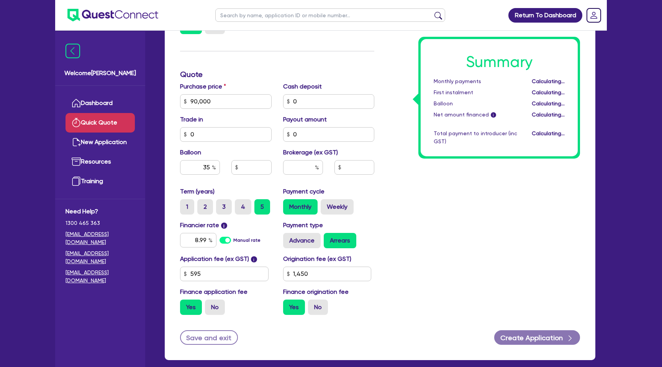
click at [443, 185] on div "Summary Monthly payments Calculating... First instalment Calculating... Balloon…" at bounding box center [483, 97] width 206 height 448
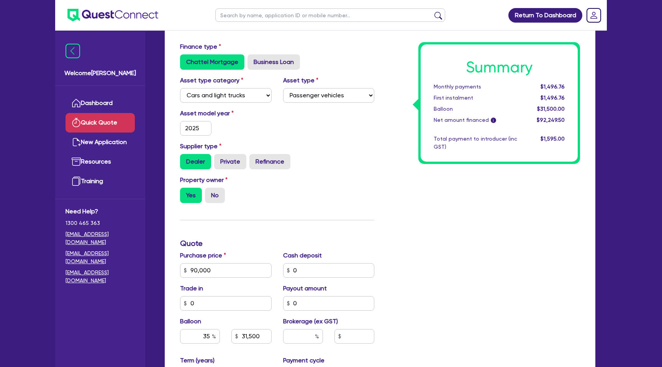
scroll to position [72, 0]
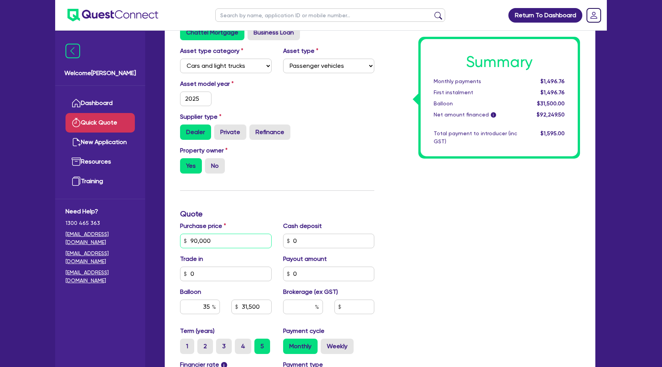
drag, startPoint x: 213, startPoint y: 238, endPoint x: 184, endPoint y: 239, distance: 29.5
click at [184, 239] on input "90,000" at bounding box center [226, 241] width 92 height 15
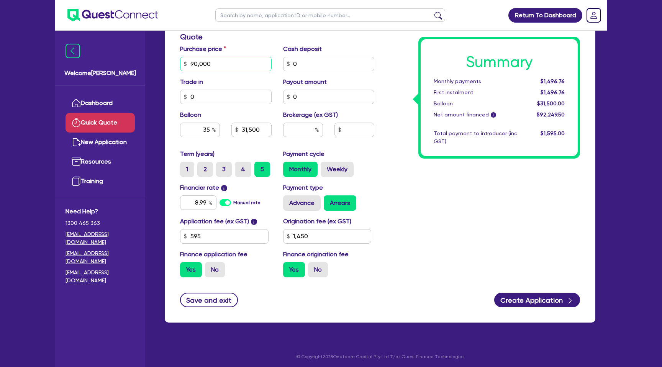
scroll to position [251, 0]
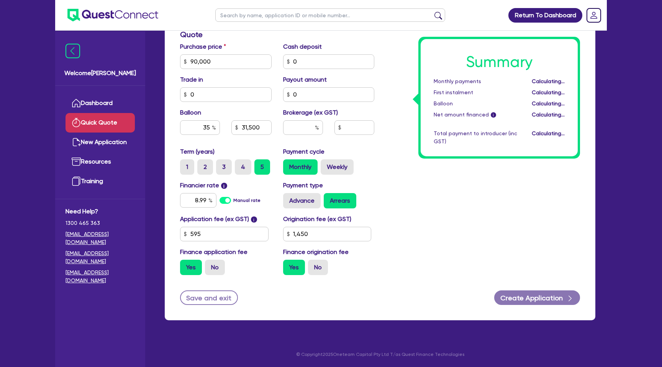
type input "31,500"
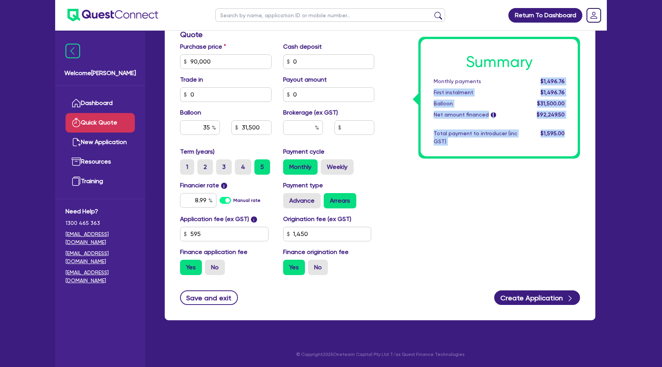
drag, startPoint x: 544, startPoint y: 81, endPoint x: 580, endPoint y: 82, distance: 36.4
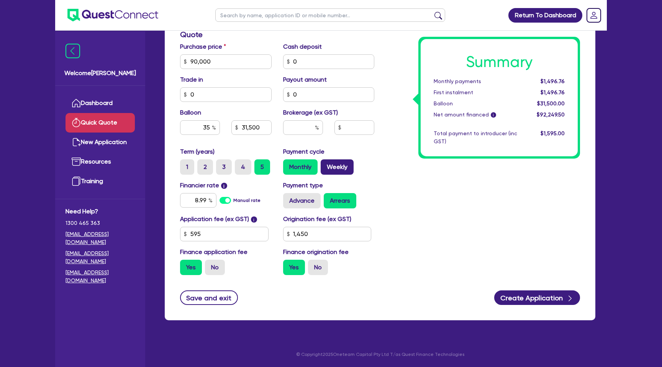
click at [338, 169] on label "Weekly" at bounding box center [337, 166] width 33 height 15
click at [326, 164] on input "Weekly" at bounding box center [323, 161] width 5 height 5
radio input "true"
type input "31,500"
drag, startPoint x: 545, startPoint y: 81, endPoint x: 568, endPoint y: 84, distance: 22.8
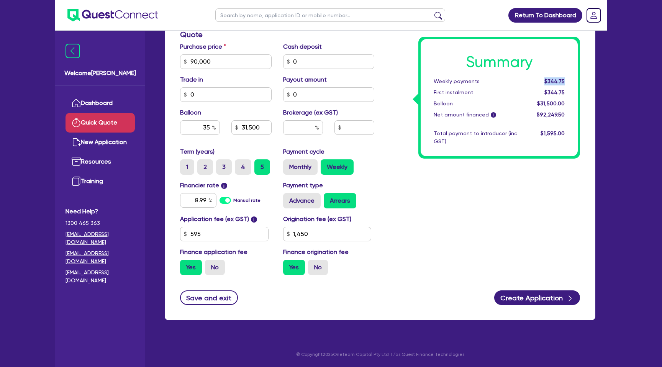
click at [568, 84] on div "$344.75" at bounding box center [547, 81] width 48 height 8
click at [313, 167] on label "Monthly" at bounding box center [300, 166] width 34 height 15
click at [288, 164] on input "Monthly" at bounding box center [285, 161] width 5 height 5
radio input "true"
type input "31,500"
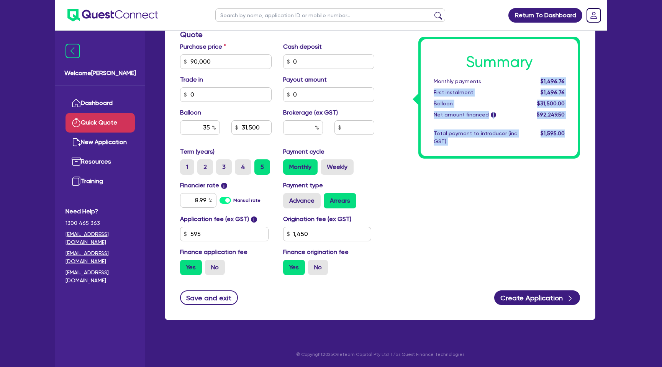
drag, startPoint x: 543, startPoint y: 82, endPoint x: 586, endPoint y: 80, distance: 42.5
click at [586, 81] on div "Finance type Chattel Mortgage Business Loan Asset type category Select Cars and…" at bounding box center [380, 69] width 431 height 502
click at [539, 84] on div "$1,496.76" at bounding box center [547, 81] width 48 height 8
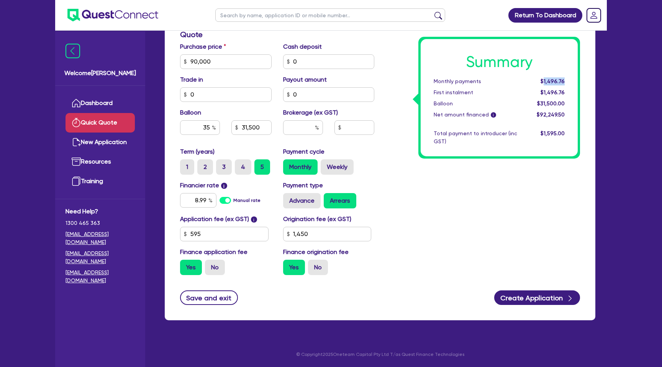
drag, startPoint x: 545, startPoint y: 81, endPoint x: 577, endPoint y: 81, distance: 32.6
click at [577, 81] on div "Summary Monthly payments $1,496.76 First instalment $1,496.76 Balloon $31,500.0…" at bounding box center [499, 97] width 157 height 117
click at [206, 129] on input "35" at bounding box center [200, 127] width 40 height 15
click at [212, 128] on div "35" at bounding box center [200, 127] width 40 height 15
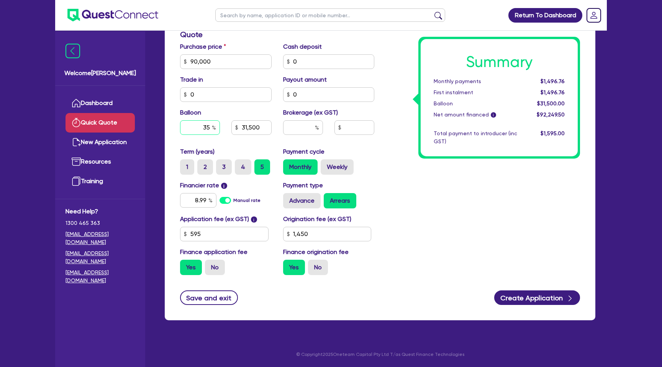
type input "3"
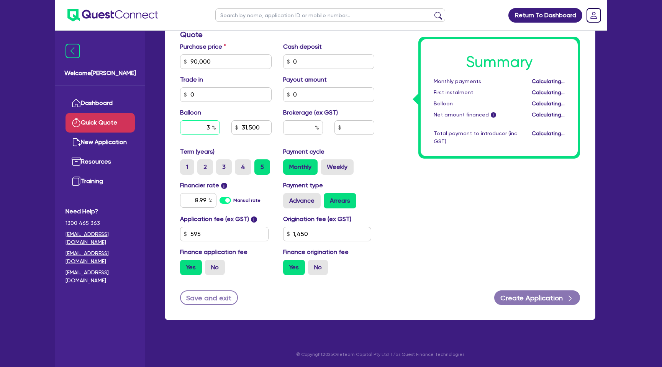
type input "2,700"
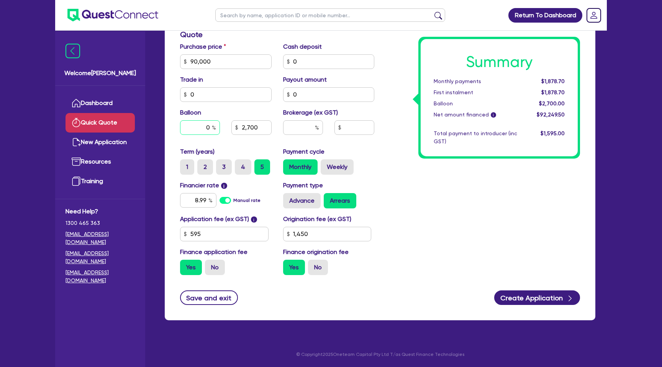
type input "0"
type input "2,700"
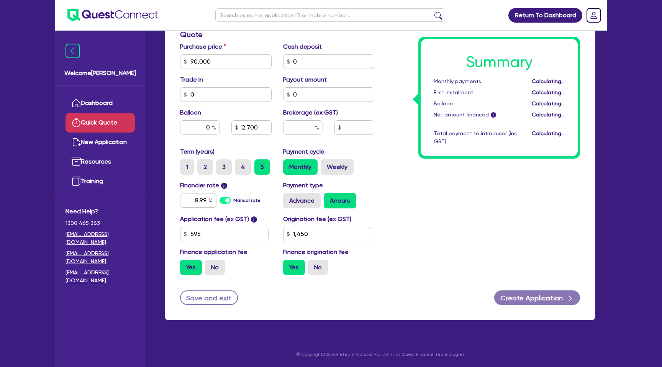
click at [445, 175] on div "Summary Monthly payments Calculating... First instalment Calculating... Balloon…" at bounding box center [483, 57] width 206 height 448
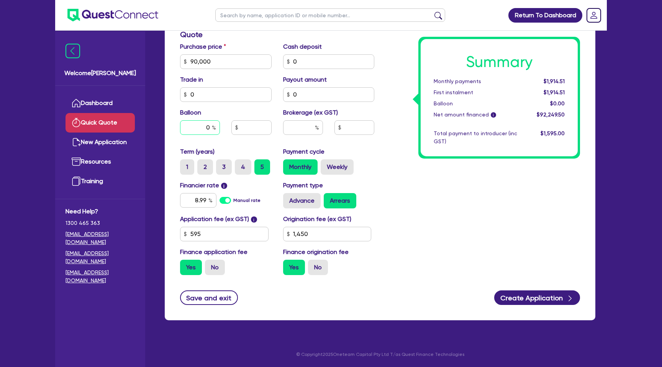
click at [209, 128] on input "0" at bounding box center [200, 127] width 40 height 15
type input "0"
click at [449, 174] on div "Summary Monthly payments $1,914.51 First instalment $1,914.51 Balloon $0.00 Net…" at bounding box center [483, 57] width 206 height 448
drag, startPoint x: 542, startPoint y: 79, endPoint x: 576, endPoint y: 78, distance: 33.7
click at [576, 78] on div "Summary Monthly payments $1,914.51 First instalment $1,914.51 Balloon $0.00 Net…" at bounding box center [499, 97] width 157 height 117
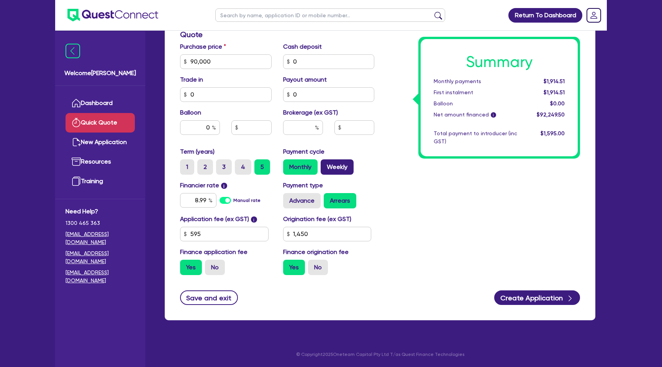
click at [325, 170] on label "Weekly" at bounding box center [337, 166] width 33 height 15
click at [325, 164] on input "Weekly" at bounding box center [323, 161] width 5 height 5
radio input "true"
drag, startPoint x: 545, startPoint y: 79, endPoint x: 577, endPoint y: 80, distance: 32.2
click at [577, 80] on div "Summary Weekly payments $440.81 First instalment $440.81 Balloon $0.00 Net amou…" at bounding box center [499, 97] width 157 height 117
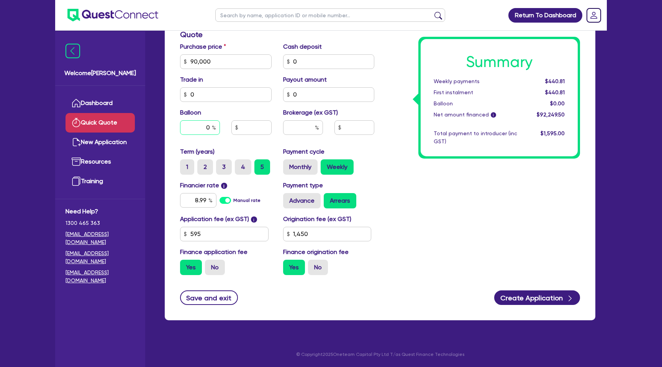
click at [215, 129] on div "0" at bounding box center [200, 127] width 40 height 15
type input "35"
click at [511, 192] on div "Summary Weekly payments $440.81 First instalment $440.81 Balloon $0.00 Net amou…" at bounding box center [483, 57] width 206 height 448
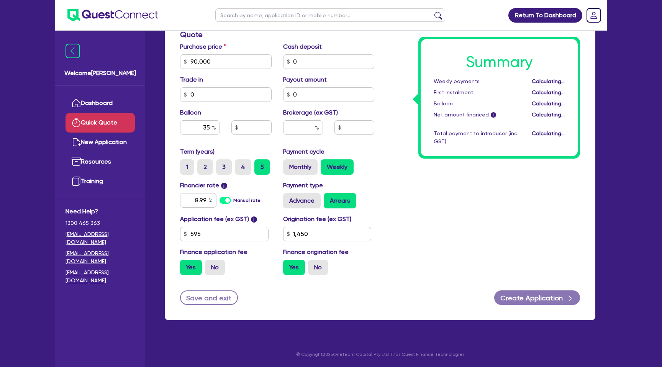
type input "31,500"
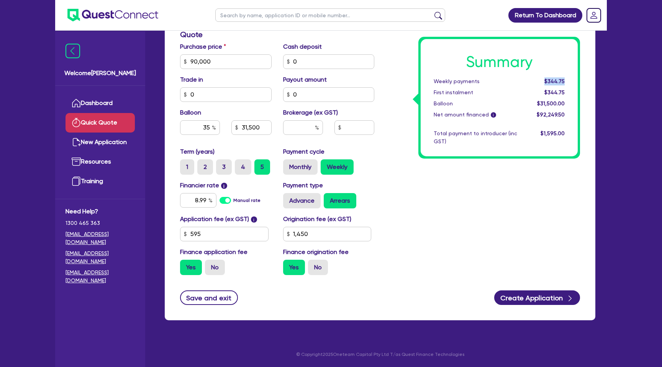
drag, startPoint x: 546, startPoint y: 82, endPoint x: 580, endPoint y: 82, distance: 34.5
click at [580, 82] on div "Summary Weekly payments $344.75 First instalment $344.75 Balloon $31,500.00 Net…" at bounding box center [483, 57] width 206 height 448
click at [561, 77] on div "Summary Weekly payments $344.75 First instalment $344.75 Balloon $31,500.00 Net…" at bounding box center [499, 97] width 157 height 117
click at [301, 166] on label "Monthly" at bounding box center [300, 166] width 34 height 15
click at [288, 164] on input "Monthly" at bounding box center [285, 161] width 5 height 5
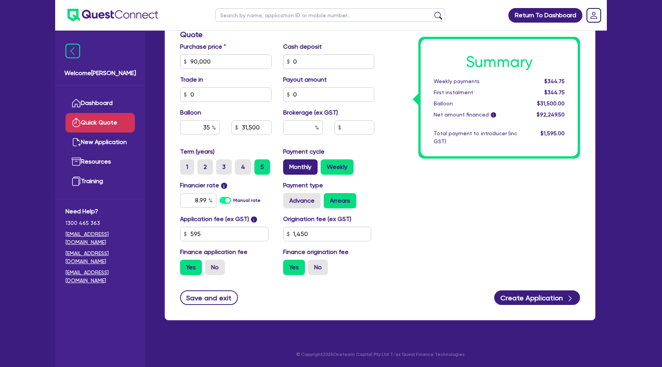
radio input "true"
type input "31,500"
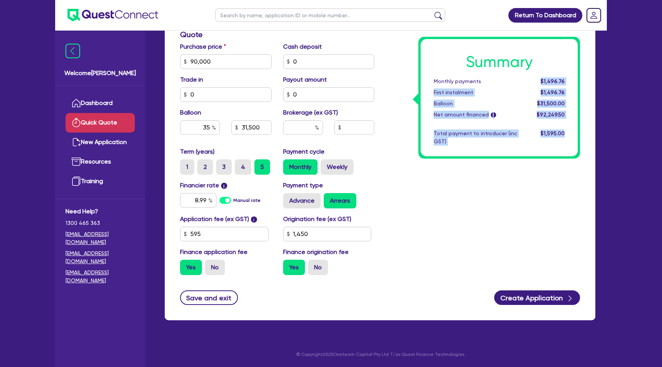
drag, startPoint x: 543, startPoint y: 82, endPoint x: 587, endPoint y: 82, distance: 43.3
click at [587, 82] on div "Finance type Chattel Mortgage Business Loan Asset type category Select Cars and…" at bounding box center [380, 69] width 431 height 502
click at [417, 167] on div "Summary Monthly payments $1,496.76 First instalment $1,496.76 Balloon $31,500.0…" at bounding box center [483, 57] width 206 height 448
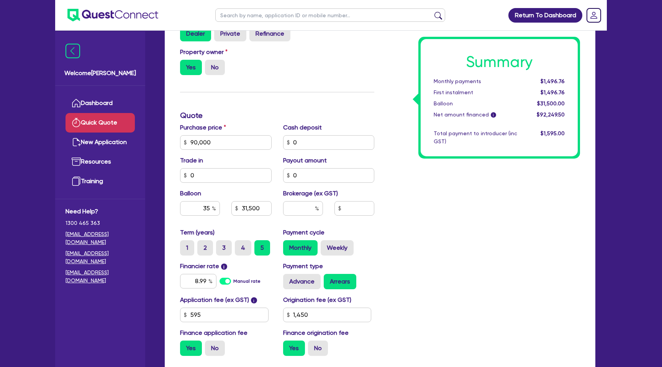
scroll to position [0, 0]
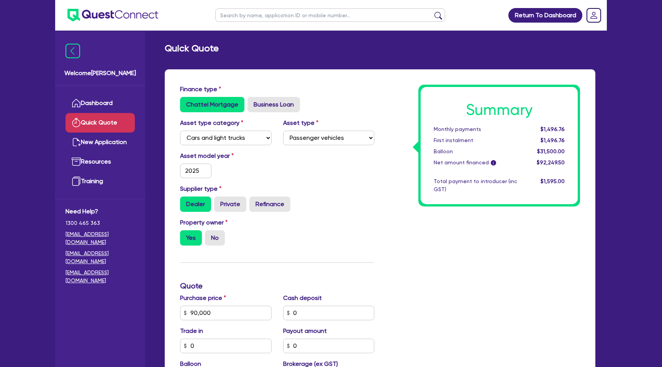
click at [256, 14] on input "text" at bounding box center [330, 14] width 230 height 13
type input "marrissa"
click button "submit" at bounding box center [438, 16] width 12 height 11
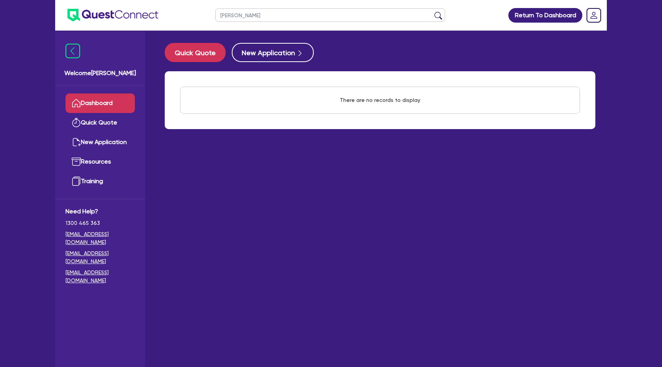
drag, startPoint x: 244, startPoint y: 14, endPoint x: 194, endPoint y: 14, distance: 49.8
click at [194, 14] on header "marrissa Return To Dashboard Edit Profile Logout" at bounding box center [331, 15] width 552 height 31
type input "evans"
click at [432, 11] on button "submit" at bounding box center [438, 16] width 12 height 11
click at [206, 58] on button "Quick Quote" at bounding box center [195, 52] width 61 height 19
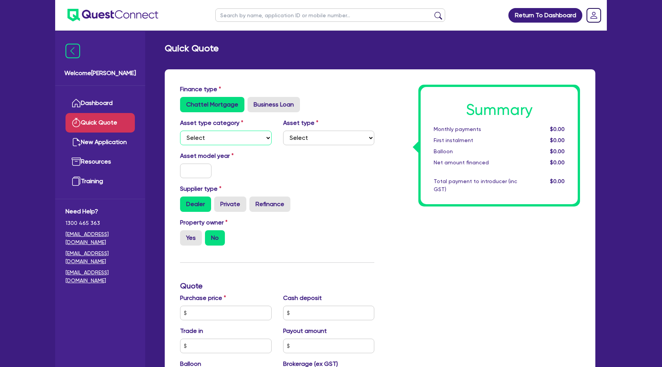
click at [207, 133] on select "Select Cars and light trucks Primary assets Secondary assets Tertiary assets" at bounding box center [226, 138] width 92 height 15
select select "CARS_AND_LIGHT_TRUCKS"
click at [180, 131] on select "Select Cars and light trucks Primary assets Secondary assets Tertiary assets" at bounding box center [226, 138] width 92 height 15
click at [302, 136] on select "Select Passenger vehicles Vans and utes Light trucks up to 4.5 tonne" at bounding box center [329, 138] width 92 height 15
select select "PASSENGER_VEHICLES"
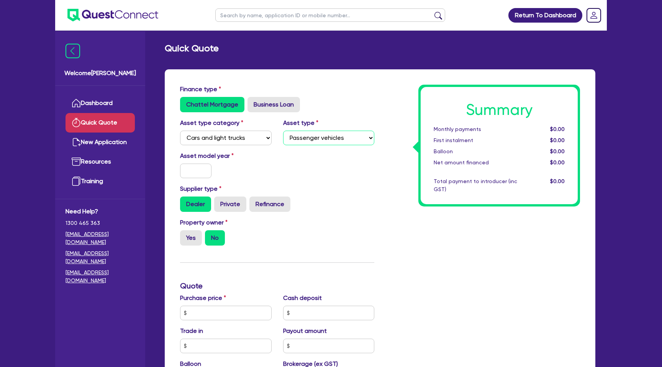
click at [283, 131] on select "Select Passenger vehicles Vans and utes Light trucks up to 4.5 tonne" at bounding box center [329, 138] width 92 height 15
click at [205, 166] on input "text" at bounding box center [195, 171] width 31 height 15
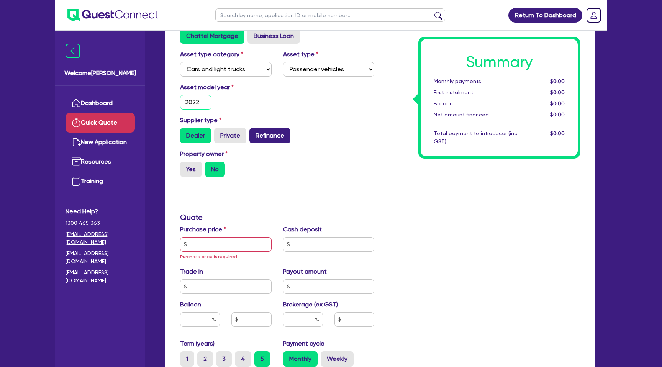
scroll to position [82, 0]
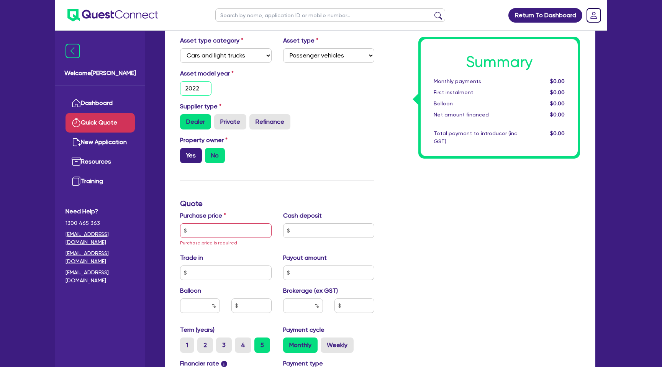
type input "2022"
click at [199, 158] on label "Yes" at bounding box center [191, 155] width 22 height 15
click at [185, 153] on input "Yes" at bounding box center [182, 150] width 5 height 5
radio input "true"
click at [201, 227] on input "text" at bounding box center [226, 230] width 92 height 15
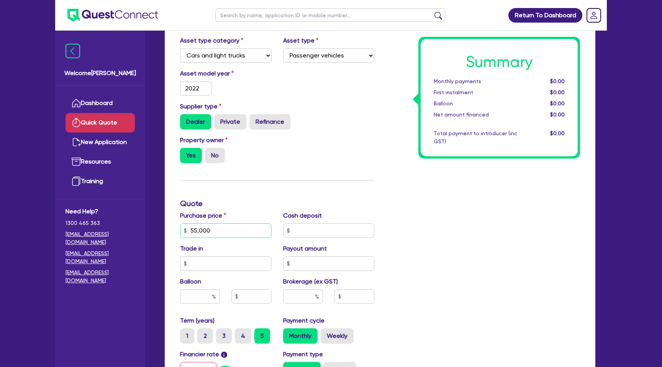
type input "55,000"
click at [398, 209] on div "Summary Monthly payments $0.00 First instalment $0.00 Balloon $0.00 Net amount …" at bounding box center [483, 230] width 206 height 456
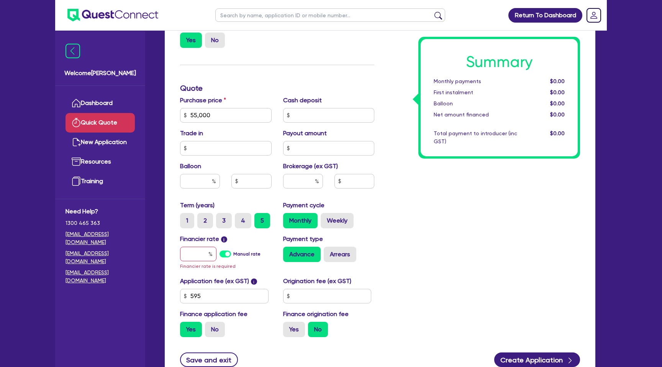
scroll to position [203, 0]
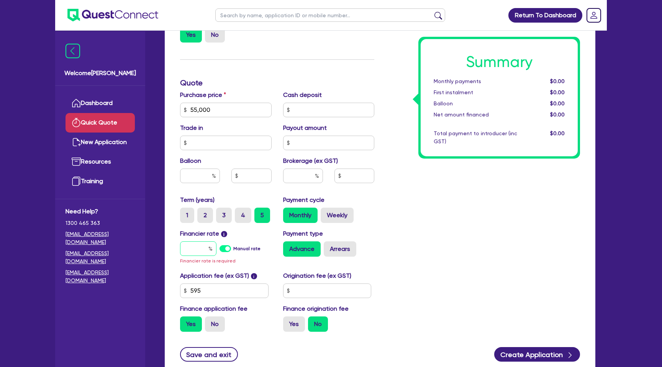
click at [210, 245] on div at bounding box center [198, 248] width 36 height 15
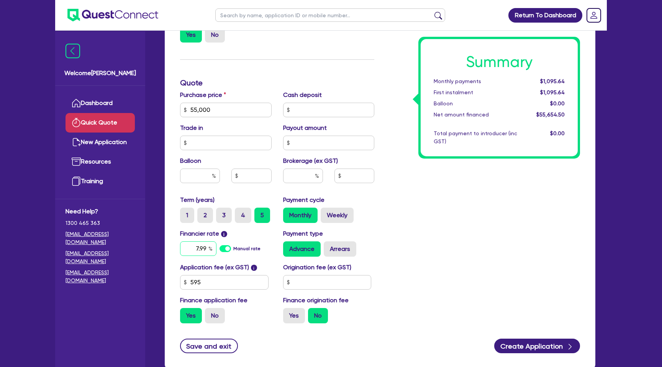
type input "7.99"
click at [338, 279] on input "text" at bounding box center [327, 282] width 88 height 15
type input "1,400"
click at [520, 274] on div "Summary Monthly payments $1,120.75 First instalment $1,120.75 Balloon $0.00 Net…" at bounding box center [483, 106] width 206 height 448
click at [293, 317] on label "Yes" at bounding box center [294, 315] width 22 height 15
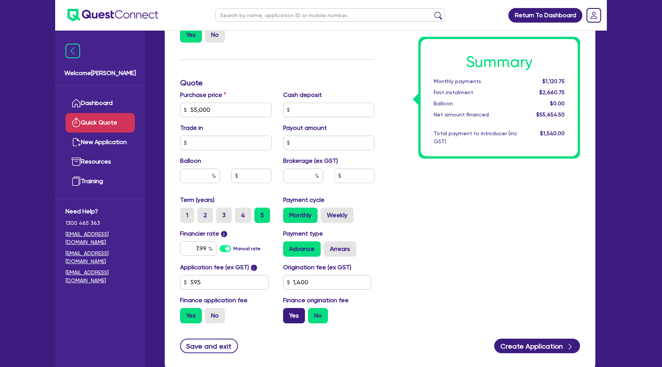
click at [288, 313] on input "Yes" at bounding box center [285, 310] width 5 height 5
radio input "true"
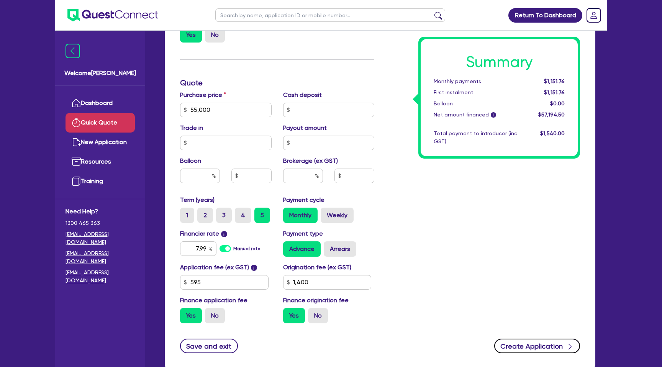
click at [551, 351] on button "Create Application" at bounding box center [537, 346] width 86 height 15
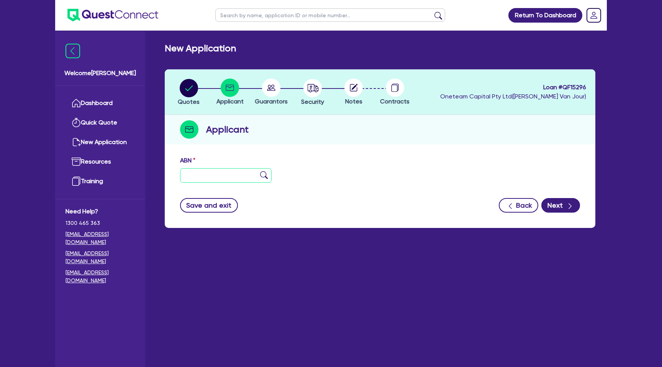
click at [228, 168] on input "text" at bounding box center [226, 175] width 92 height 15
paste input "45 669 733 500"
click at [320, 160] on div "ABN 45 669 733 500" at bounding box center [379, 172] width 411 height 33
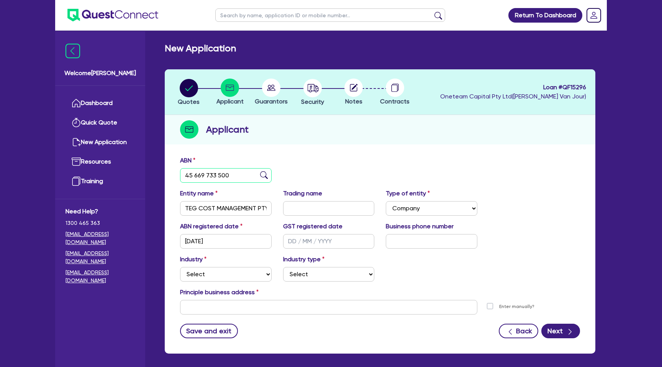
click at [203, 175] on input "45 669 733 500" at bounding box center [226, 175] width 92 height 15
click at [300, 197] on label "Trading name" at bounding box center [302, 193] width 39 height 9
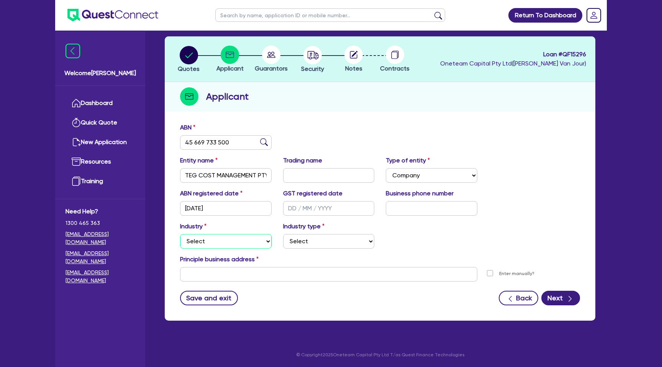
click at [219, 245] on select "Select Accomodation & Food Services Administrative & Support Services Agricultu…" at bounding box center [226, 241] width 92 height 15
drag, startPoint x: 186, startPoint y: 174, endPoint x: 278, endPoint y: 180, distance: 92.1
click at [278, 180] on div "Entity name TEG COST MANAGEMENT PTY LTD Trading name Type of entity Select Sole…" at bounding box center [379, 172] width 411 height 33
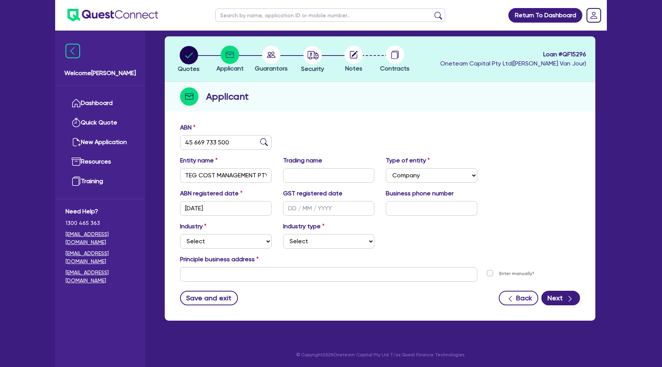
click at [372, 114] on div "Quotes Applicant Guarantors Security Notes Contracts Loan # QF15296 Oneteam Cap…" at bounding box center [380, 178] width 431 height 284
click at [200, 237] on select "Select Accomodation & Food Services Administrative & Support Services Agricultu…" at bounding box center [226, 241] width 92 height 15
click at [180, 234] on select "Select Accomodation & Food Services Administrative & Support Services Agricultu…" at bounding box center [226, 241] width 92 height 15
click at [322, 240] on select "Select Hotels Motels Serviced Apartments Other Short-term Accomodation Cafes Re…" at bounding box center [329, 241] width 92 height 15
click at [283, 234] on select "Select Hotels Motels Serviced Apartments Other Short-term Accomodation Cafes Re…" at bounding box center [329, 241] width 92 height 15
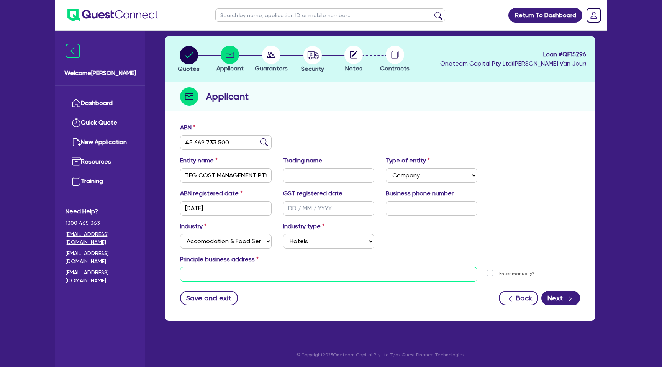
click at [254, 280] on input "text" at bounding box center [328, 274] width 297 height 15
paste input "9 Loddon Close"
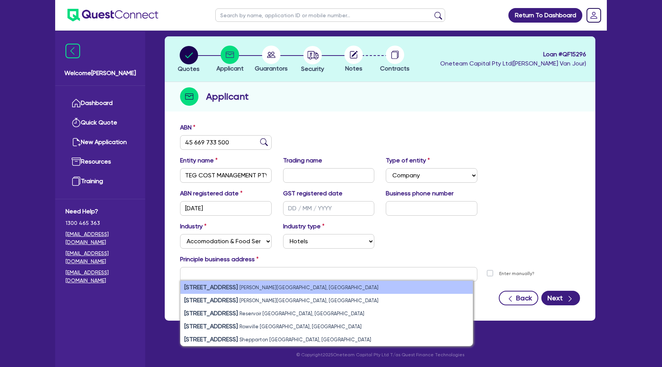
click at [265, 285] on small "Caroline Springs VIC, Australia" at bounding box center [308, 288] width 139 height 6
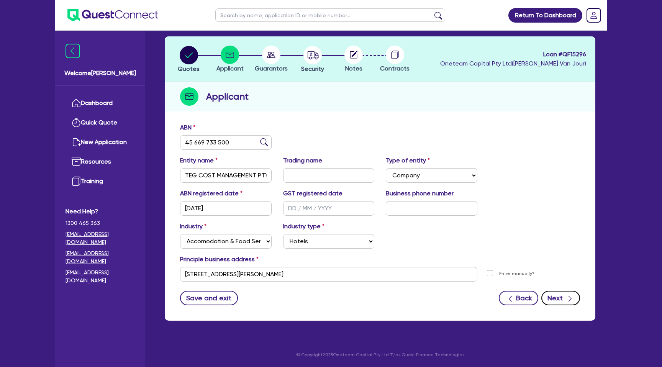
click at [552, 297] on button "Next" at bounding box center [560, 298] width 39 height 15
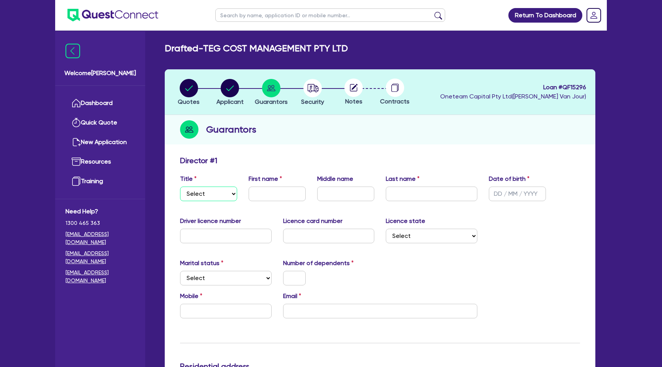
click at [205, 195] on select "Select Mr Mrs Ms Miss Dr" at bounding box center [208, 194] width 57 height 15
click at [180, 187] on select "Select Mr Mrs Ms Miss Dr" at bounding box center [208, 194] width 57 height 15
click at [282, 191] on input "text" at bounding box center [277, 194] width 57 height 15
click at [496, 193] on input "text" at bounding box center [517, 194] width 57 height 15
paste input "[DATE]"
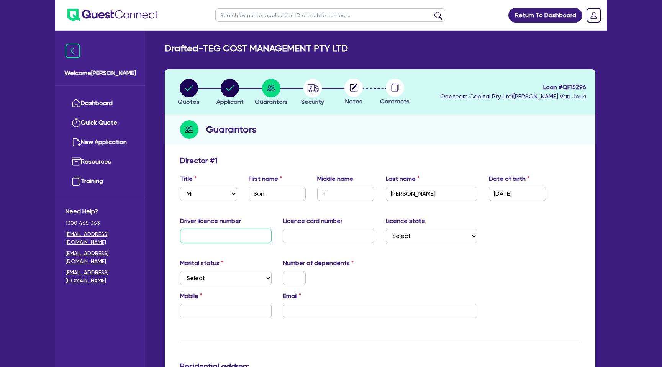
click at [226, 238] on input "text" at bounding box center [226, 236] width 92 height 15
click at [321, 229] on input "text" at bounding box center [329, 236] width 92 height 15
click at [425, 233] on select "Select NSW VIC QLD TAS ACT SA NT WA" at bounding box center [432, 236] width 92 height 15
click at [386, 229] on select "Select NSW VIC QLD TAS ACT SA NT WA" at bounding box center [432, 236] width 92 height 15
click at [221, 270] on div "Marital status Select Single Married De Facto / Partner" at bounding box center [225, 272] width 103 height 27
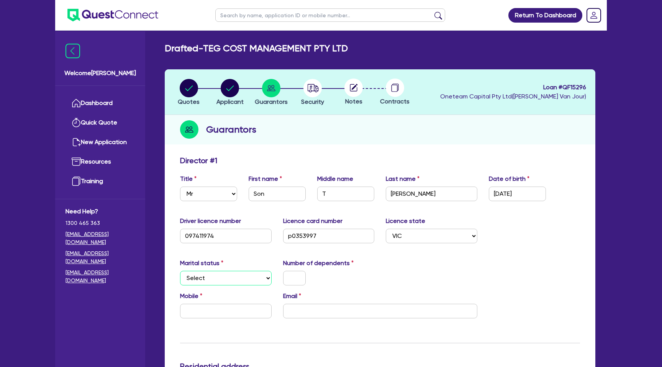
click at [216, 276] on select "Select Single Married De Facto / Partner" at bounding box center [226, 278] width 92 height 15
click at [180, 271] on select "Select Single Married De Facto / Partner" at bounding box center [226, 278] width 92 height 15
click at [296, 272] on input "text" at bounding box center [294, 278] width 23 height 15
click at [382, 279] on div "Marital status Select Single Married De Facto / Partner Number of dependents 0" at bounding box center [379, 275] width 411 height 33
click at [261, 305] on input "text" at bounding box center [226, 311] width 92 height 15
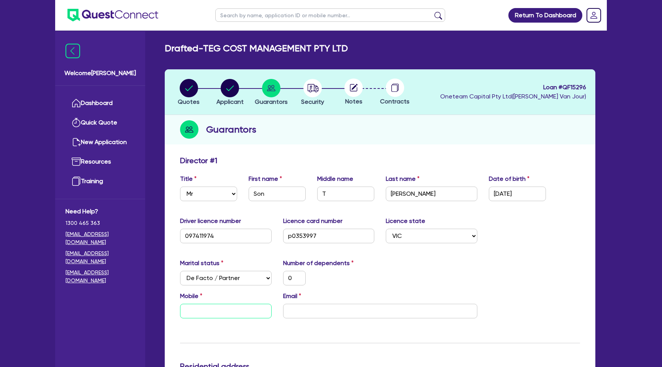
paste input "6142 173 586"
click at [187, 310] on input "6142 173 586" at bounding box center [226, 311] width 92 height 15
click at [197, 305] on input "6142 173 586" at bounding box center [226, 311] width 92 height 15
click at [190, 311] on input "6142 173 586" at bounding box center [226, 311] width 92 height 15
click at [297, 317] on input "email" at bounding box center [380, 311] width 194 height 15
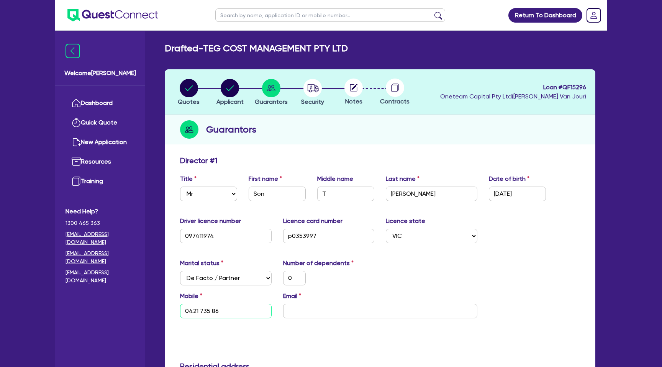
click at [230, 310] on input "0421 735 86" at bounding box center [226, 311] width 92 height 15
drag, startPoint x: 223, startPoint y: 310, endPoint x: 104, endPoint y: 288, distance: 120.7
paste input "4217 358 65"
click at [186, 312] on input "4217 358 65" at bounding box center [226, 311] width 92 height 15
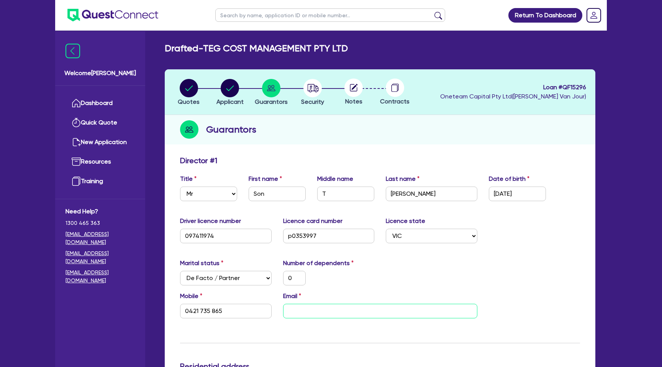
click at [309, 313] on input "email" at bounding box center [380, 311] width 194 height 15
paste input "[EMAIL_ADDRESS][DOMAIN_NAME]"
click at [378, 282] on div "0" at bounding box center [328, 278] width 103 height 15
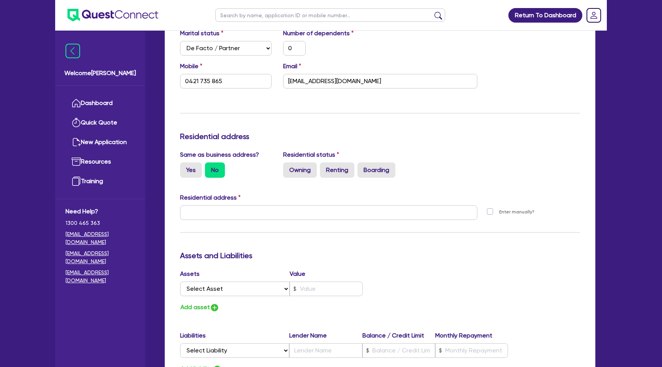
scroll to position [242, 0]
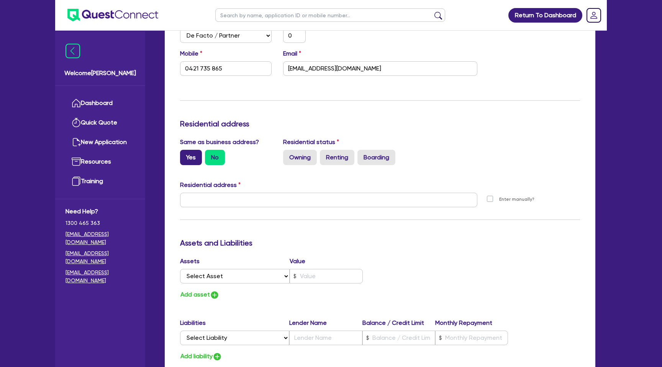
click at [188, 154] on label "Yes" at bounding box center [191, 157] width 22 height 15
click at [185, 154] on input "Yes" at bounding box center [182, 152] width 5 height 5
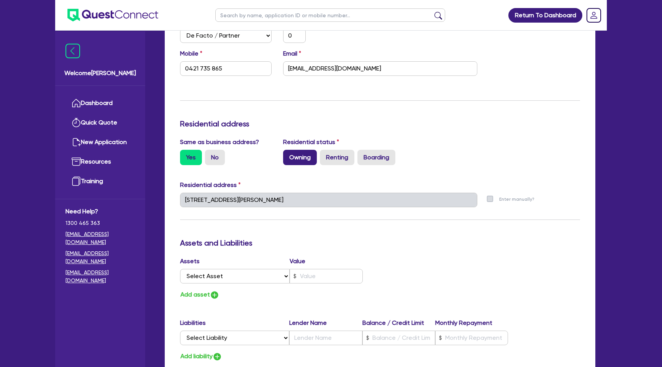
click at [303, 153] on label "Owning" at bounding box center [300, 157] width 34 height 15
click at [288, 153] on input "Owning" at bounding box center [285, 152] width 5 height 5
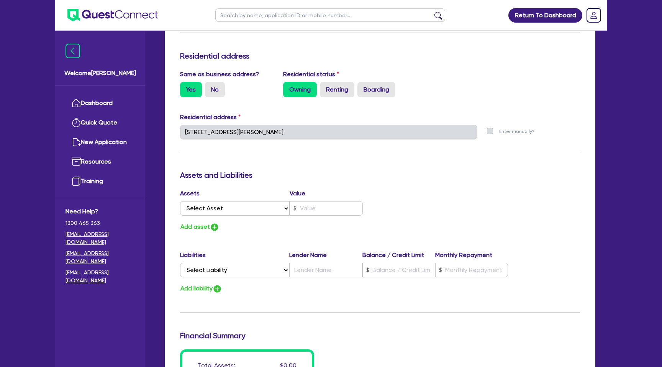
scroll to position [322, 0]
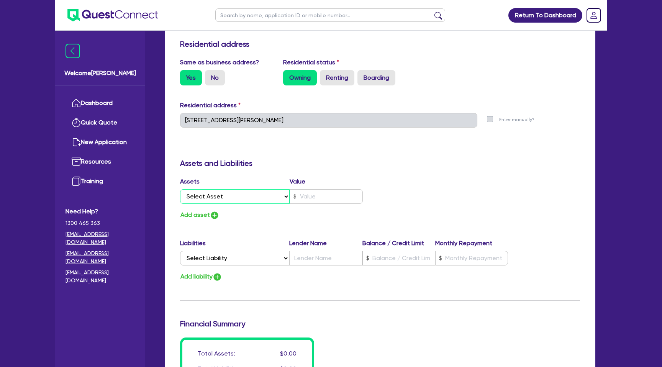
click at [217, 195] on select "Select Asset Cash Property Investment property Vehicle Truck Trailer Equipment …" at bounding box center [235, 196] width 110 height 15
click at [180, 189] on select "Select Asset Cash Property Investment property Vehicle Truck Trailer Equipment …" at bounding box center [235, 196] width 110 height 15
click at [303, 197] on input "text" at bounding box center [326, 196] width 73 height 15
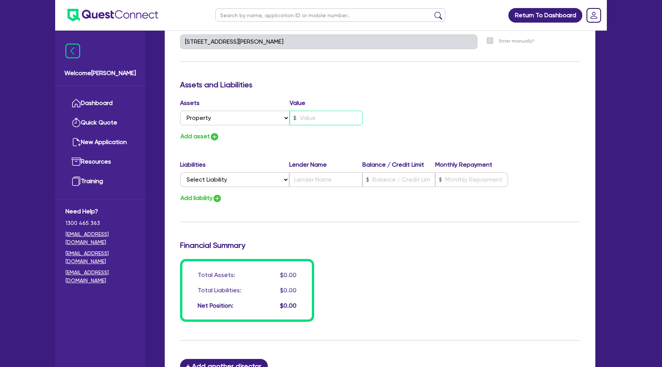
scroll to position [408, 0]
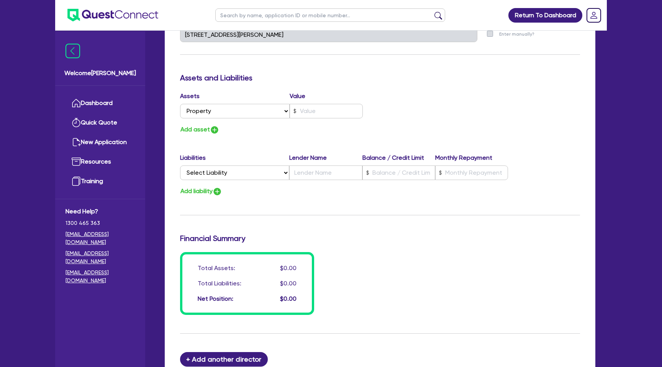
click at [297, 150] on div "Update residential status for Director #1 Boarding is only acceptable when the …" at bounding box center [380, 31] width 400 height 567
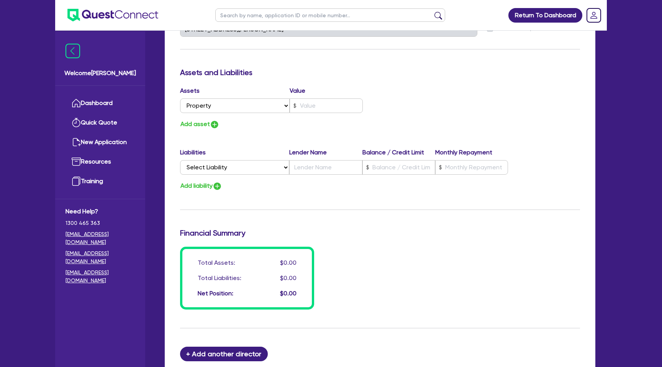
scroll to position [409, 0]
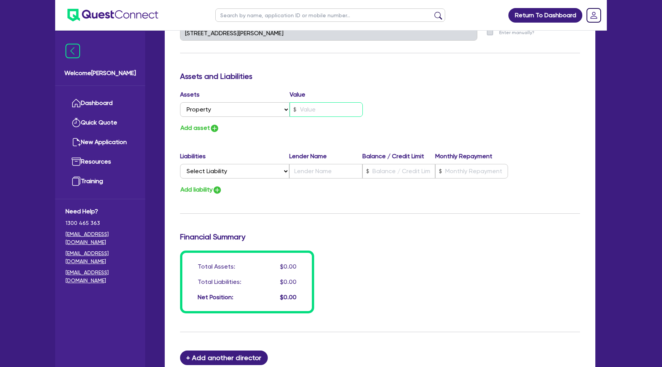
click at [321, 102] on input "text" at bounding box center [326, 109] width 73 height 15
click at [400, 88] on div "Update residential status for Director #1 Boarding is only acceptable when the …" at bounding box center [380, 30] width 400 height 567
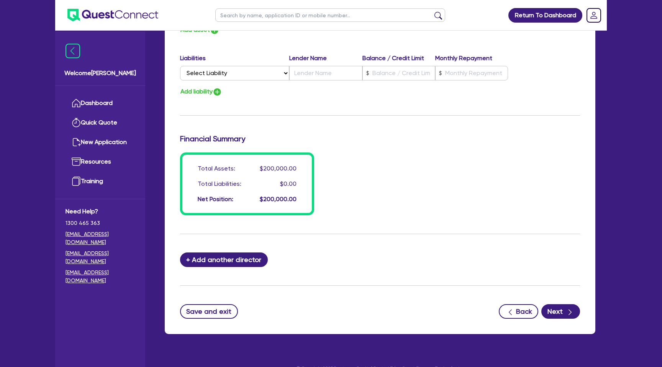
scroll to position [521, 0]
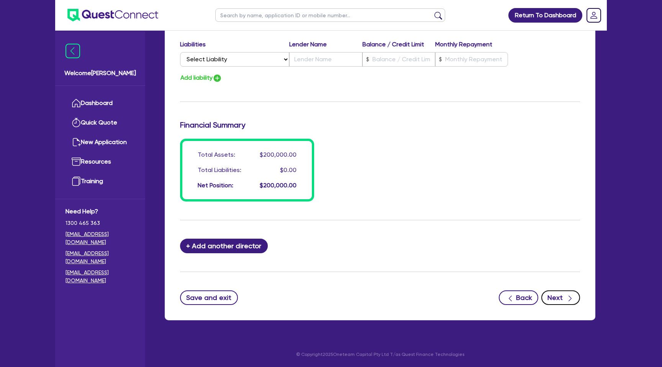
click at [566, 298] on div "button" at bounding box center [569, 298] width 8 height 10
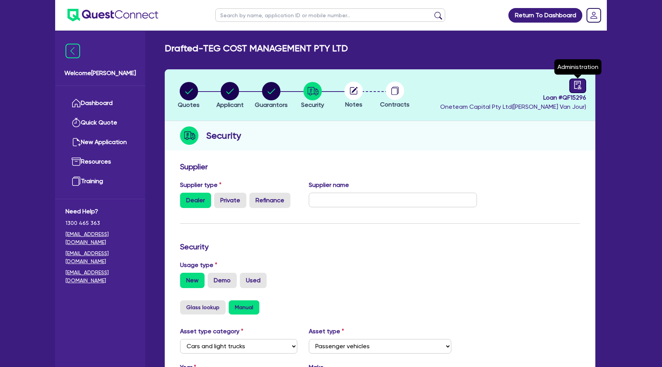
click at [585, 85] on link at bounding box center [577, 86] width 17 height 15
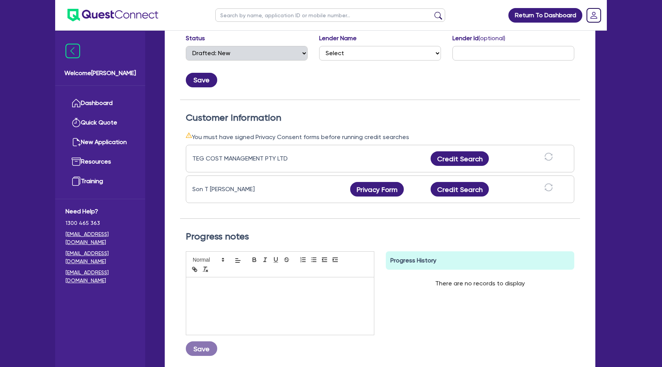
scroll to position [156, 0]
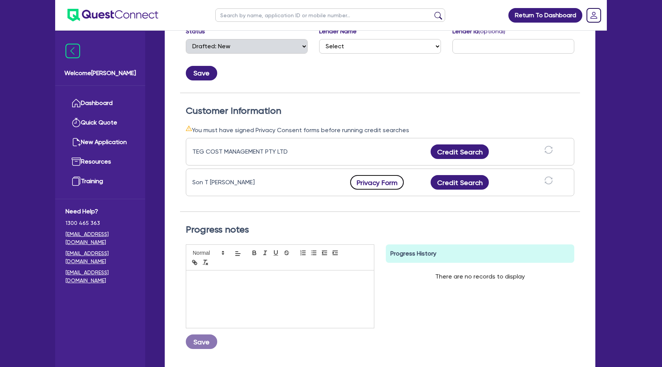
click at [382, 181] on button "Privacy Form" at bounding box center [377, 182] width 54 height 15
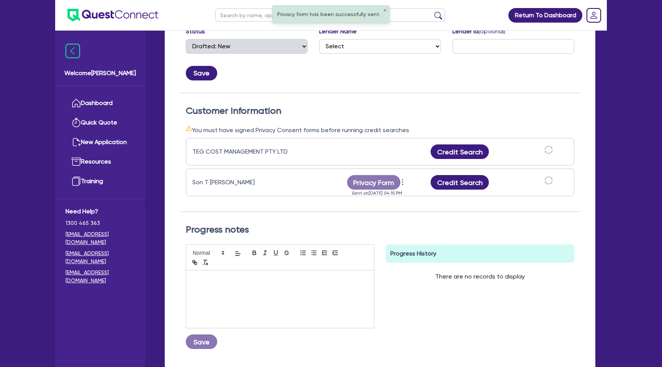
scroll to position [0, 0]
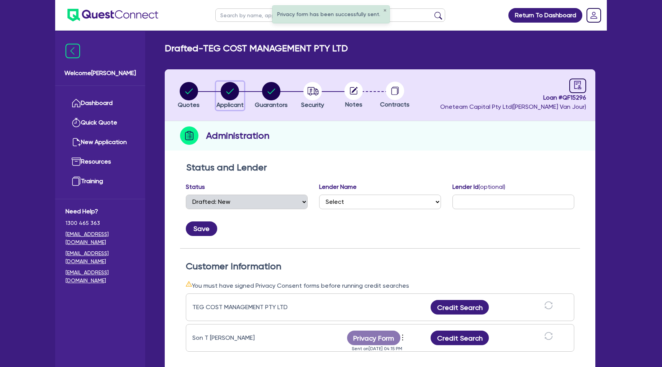
click at [233, 90] on icon "button" at bounding box center [230, 90] width 8 height 5
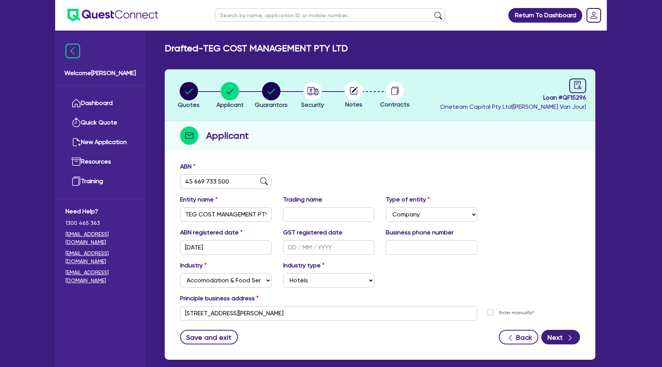
click at [327, 111] on header "Quotes Applicant Guarantors Security Notes Contracts Loan # QF15296 Oneteam Cap…" at bounding box center [380, 95] width 431 height 52
click at [310, 95] on icon "button" at bounding box center [312, 91] width 11 height 8
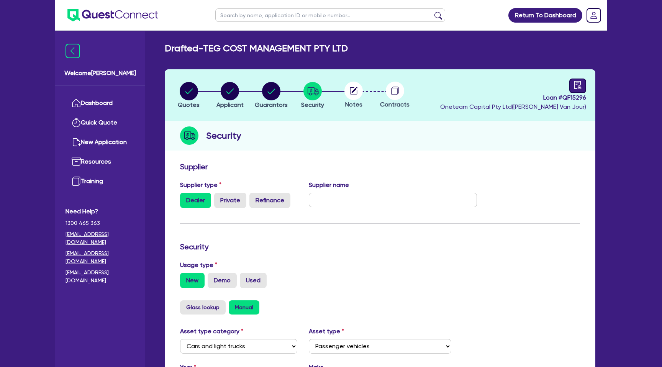
click at [579, 80] on link at bounding box center [577, 86] width 17 height 15
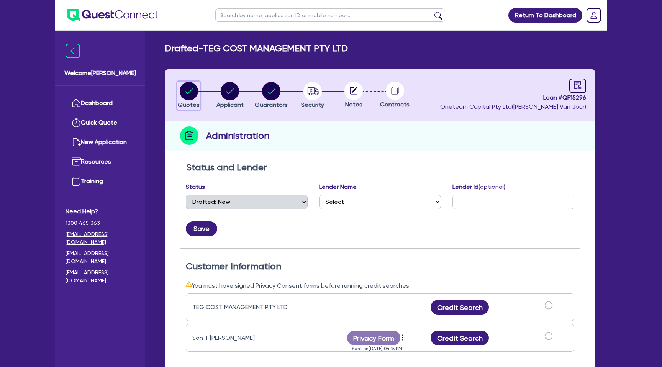
click at [195, 100] on button "Quotes" at bounding box center [188, 96] width 23 height 28
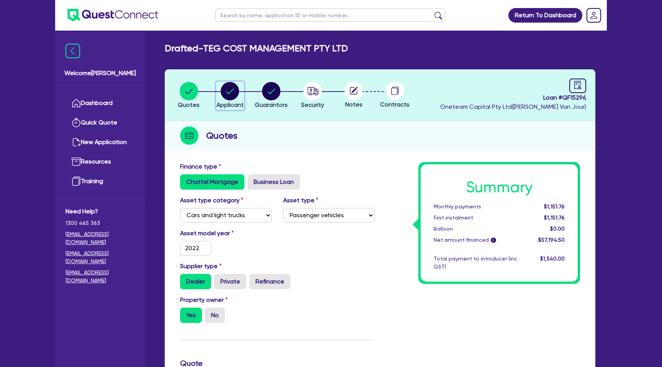
click at [217, 97] on div "button" at bounding box center [229, 91] width 27 height 18
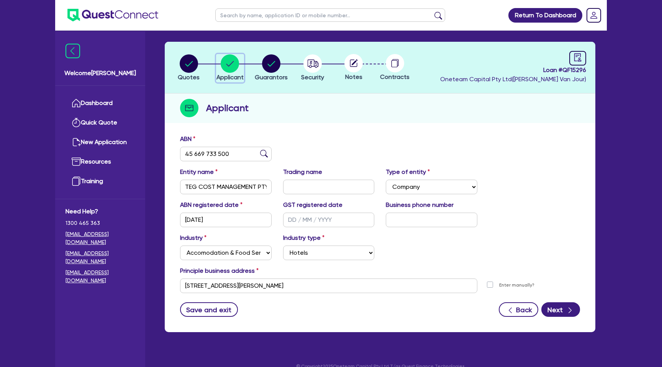
scroll to position [39, 0]
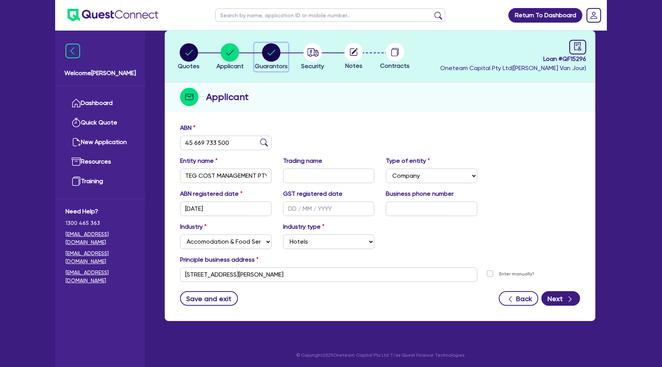
click at [271, 52] on circle "button" at bounding box center [271, 52] width 18 height 18
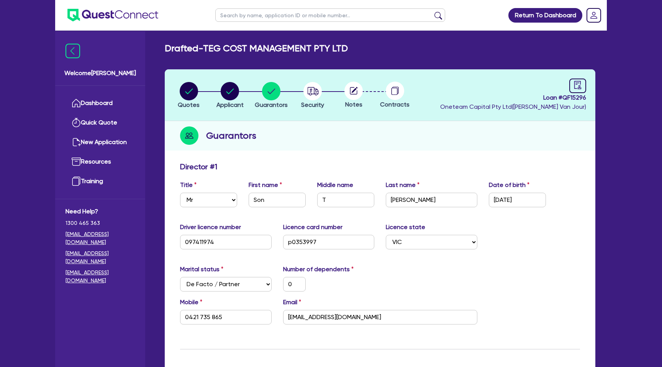
click at [577, 84] on icon "audit" at bounding box center [577, 85] width 7 height 8
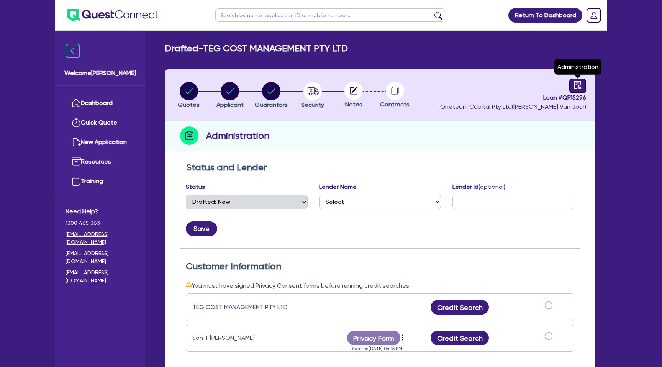
click at [575, 83] on icon "audit" at bounding box center [577, 85] width 8 height 8
click at [576, 84] on icon "audit" at bounding box center [577, 85] width 7 height 8
click at [225, 88] on circle "button" at bounding box center [230, 91] width 18 height 18
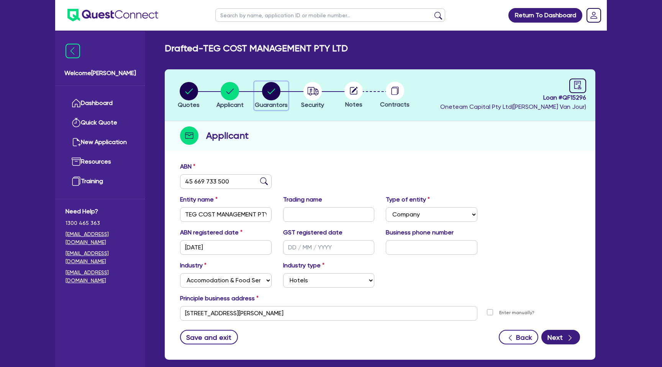
click at [272, 93] on circle "button" at bounding box center [271, 91] width 18 height 18
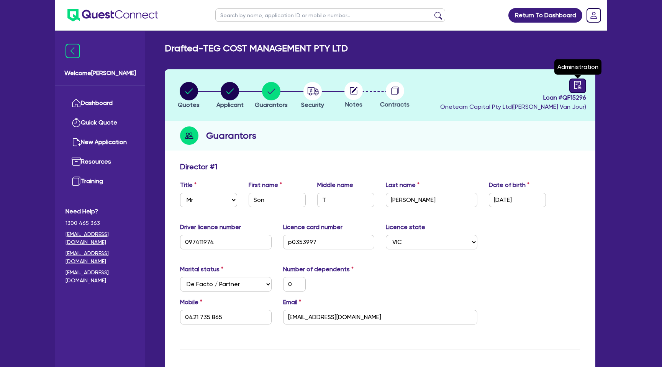
click at [578, 82] on icon "audit" at bounding box center [577, 85] width 8 height 8
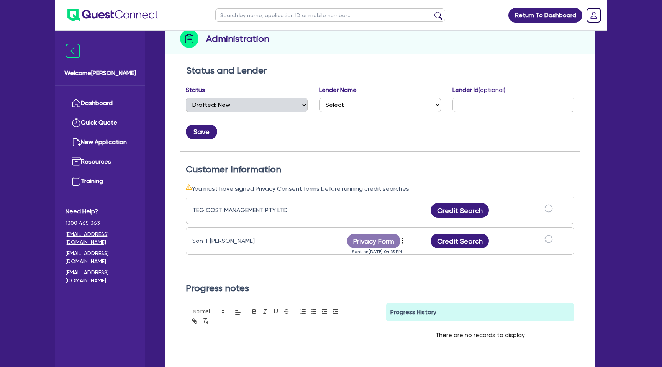
scroll to position [23, 0]
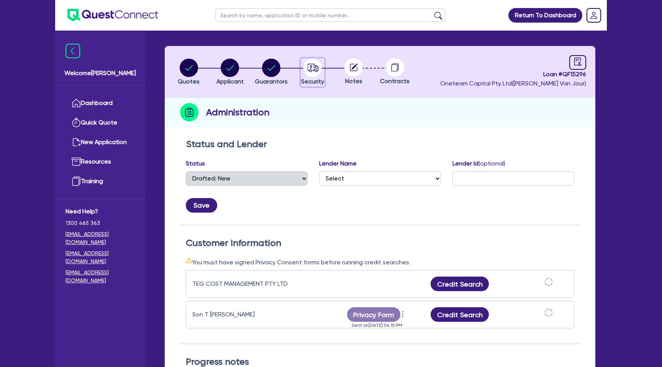
click at [311, 69] on circle "button" at bounding box center [312, 68] width 18 height 18
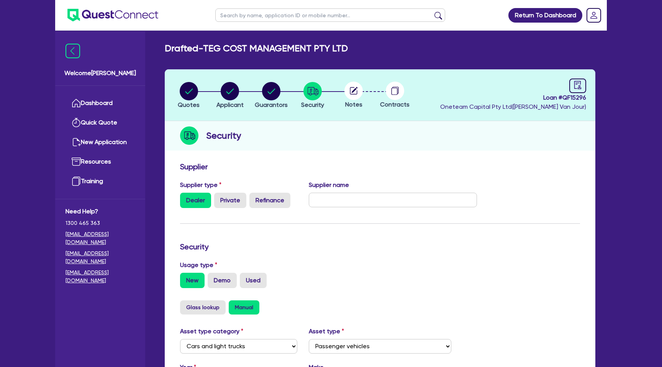
click at [352, 92] on icon at bounding box center [355, 90] width 6 height 6
click at [292, 91] on li "Guarantors" at bounding box center [271, 95] width 41 height 27
click at [263, 89] on circle "button" at bounding box center [271, 91] width 18 height 18
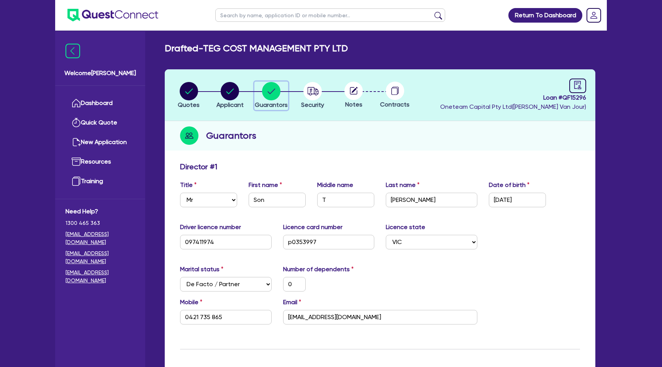
drag, startPoint x: 263, startPoint y: 89, endPoint x: 251, endPoint y: 89, distance: 11.5
click at [251, 89] on li "Guarantors" at bounding box center [271, 95] width 41 height 27
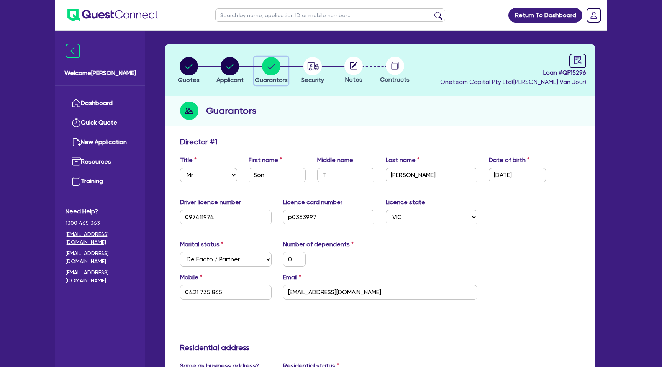
scroll to position [29, 0]
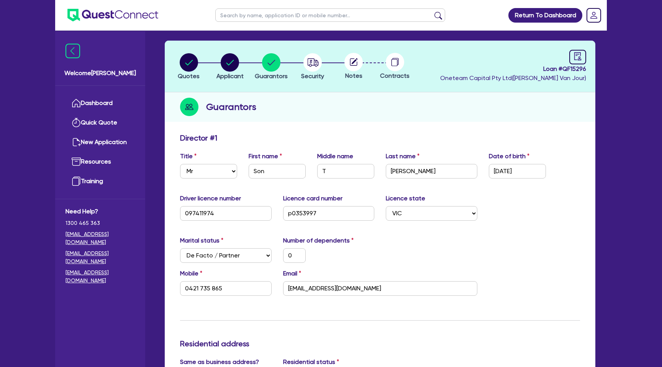
click at [387, 60] on circle at bounding box center [395, 62] width 18 height 18
click at [187, 55] on circle "button" at bounding box center [189, 62] width 18 height 18
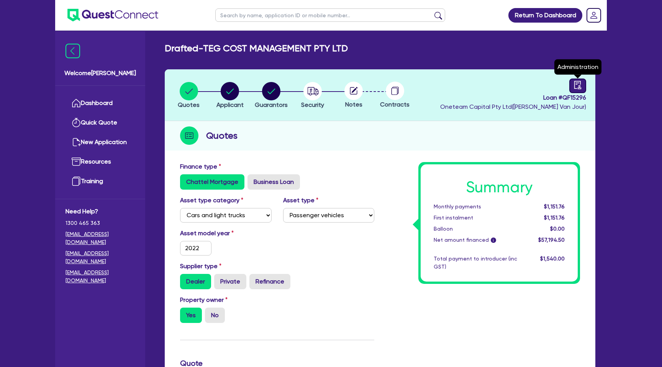
click at [582, 79] on link at bounding box center [577, 86] width 17 height 15
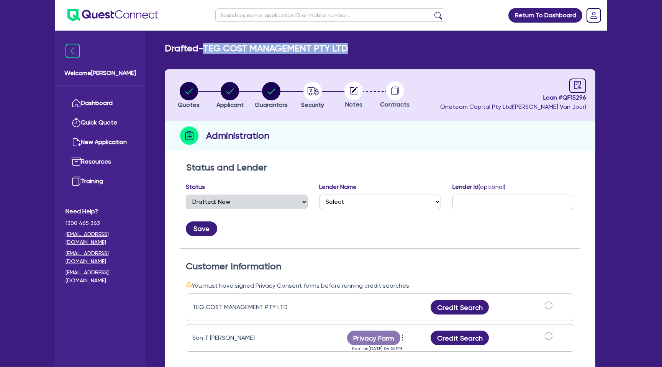
drag, startPoint x: 208, startPoint y: 48, endPoint x: 352, endPoint y: 45, distance: 144.1
click at [352, 45] on div "Drafted - TEG COST MANAGEMENT PTY LTD" at bounding box center [380, 48] width 442 height 11
copy h2 "TEG COST MANAGEMENT PTY LTD"
click at [316, 49] on h2 "Drafted - TEG COST MANAGEMENT PTY LTD" at bounding box center [256, 48] width 183 height 11
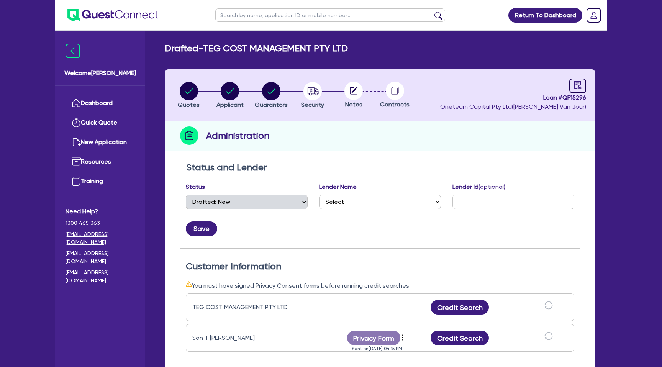
drag, startPoint x: 209, startPoint y: 48, endPoint x: 391, endPoint y: 40, distance: 182.5
click at [392, 41] on main "Drafted - TEG COST MANAGEMENT PTY LTD Quotes Applicant Guarantors Security Note…" at bounding box center [380, 298] width 454 height 535
click at [370, 43] on div "Drafted - TEG COST MANAGEMENT PTY LTD" at bounding box center [380, 48] width 442 height 11
drag, startPoint x: 209, startPoint y: 48, endPoint x: 401, endPoint y: 30, distance: 193.1
click at [404, 30] on div "Return To Dashboard Edit Profile Logout Welcome Gabriel Dashboard Quick Quote N…" at bounding box center [330, 292] width 563 height 585
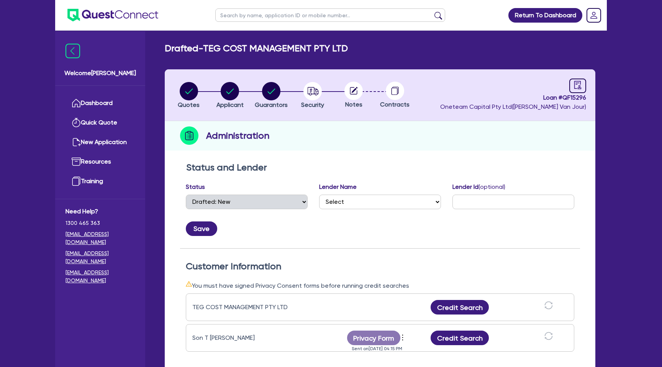
scroll to position [69, 0]
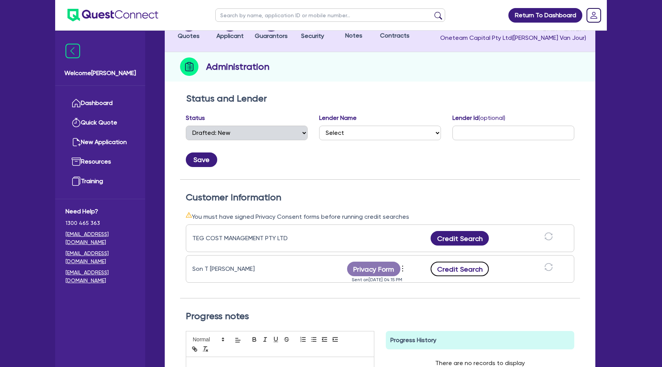
click at [455, 268] on button "Credit Search" at bounding box center [460, 269] width 58 height 15
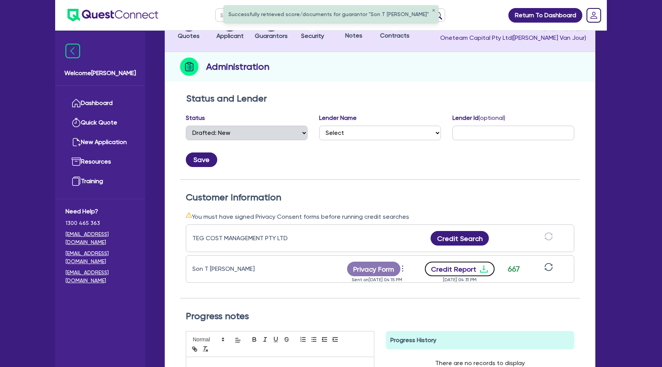
click at [487, 271] on button "Credit Report" at bounding box center [460, 269] width 70 height 15
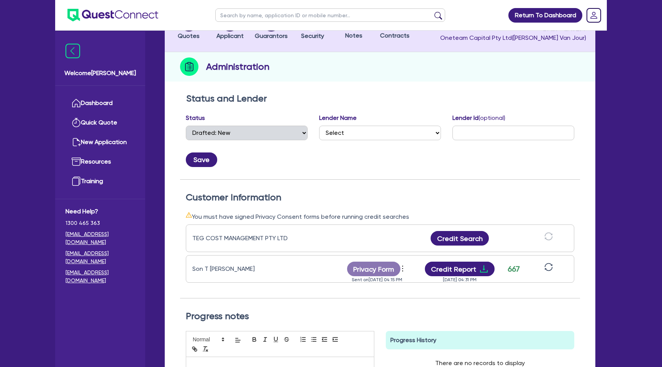
click at [334, 63] on div "Administration" at bounding box center [380, 66] width 431 height 29
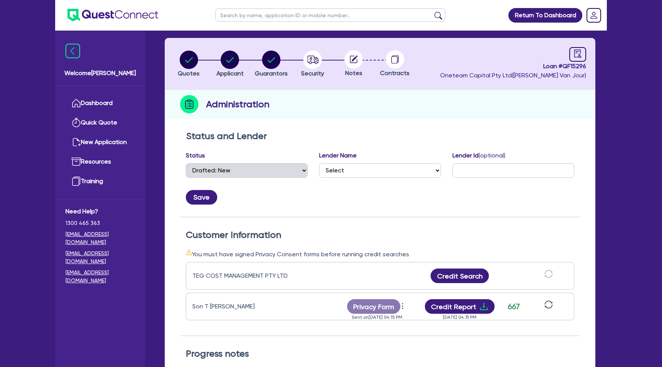
scroll to position [31, 0]
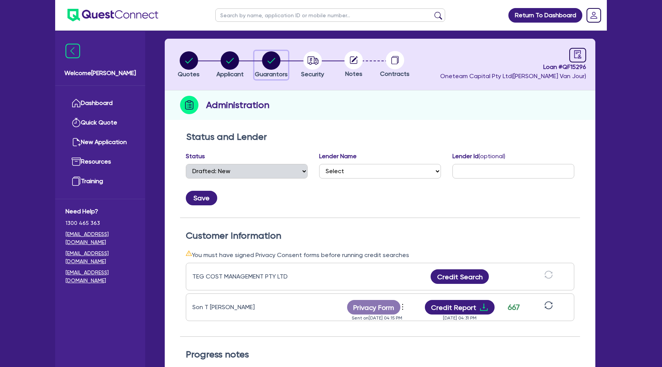
click at [270, 62] on circle "button" at bounding box center [271, 60] width 18 height 18
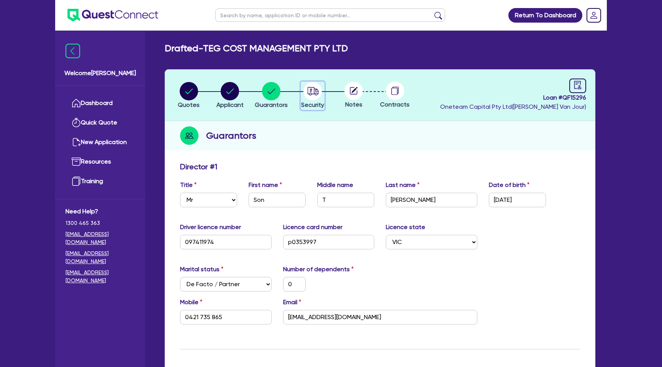
click at [314, 91] on circle "button" at bounding box center [312, 91] width 18 height 18
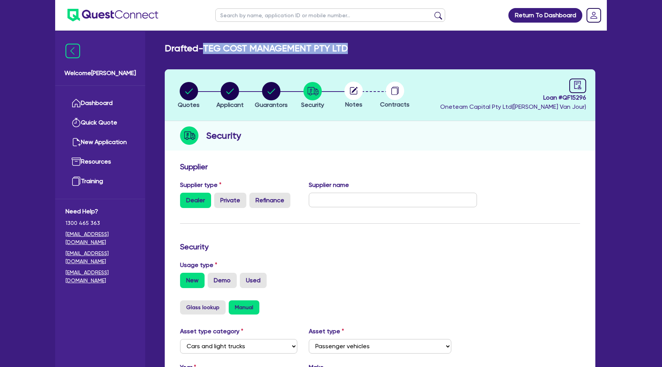
drag, startPoint x: 207, startPoint y: 48, endPoint x: 359, endPoint y: 50, distance: 151.7
click at [359, 50] on div "Drafted - TEG COST MANAGEMENT PTY LTD" at bounding box center [380, 48] width 442 height 11
click at [193, 90] on circle "button" at bounding box center [189, 91] width 18 height 18
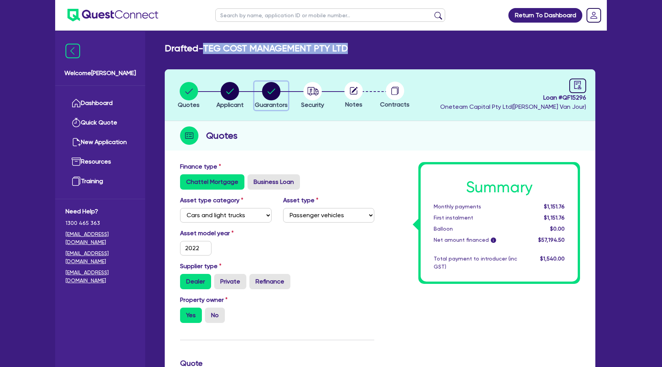
click at [262, 92] on circle "button" at bounding box center [271, 91] width 18 height 18
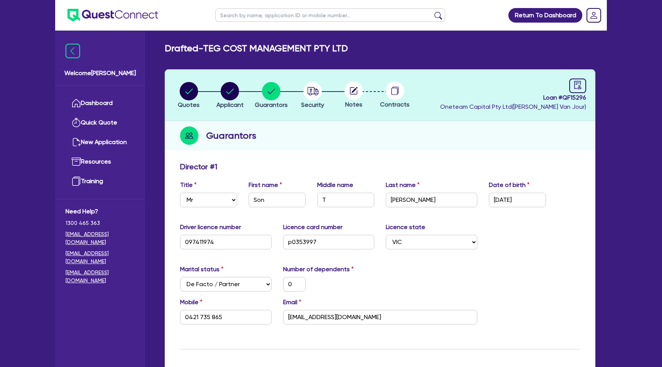
click at [349, 125] on div "Guarantors" at bounding box center [380, 135] width 431 height 29
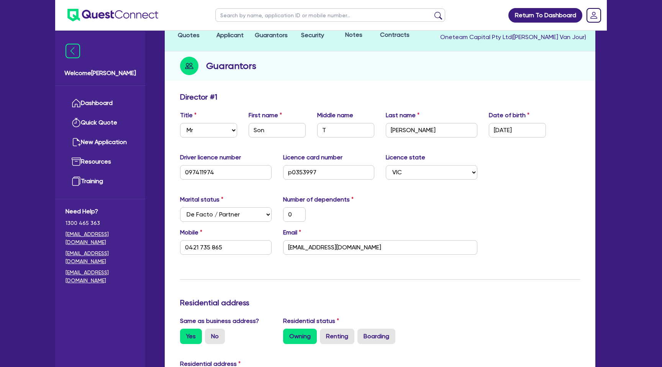
click at [539, 173] on div "Driver licence number 097411974 Licence card number p0353997 Licence state Sele…" at bounding box center [379, 169] width 411 height 33
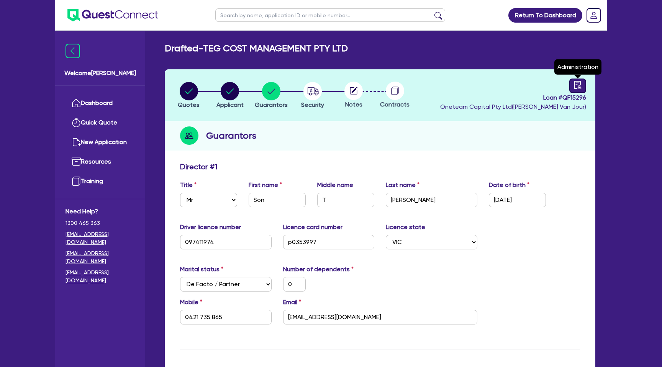
click at [582, 84] on link at bounding box center [577, 86] width 17 height 15
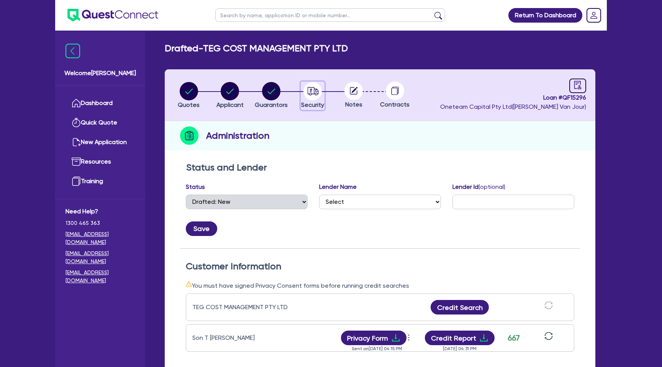
click at [311, 91] on icon "button" at bounding box center [312, 91] width 18 height 18
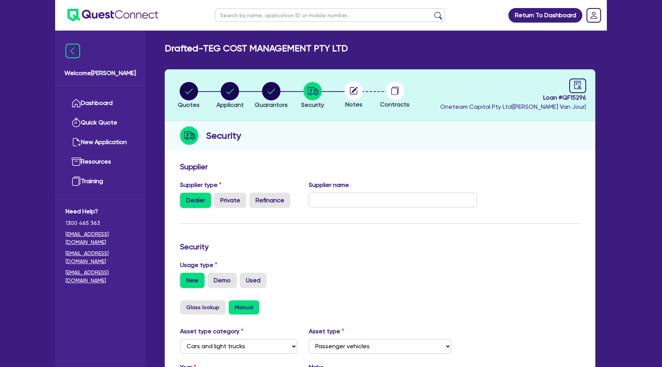
click at [359, 91] on circle at bounding box center [353, 91] width 18 height 18
click at [356, 89] on circle at bounding box center [353, 91] width 18 height 18
click at [580, 90] on link at bounding box center [577, 86] width 17 height 15
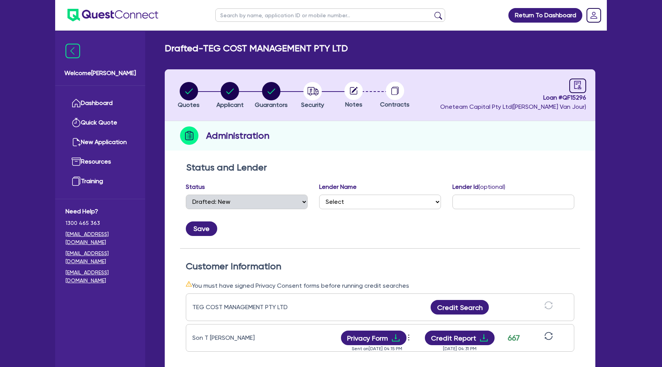
click at [358, 96] on circle at bounding box center [353, 91] width 18 height 18
click at [309, 97] on circle "button" at bounding box center [312, 91] width 18 height 18
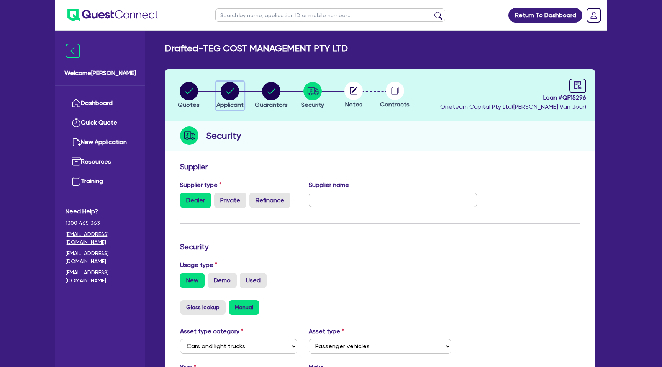
click at [237, 87] on circle "button" at bounding box center [230, 91] width 18 height 18
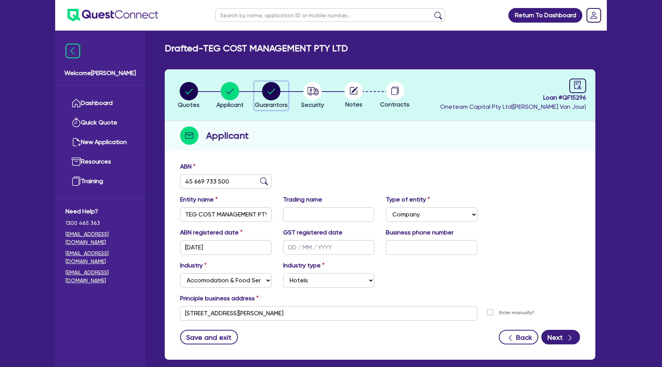
click at [271, 86] on circle "button" at bounding box center [271, 91] width 18 height 18
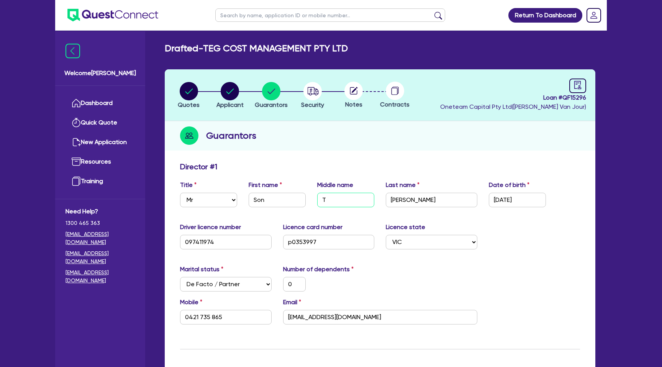
click at [328, 198] on input "T" at bounding box center [345, 200] width 57 height 15
click at [497, 230] on div "Driver licence number 097411974 Licence card number p0353997 Licence state Sele…" at bounding box center [379, 239] width 411 height 33
click at [579, 96] on span "Loan # QF15296" at bounding box center [513, 97] width 146 height 9
click at [575, 90] on link at bounding box center [577, 86] width 17 height 15
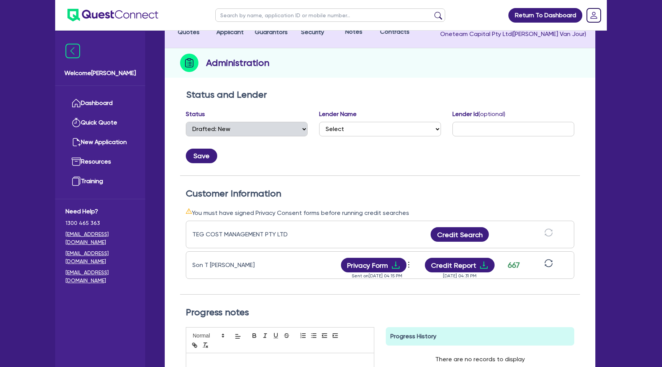
scroll to position [74, 0]
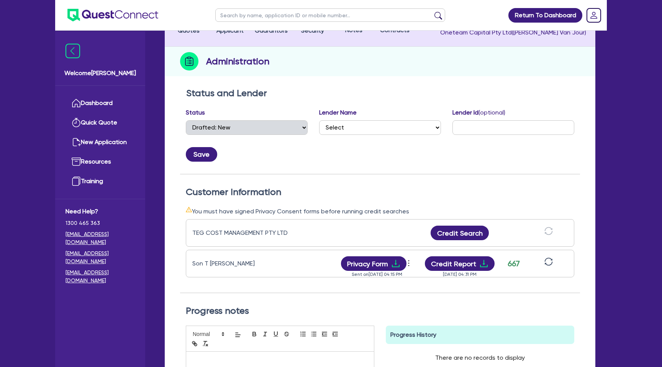
click at [549, 260] on icon "sync" at bounding box center [548, 261] width 8 height 8
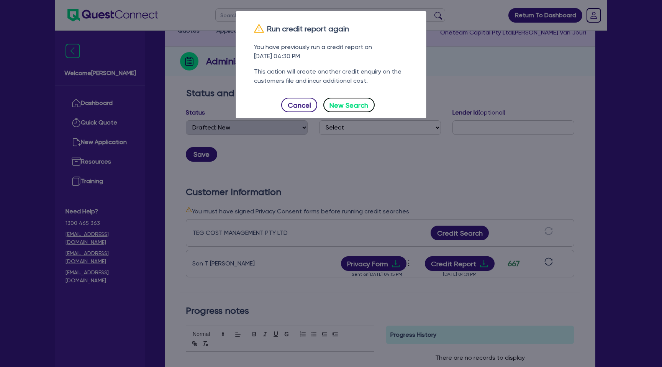
click at [355, 111] on button "New Search" at bounding box center [348, 105] width 51 height 15
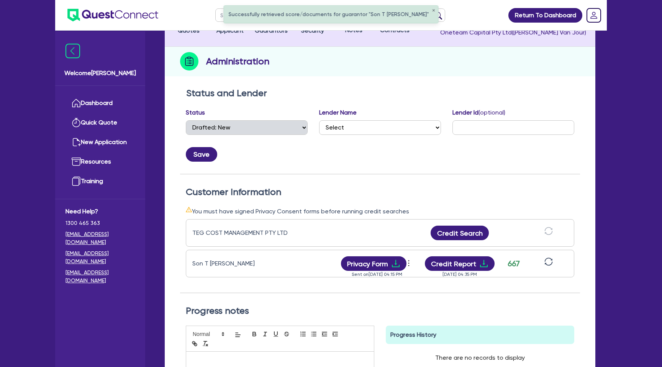
scroll to position [0, 0]
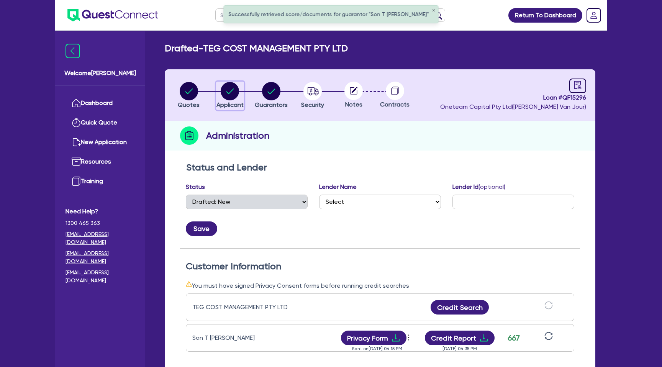
click at [231, 87] on circle "button" at bounding box center [230, 91] width 18 height 18
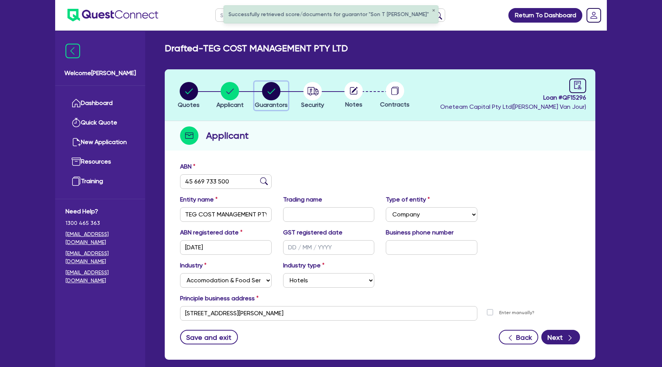
click at [272, 91] on icon "button" at bounding box center [271, 90] width 8 height 5
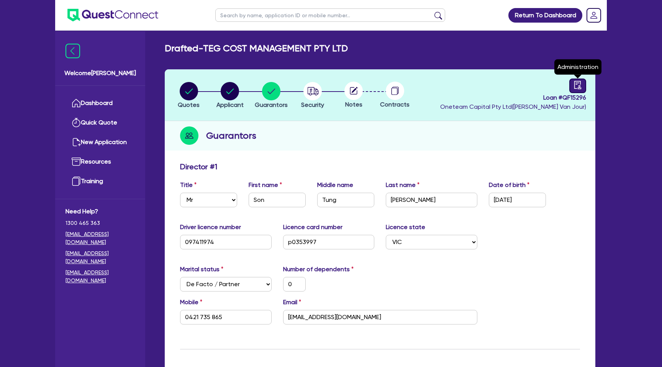
click at [576, 86] on icon "audit" at bounding box center [577, 85] width 8 height 8
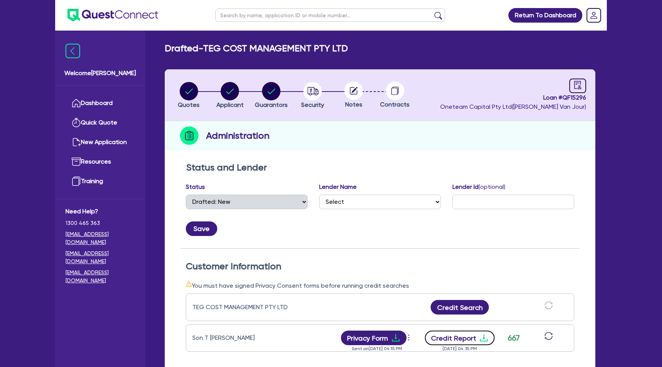
click at [485, 333] on icon "download" at bounding box center [483, 337] width 9 height 9
click at [570, 81] on link at bounding box center [577, 86] width 17 height 15
click at [577, 85] on icon "audit" at bounding box center [577, 85] width 8 height 8
click at [316, 90] on circle "button" at bounding box center [312, 91] width 18 height 18
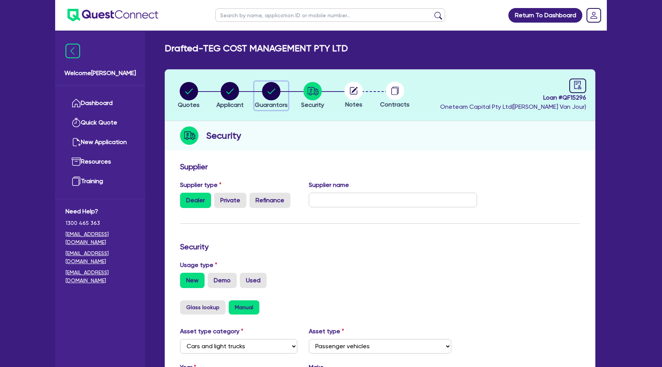
click at [259, 96] on div "button" at bounding box center [271, 91] width 33 height 18
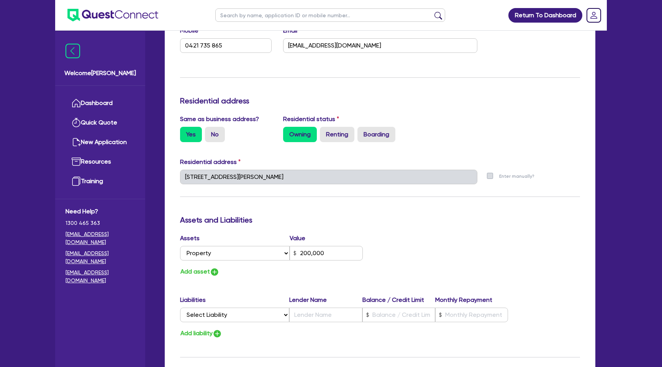
scroll to position [276, 0]
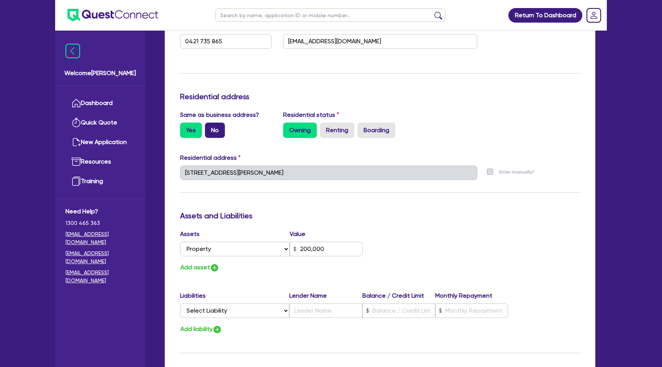
click at [221, 134] on label "No" at bounding box center [215, 130] width 20 height 15
click at [210, 128] on input "No" at bounding box center [207, 125] width 5 height 5
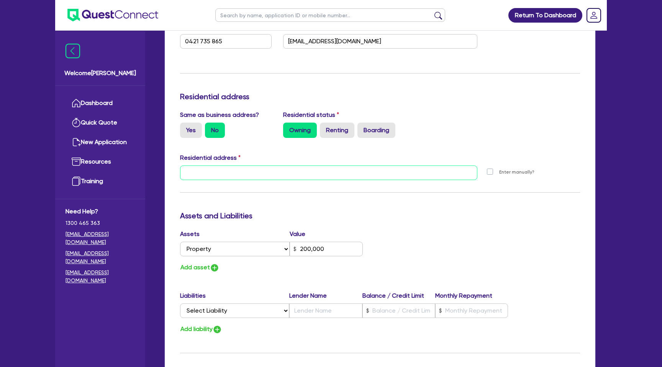
click at [209, 176] on input "text" at bounding box center [328, 172] width 297 height 15
paste input "18 Rothesay AVE, Derrimut VIC 3030"
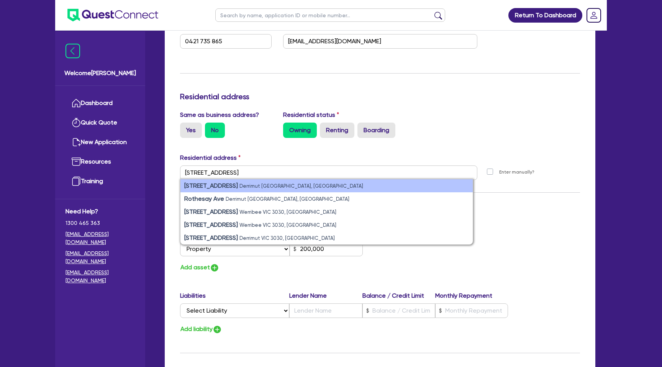
click at [241, 185] on li "18 Rothesay Avenue Derrimut VIC, Australia" at bounding box center [326, 185] width 292 height 13
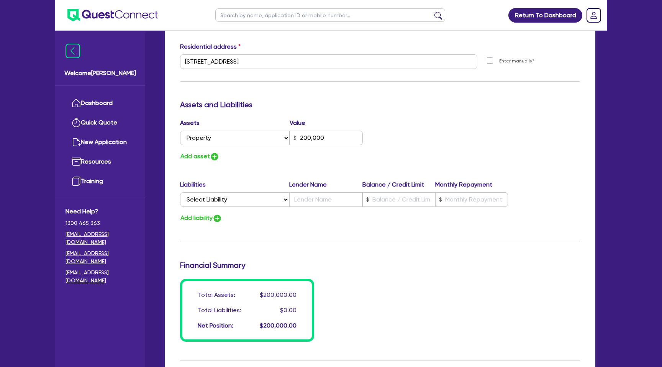
scroll to position [527, 0]
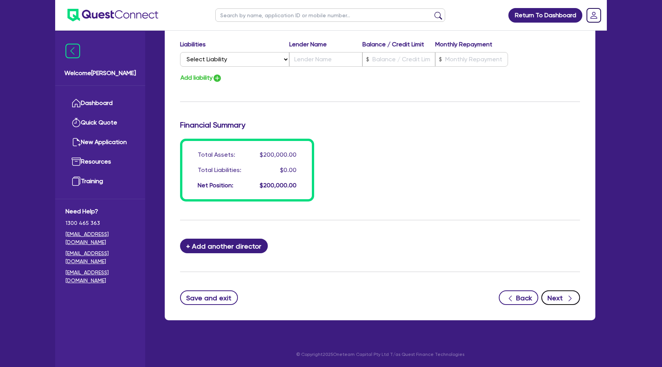
click at [557, 294] on button "Next" at bounding box center [560, 297] width 39 height 15
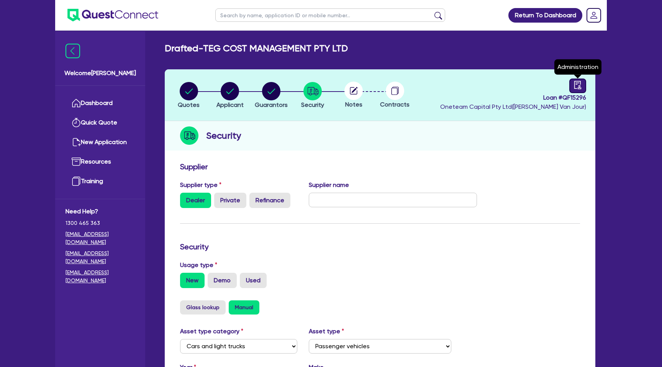
click at [576, 86] on icon "audit" at bounding box center [577, 85] width 8 height 8
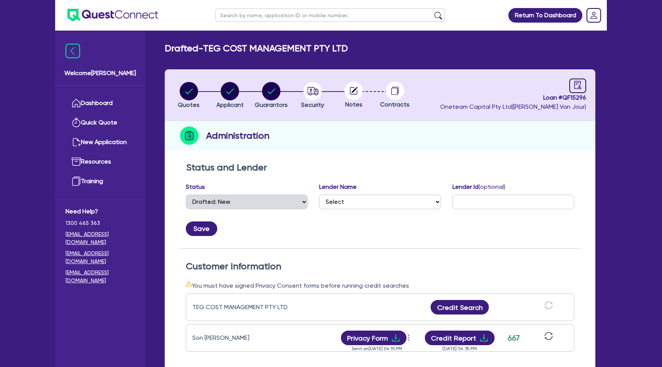
click at [549, 336] on icon "sync" at bounding box center [548, 336] width 8 height 8
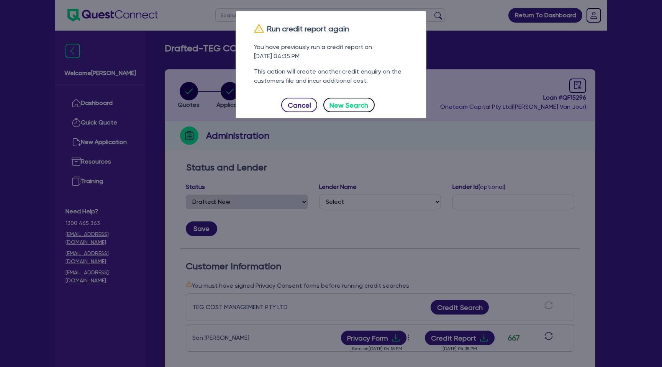
click at [356, 103] on button "New Search" at bounding box center [348, 105] width 51 height 15
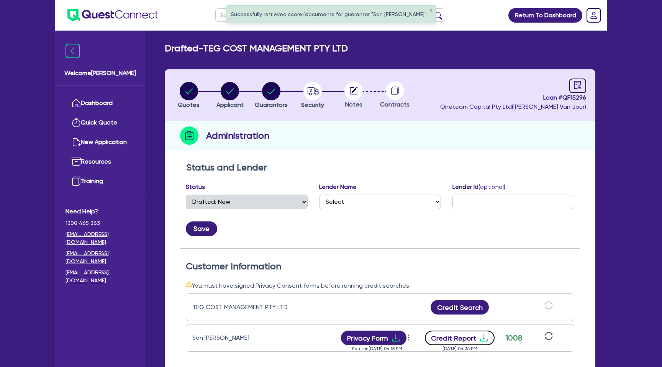
click at [482, 337] on icon "download" at bounding box center [483, 337] width 9 height 9
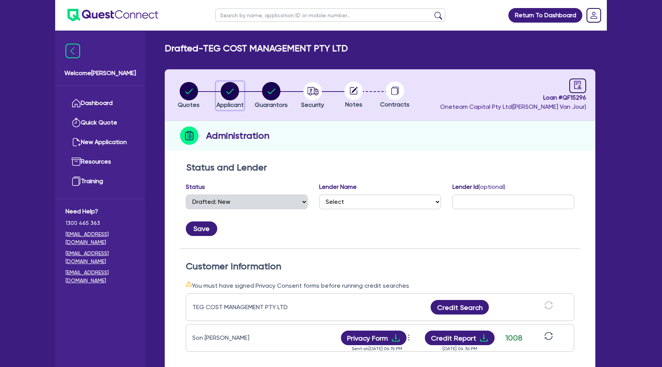
click at [233, 88] on circle "button" at bounding box center [230, 91] width 18 height 18
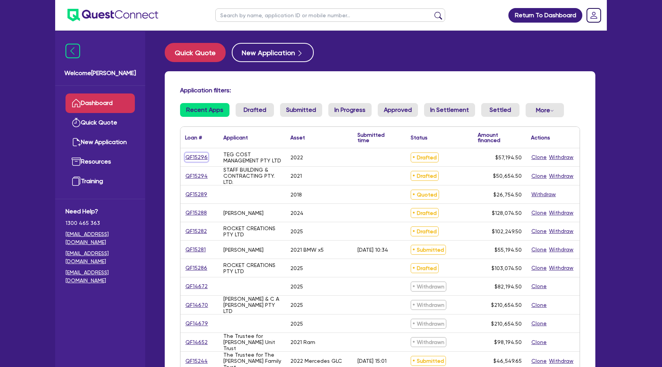
click at [197, 154] on link "QF15296" at bounding box center [196, 157] width 23 height 9
select select "CARS_AND_LIGHT_TRUCKS"
select select "PASSENGER_VEHICLES"
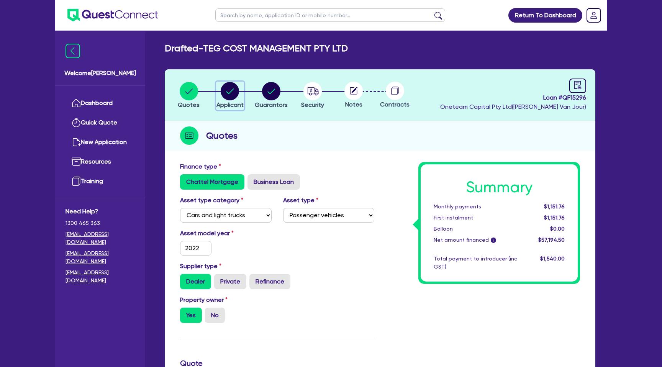
click at [234, 92] on circle "button" at bounding box center [230, 91] width 18 height 18
select select "COMPANY"
select select "ACCOMODATION_FOOD"
select select "HOTELS"
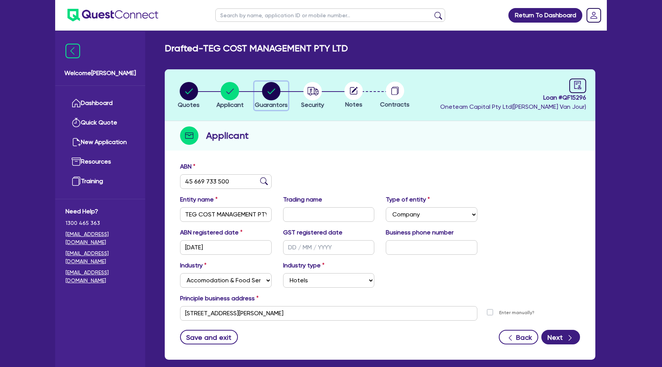
click at [274, 87] on circle "button" at bounding box center [271, 91] width 18 height 18
select select "MR"
select select "VIC"
select select "DE_FACTO"
select select "PROPERTY"
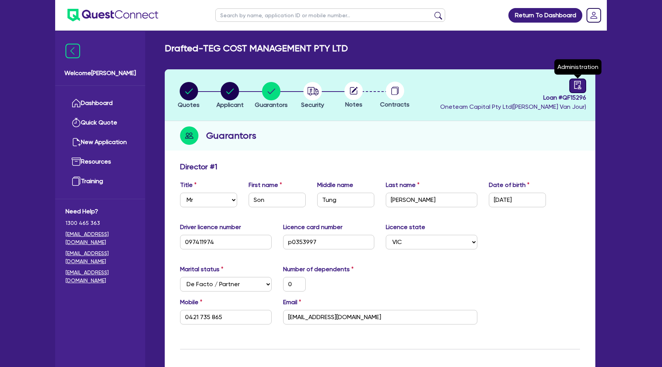
click at [582, 84] on icon "audit" at bounding box center [577, 85] width 8 height 8
select select "DRAFTED_NEW"
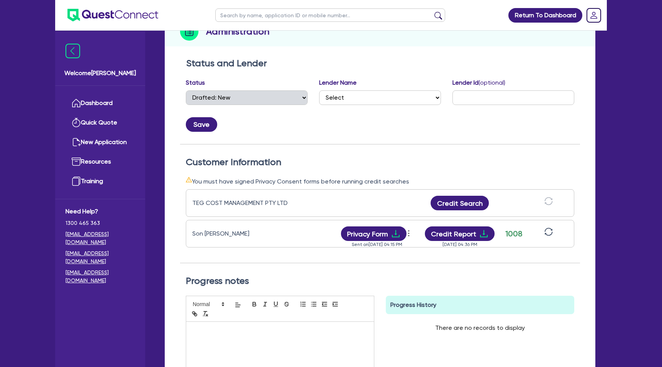
scroll to position [118, 0]
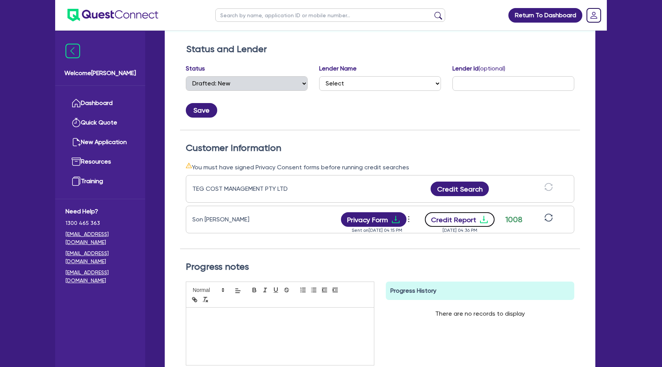
click at [482, 218] on icon "download" at bounding box center [483, 219] width 9 height 9
